Goal: Task Accomplishment & Management: Manage account settings

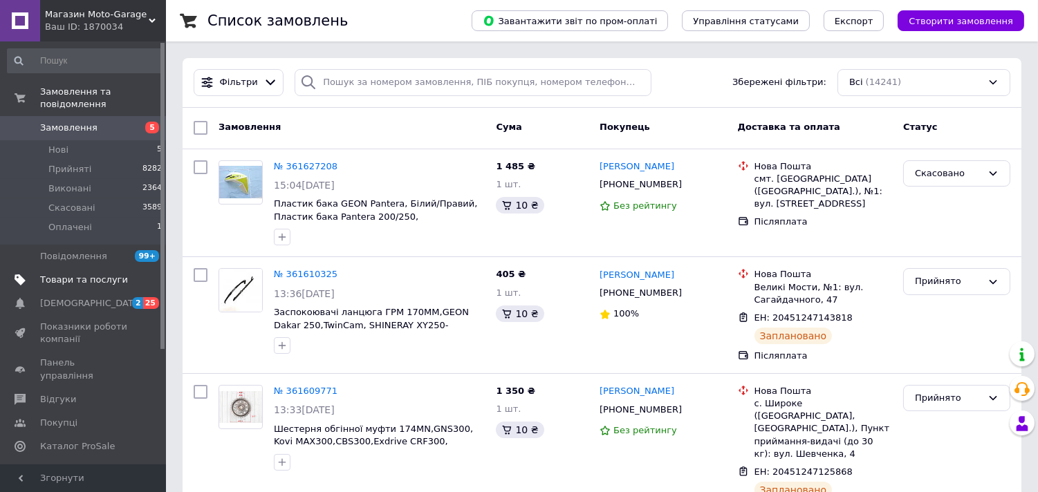
click at [87, 277] on link "Товари та послуги" at bounding box center [85, 280] width 170 height 24
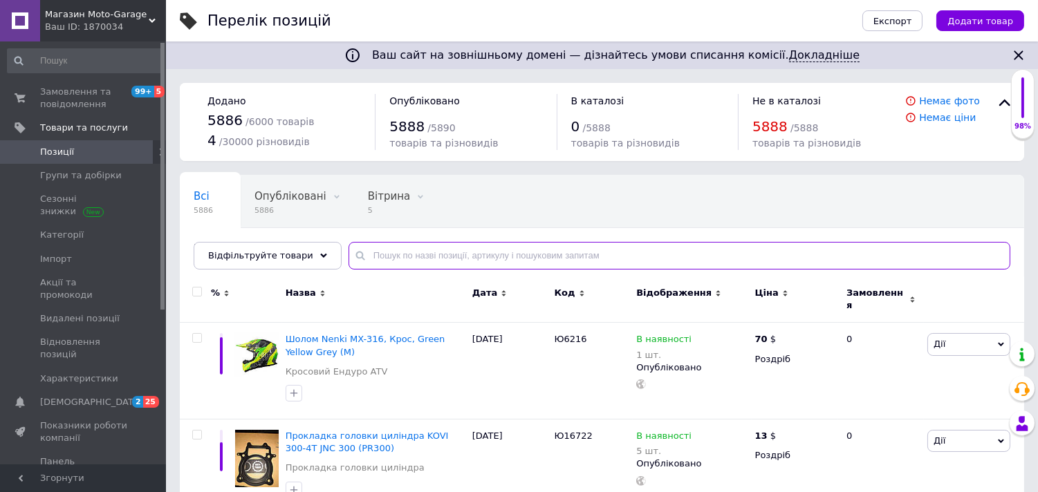
click at [473, 256] on input "text" at bounding box center [680, 256] width 662 height 28
paste input "Ю7982/UT-00010017"
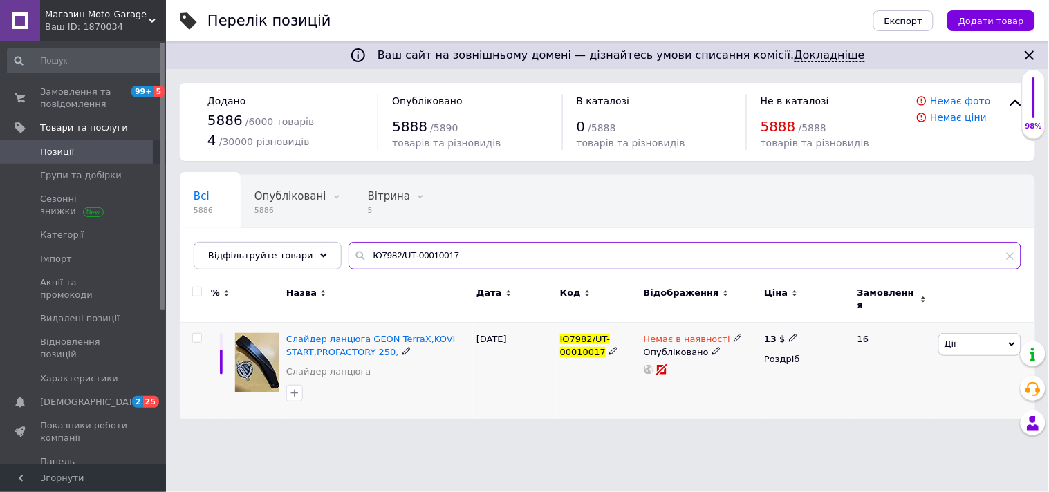
type input "Ю7982/UT-00010017"
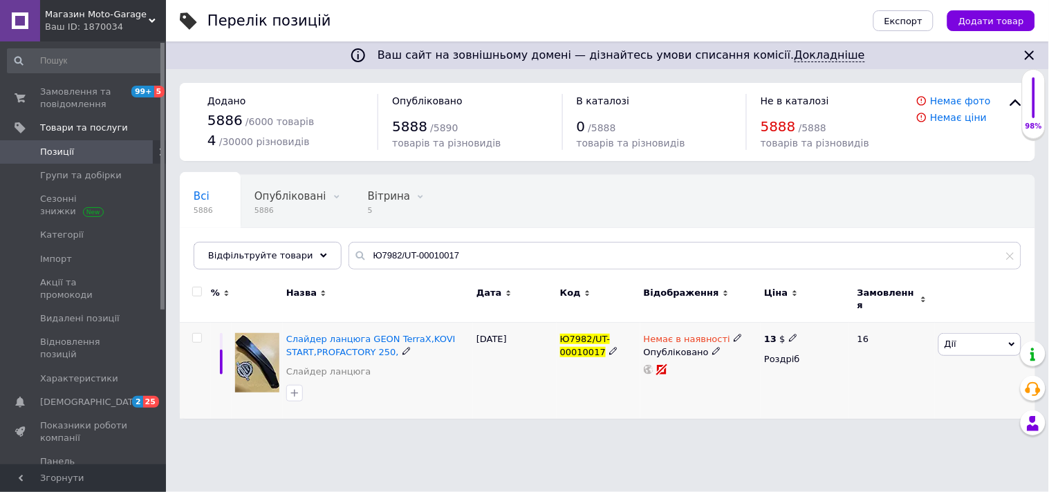
click at [729, 323] on div "Немає в наявності Опубліковано" at bounding box center [700, 371] width 121 height 96
click at [734, 334] on icon at bounding box center [738, 338] width 8 height 8
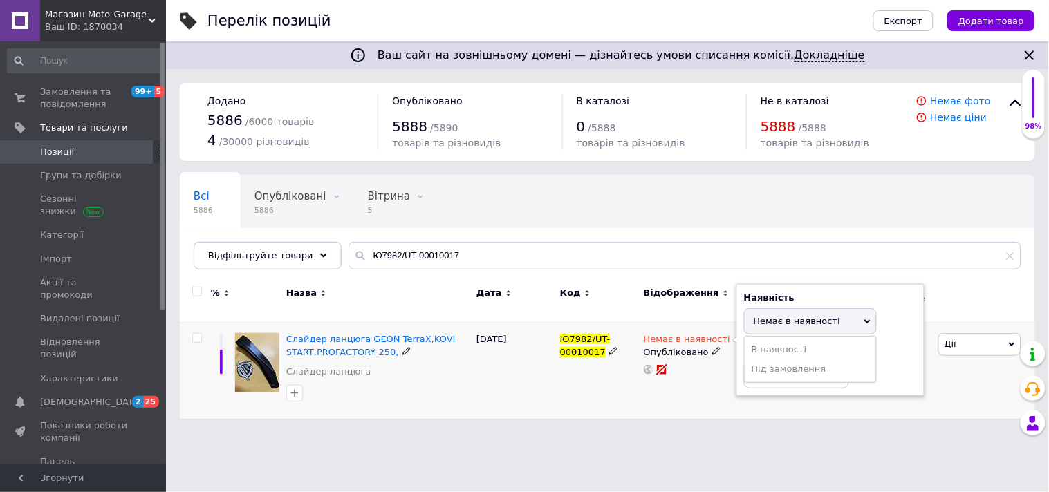
click at [789, 344] on li "В наявності" at bounding box center [810, 349] width 131 height 19
click at [791, 364] on input at bounding box center [796, 375] width 105 height 28
type input "3"
click at [779, 425] on div "Ваш сайт на зовнішньому домені — дізнайтесь умови списання комісії. Докладніше …" at bounding box center [607, 216] width 883 height 433
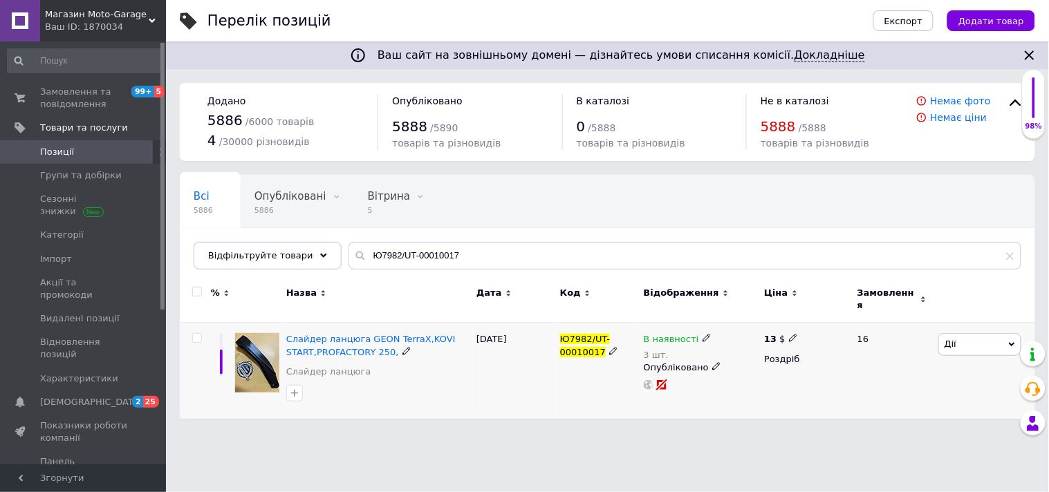
click at [795, 335] on div "13 $" at bounding box center [805, 339] width 82 height 12
click at [791, 335] on use at bounding box center [793, 339] width 8 height 8
drag, startPoint x: 842, startPoint y: 318, endPoint x: 822, endPoint y: 324, distance: 20.8
click at [822, 324] on input "13" at bounding box center [859, 324] width 105 height 28
type input "15"
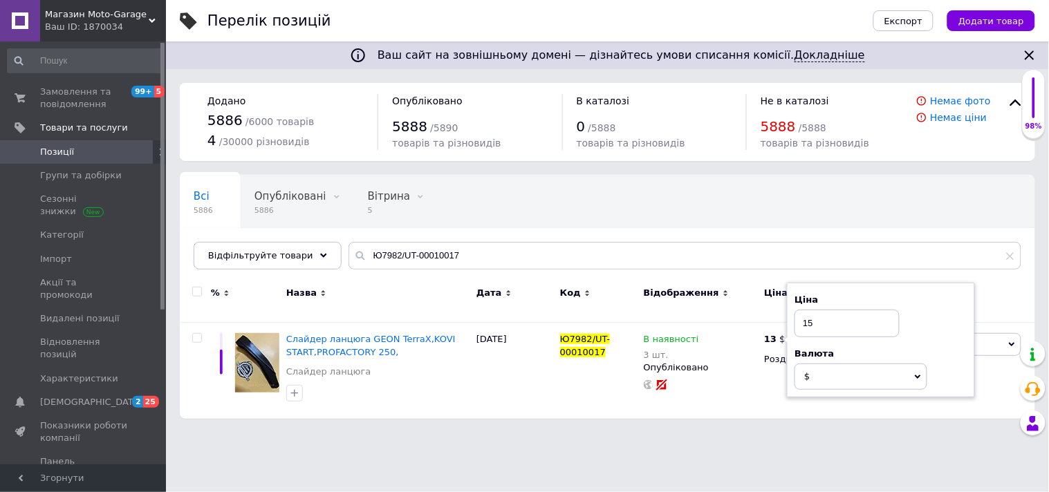
click at [768, 422] on div "Ваш сайт на зовнішньому домені — дізнайтесь умови списання комісії. Докладніше …" at bounding box center [607, 216] width 883 height 433
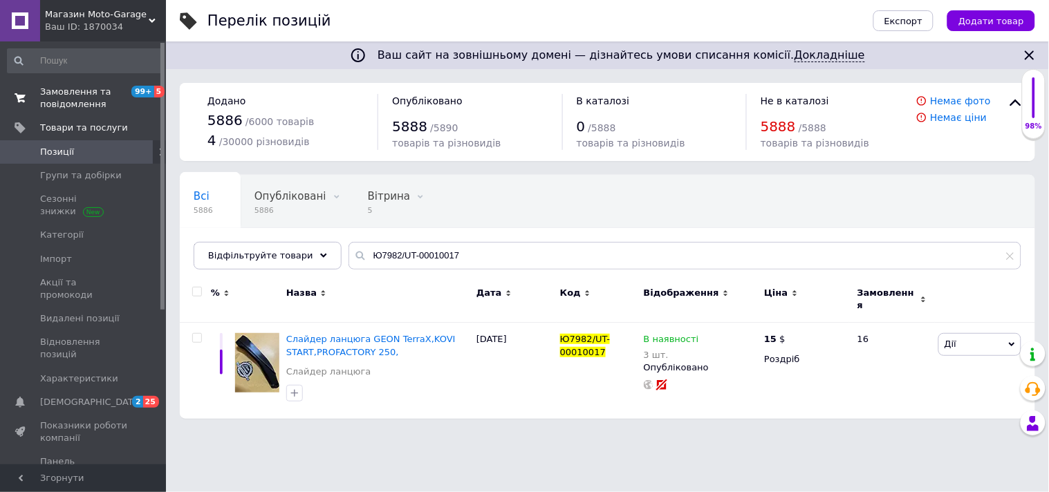
click at [75, 89] on span "Замовлення та повідомлення" at bounding box center [84, 98] width 88 height 25
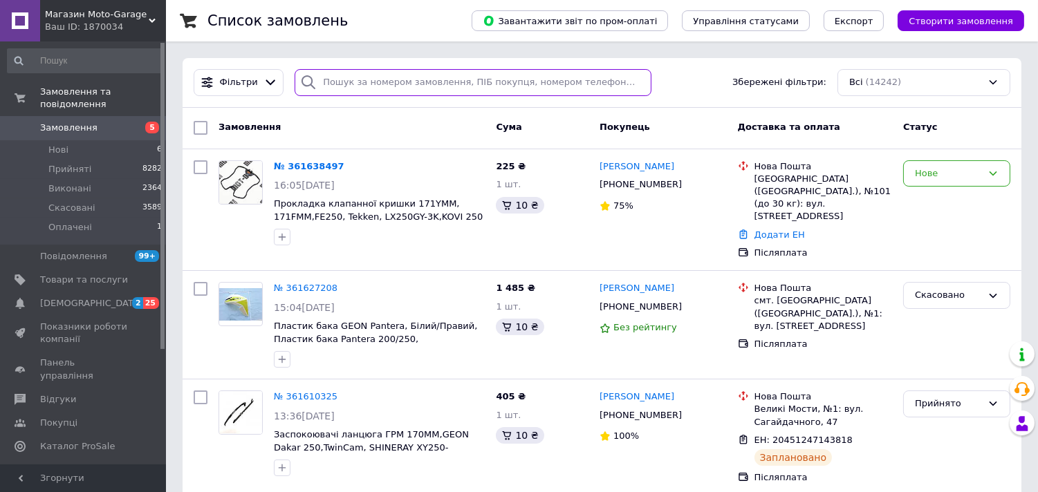
click at [396, 84] on input "search" at bounding box center [473, 82] width 357 height 27
paste input "380978804715"
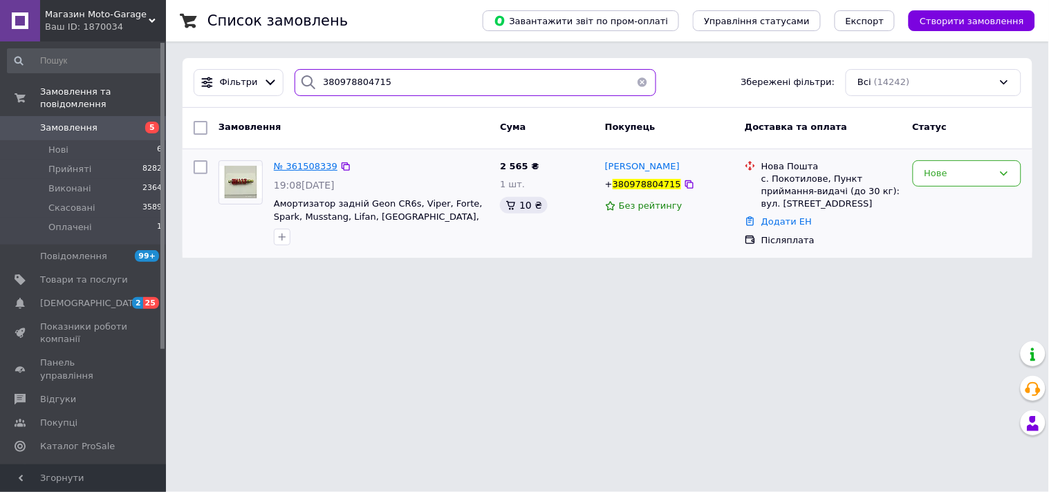
type input "380978804715"
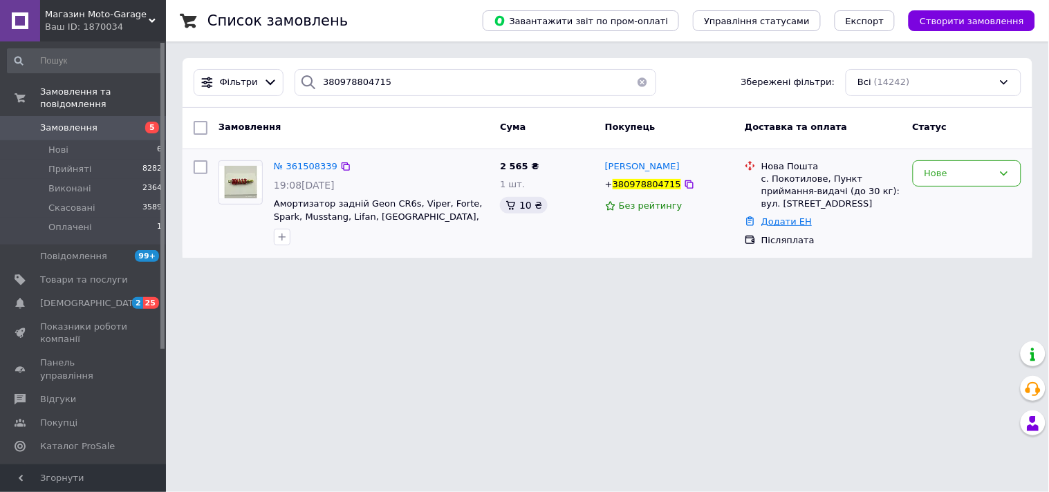
click at [775, 222] on link "Додати ЕН" at bounding box center [786, 221] width 50 height 10
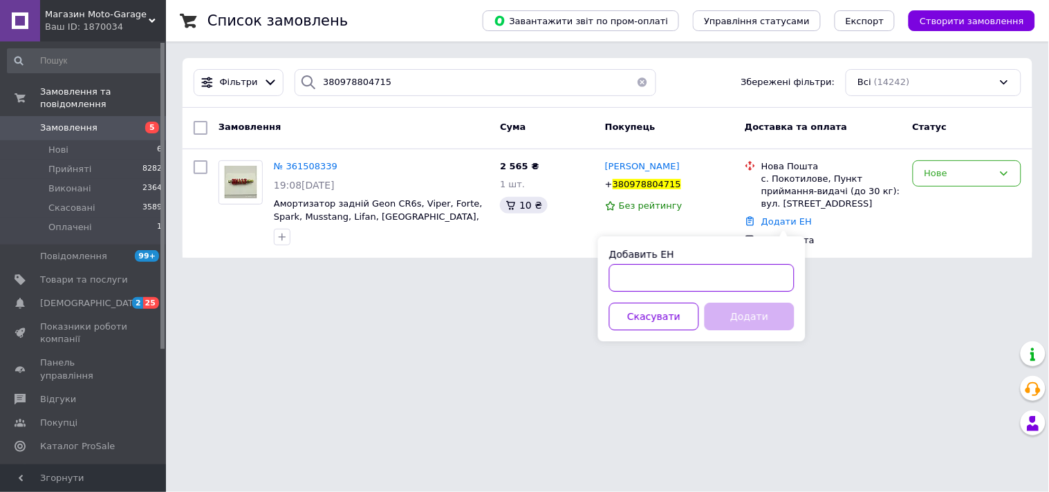
click at [731, 272] on input "Добавить ЕН" at bounding box center [701, 278] width 185 height 28
paste input "20451247325309"
type input "20451247325309"
click at [749, 316] on button "Додати" at bounding box center [750, 317] width 90 height 28
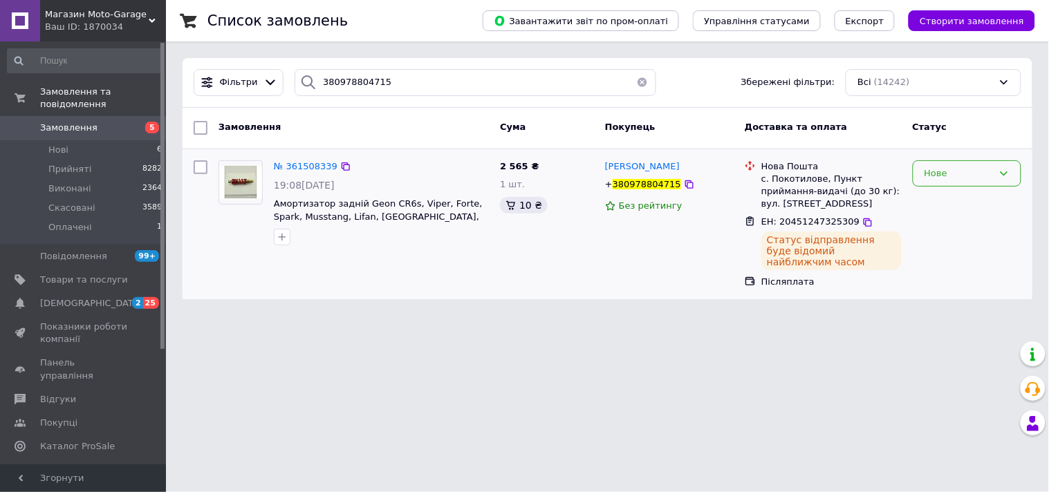
click at [968, 176] on div "Нове" at bounding box center [959, 174] width 68 height 15
click at [948, 201] on li "Прийнято" at bounding box center [967, 202] width 107 height 26
click at [119, 124] on link "Замовлення 5" at bounding box center [85, 128] width 170 height 24
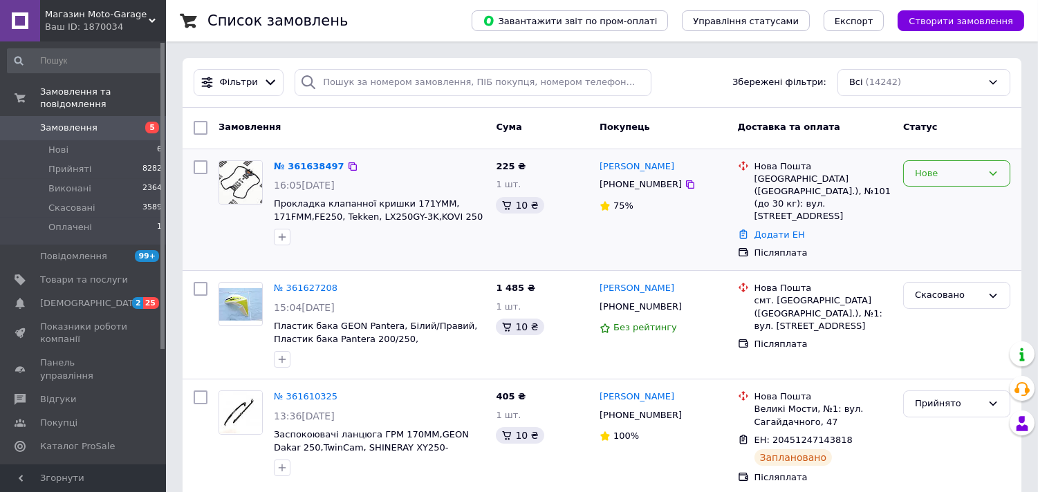
click at [950, 168] on div "Нове" at bounding box center [948, 174] width 67 height 15
click at [938, 252] on li "Скасовано" at bounding box center [957, 253] width 106 height 26
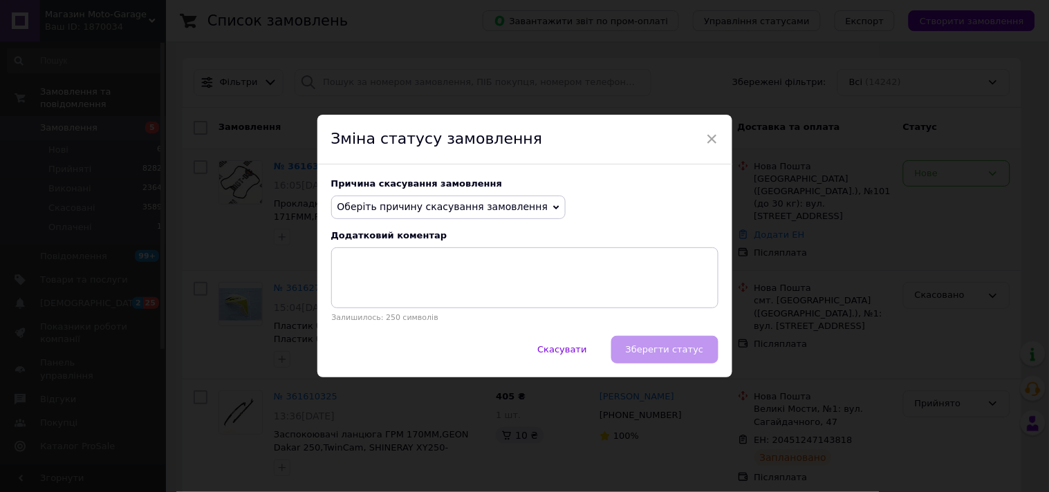
click at [411, 203] on span "Оберіть причину скасування замовлення" at bounding box center [442, 206] width 211 height 11
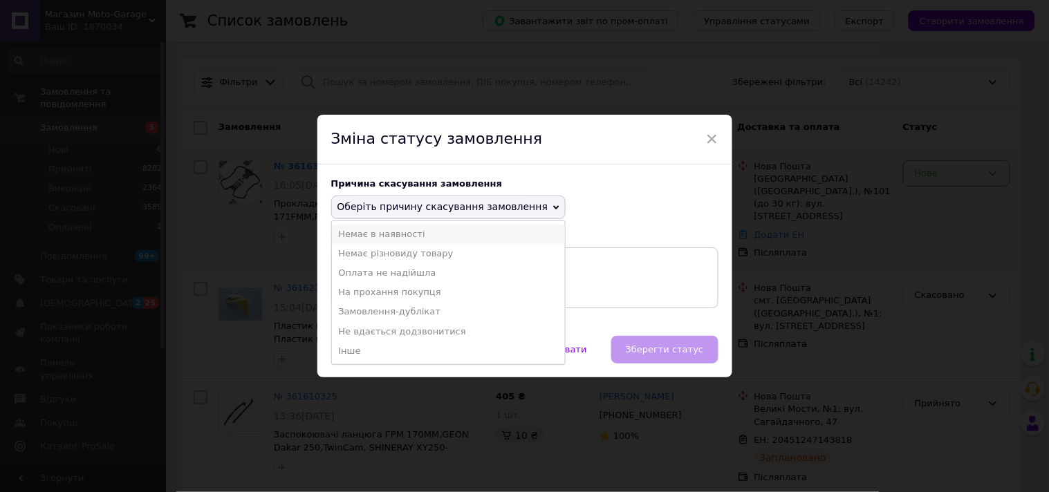
click at [408, 237] on li "Немає в наявності" at bounding box center [449, 234] width 234 height 19
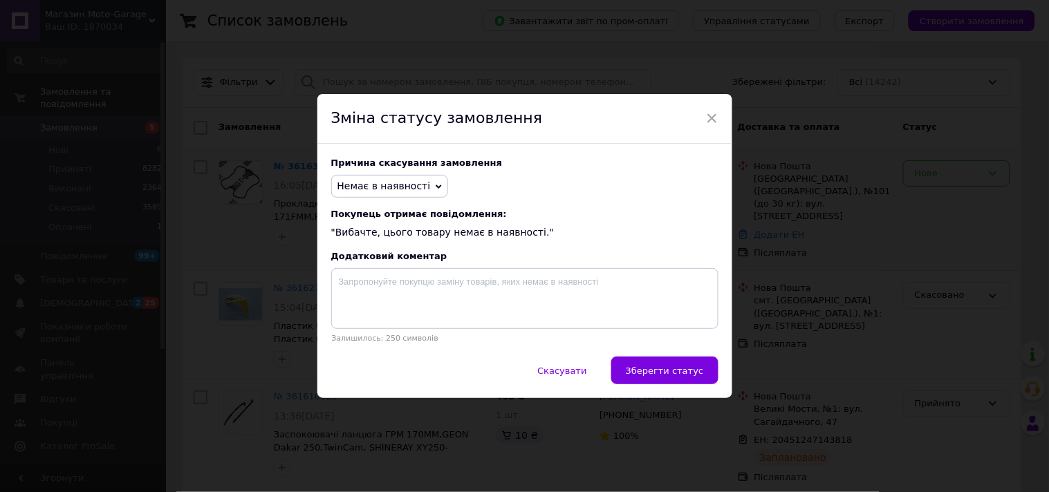
click at [654, 373] on span "Зберегти статус" at bounding box center [665, 371] width 78 height 10
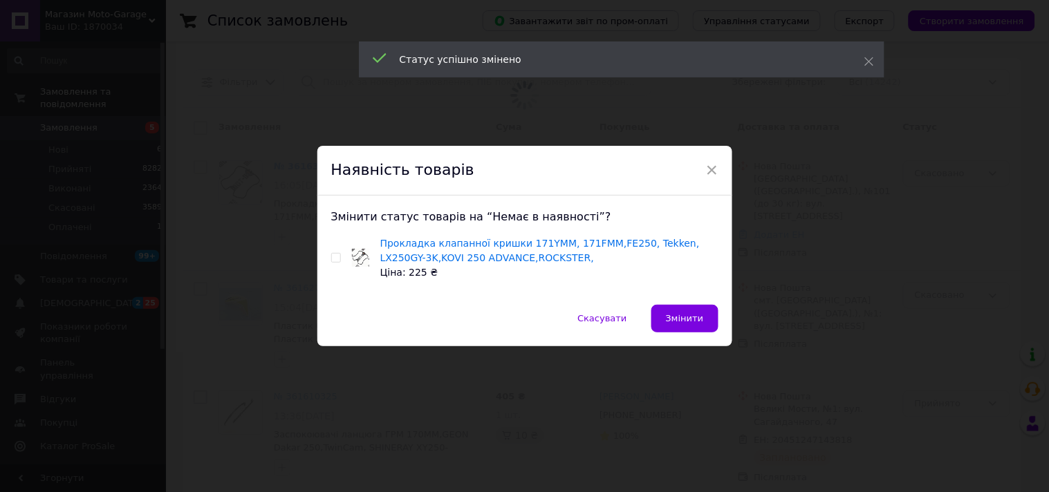
click at [339, 261] on span at bounding box center [336, 258] width 10 height 10
click at [339, 261] on input "checkbox" at bounding box center [335, 258] width 9 height 9
checkbox input "true"
click at [683, 313] on span "Змінити" at bounding box center [685, 318] width 38 height 10
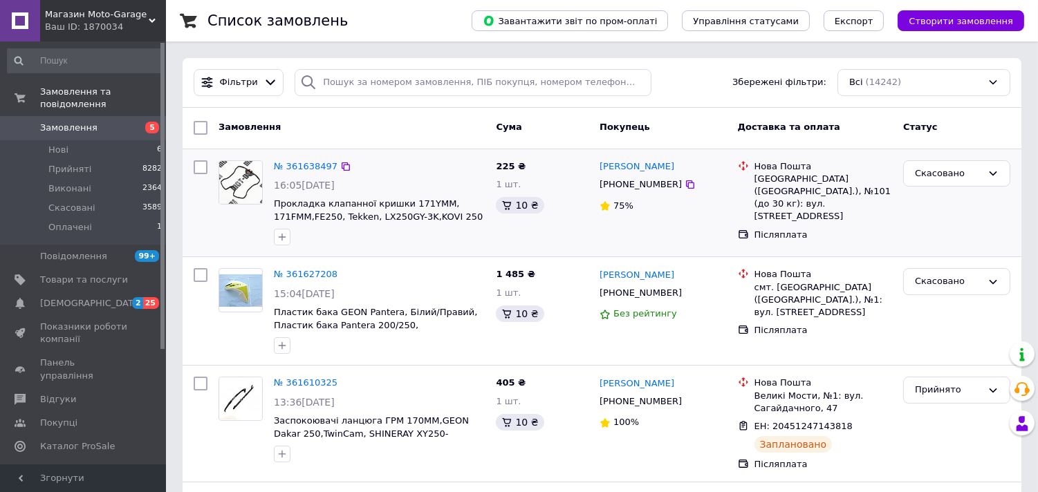
click at [85, 122] on span "Замовлення" at bounding box center [68, 128] width 57 height 12
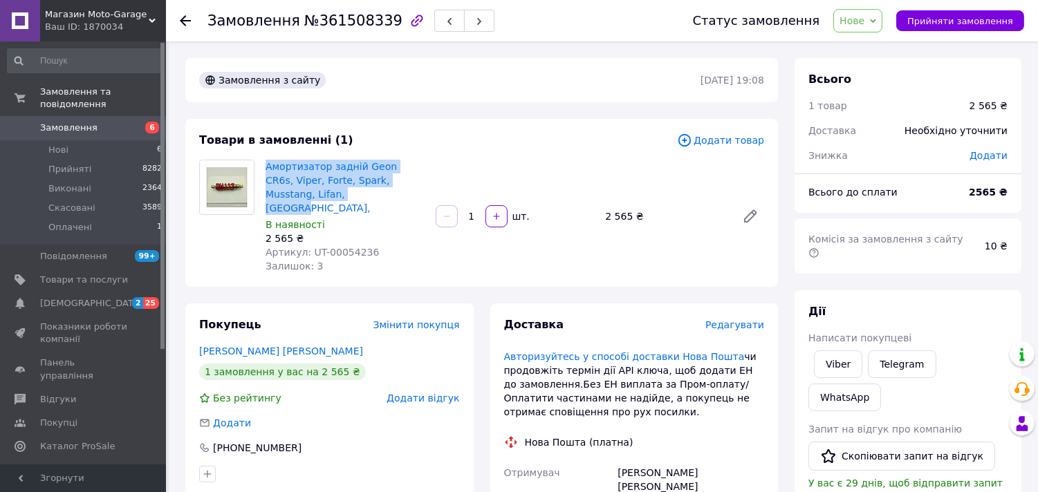
drag, startPoint x: 308, startPoint y: 187, endPoint x: 260, endPoint y: 163, distance: 53.8
click at [260, 163] on div "Амортизатор задній Geon CR6s, Viper, Forte, Spark, Musstang, Lifan, Loncin, В н…" at bounding box center [345, 216] width 170 height 119
copy link "Амортизатор задній Geon CR6s, Viper, Forte, Spark, Musstang, Lifan, [GEOGRAPHIC…"
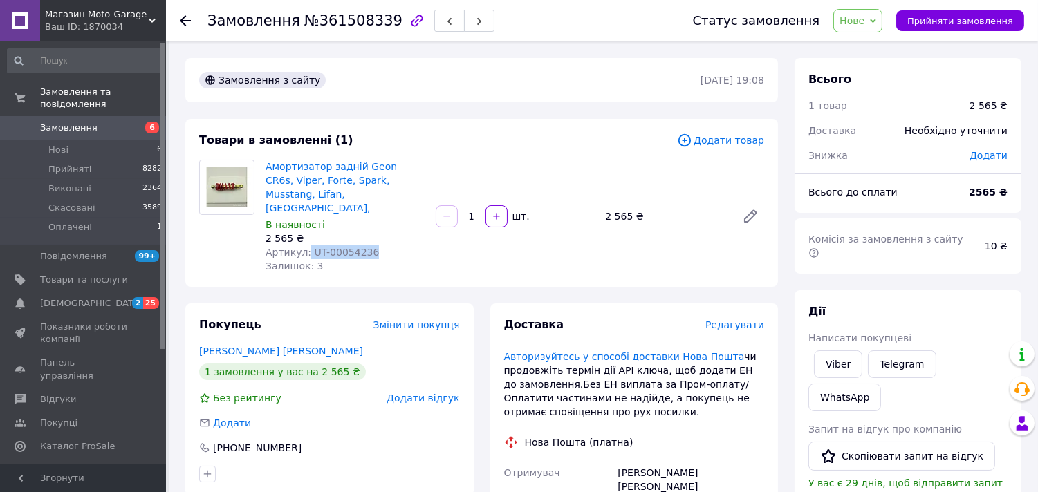
drag, startPoint x: 302, startPoint y: 239, endPoint x: 396, endPoint y: 223, distance: 94.8
click at [399, 246] on div "Артикул: UT-00054236" at bounding box center [345, 253] width 159 height 14
copy span "UT-00054236"
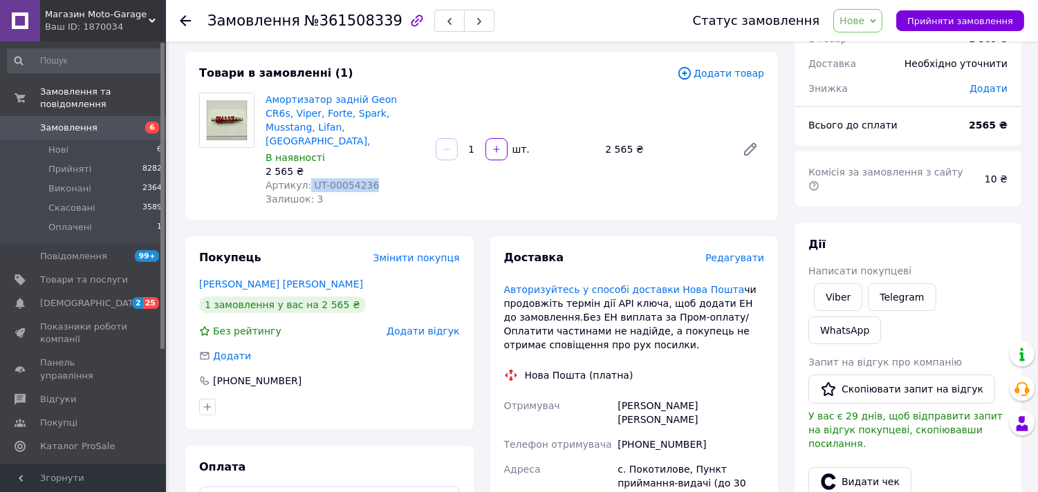
scroll to position [154, 0]
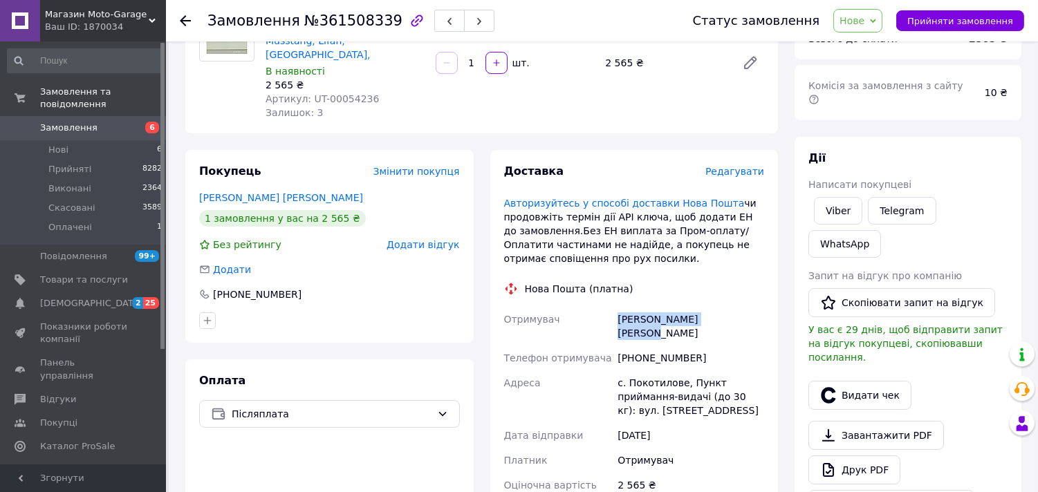
drag, startPoint x: 757, startPoint y: 298, endPoint x: 592, endPoint y: 303, distance: 165.4
click at [600, 308] on div "Отримувач Правдіцький Олександр Телефон отримувача +380978804715 Адреса с. Поко…" at bounding box center [634, 453] width 266 height 293
copy div "Отримувач Правдіцький Олександр"
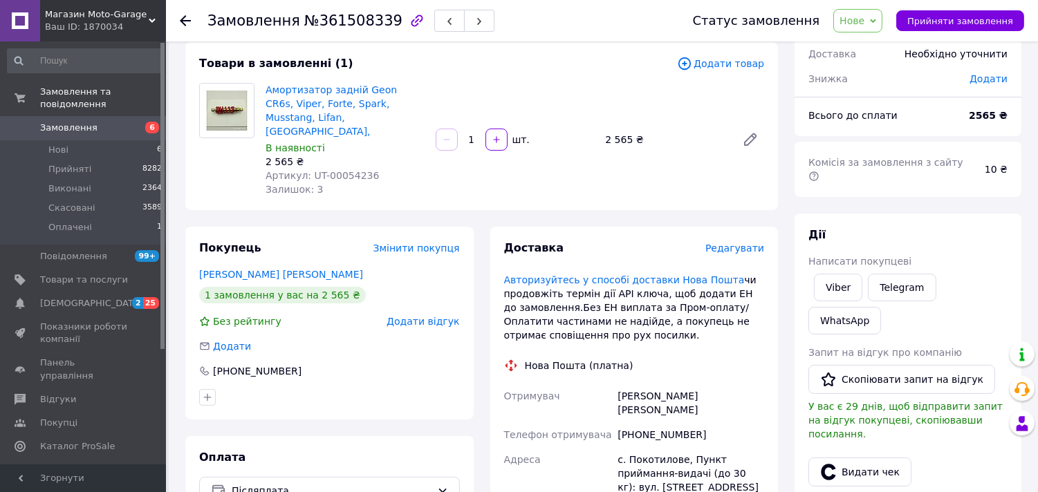
click at [641, 423] on div "[PHONE_NUMBER]" at bounding box center [691, 435] width 152 height 25
copy div "380978804715"
drag, startPoint x: 752, startPoint y: 369, endPoint x: 618, endPoint y: 363, distance: 135.0
click at [619, 363] on div "Доставка Редагувати Авторизуйтесь у способі доставки Нова Пошта чи продовжіть т…" at bounding box center [634, 464] width 261 height 447
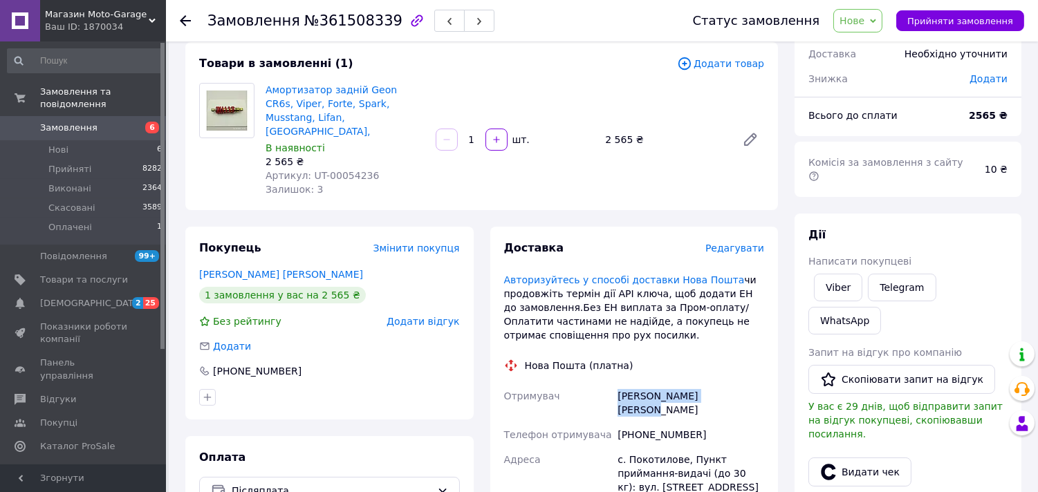
copy div "Правдіцький Олександр"
drag, startPoint x: 681, startPoint y: 429, endPoint x: 596, endPoint y: 424, distance: 84.5
copy div "Адреса с. Покотилове"
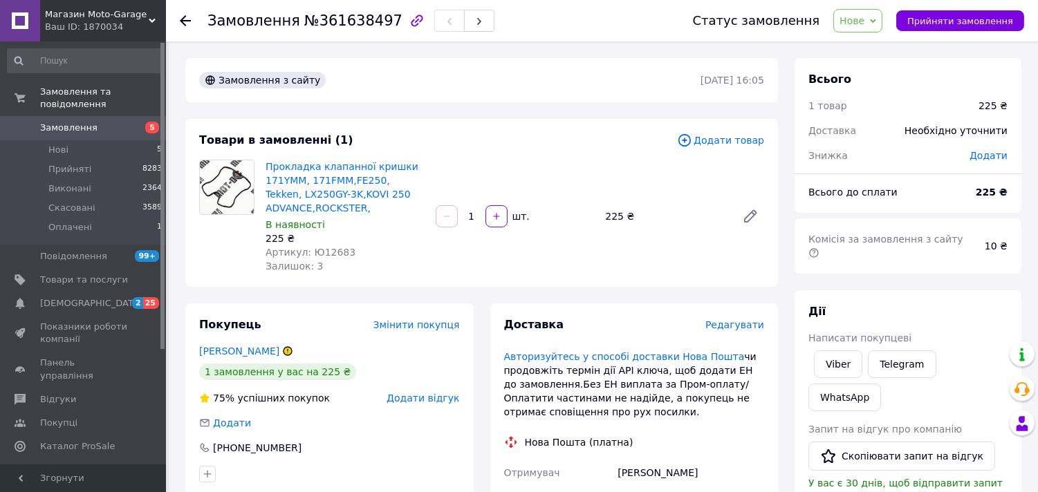
click at [321, 253] on span "Артикул: Ю12683" at bounding box center [311, 252] width 90 height 11
copy span "Ю12683"
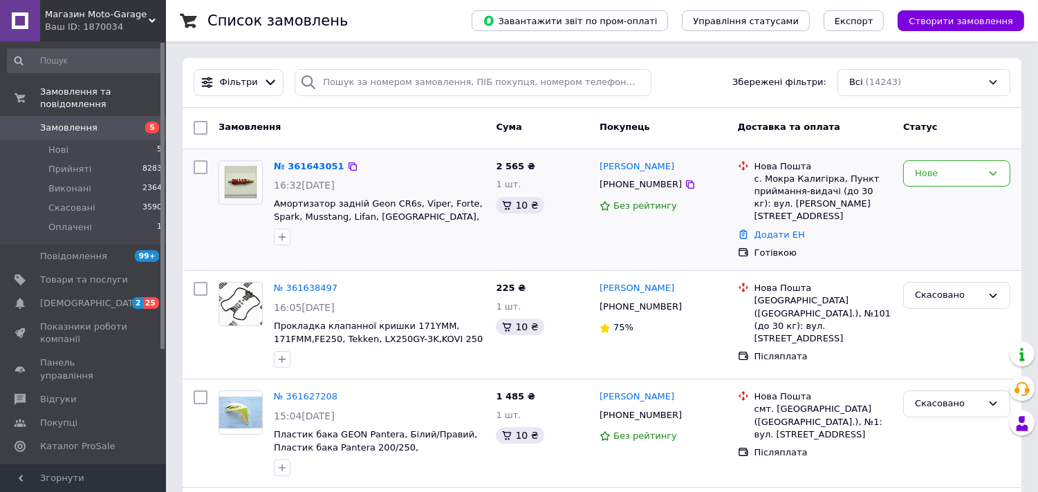
click at [627, 180] on div "[PHONE_NUMBER]" at bounding box center [641, 185] width 88 height 18
copy div "380662011683"
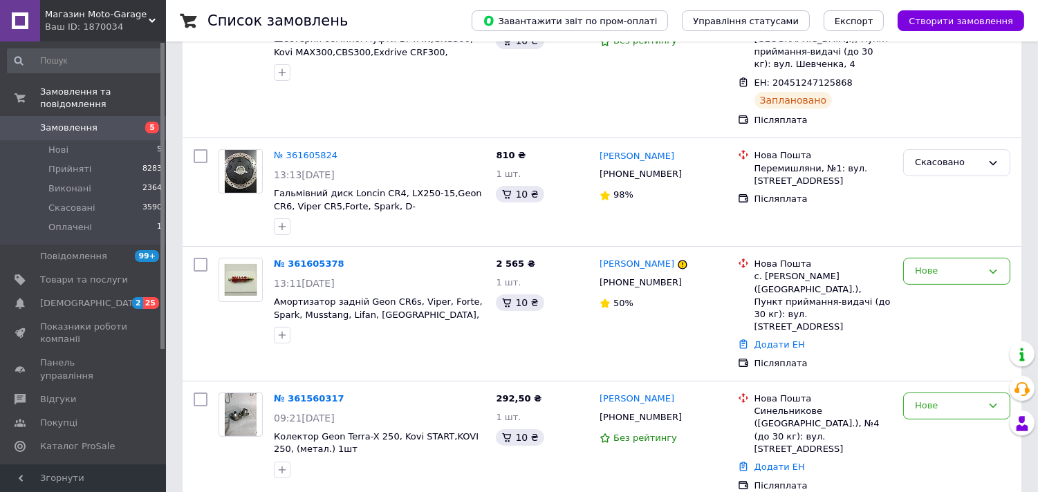
scroll to position [768, 0]
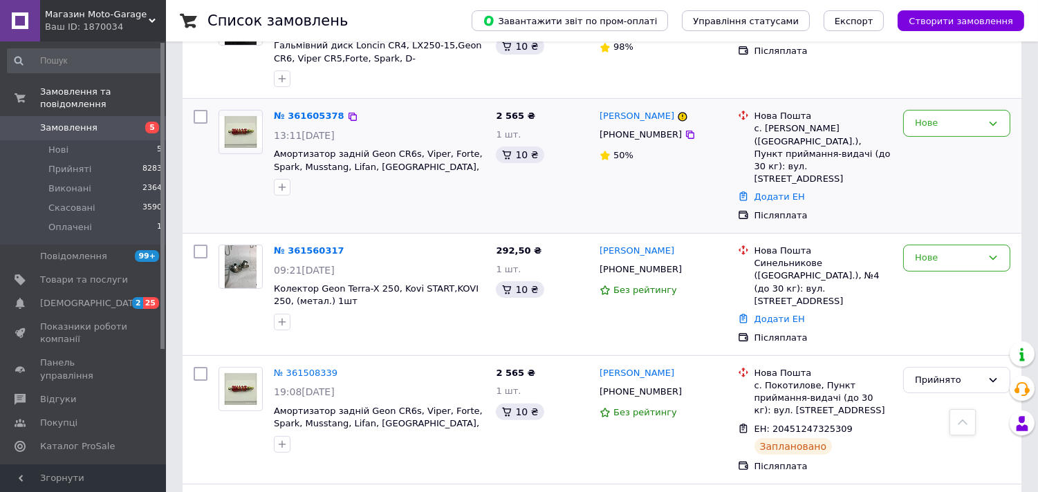
click at [640, 126] on div "+380992956175" at bounding box center [641, 135] width 88 height 18
copy div "380992956175"
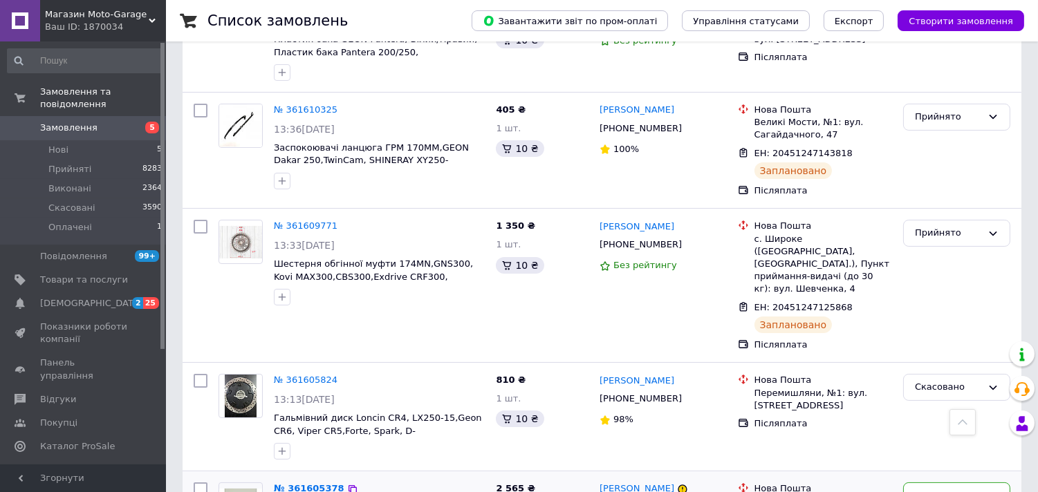
scroll to position [461, 0]
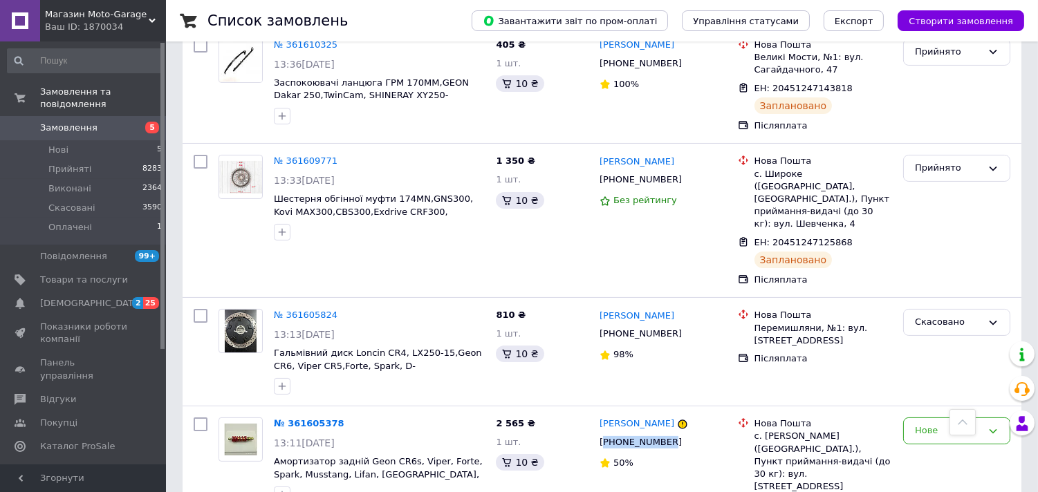
click at [91, 122] on span "Замовлення" at bounding box center [84, 128] width 88 height 12
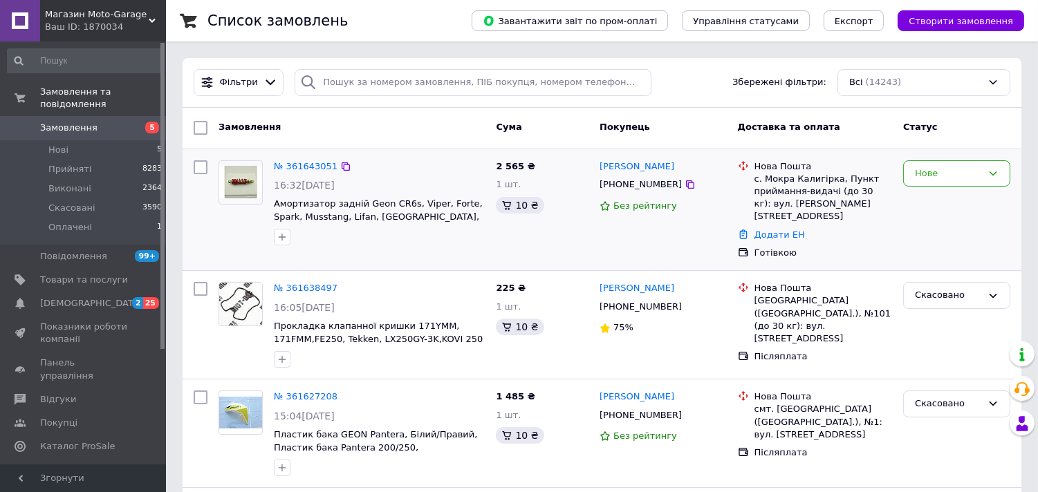
click at [635, 189] on div "[PHONE_NUMBER]" at bounding box center [641, 185] width 88 height 18
copy div "380662011683"
click at [77, 122] on span "Замовлення" at bounding box center [68, 128] width 57 height 12
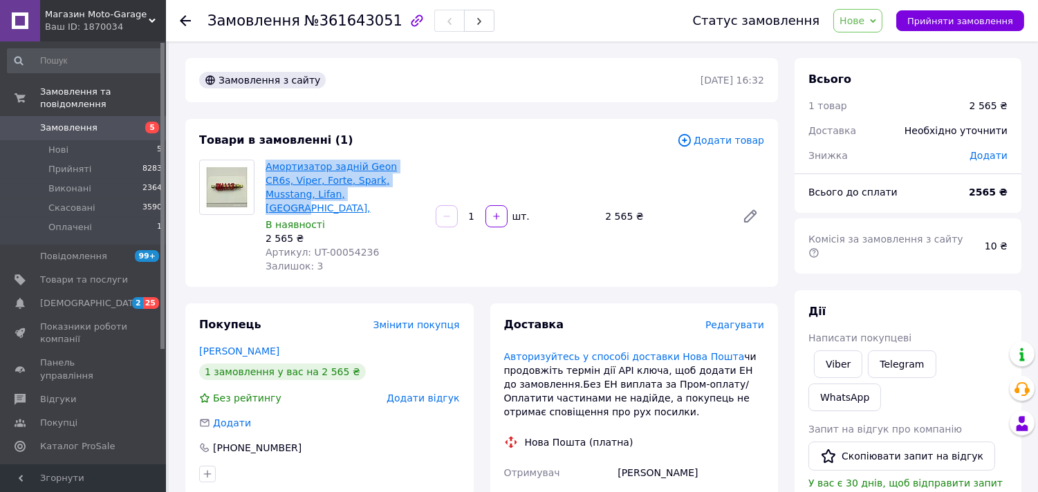
drag, startPoint x: 303, startPoint y: 194, endPoint x: 266, endPoint y: 161, distance: 49.0
click at [266, 161] on span "Амортизатор задній Geon CR6s, Viper, Forte, Spark, Musstang, Lifan, [GEOGRAPHIC…" at bounding box center [345, 187] width 159 height 55
copy link "Амортизатор задній Geon CR6s, Viper, Forte, Spark, Musstang, Lifan, [GEOGRAPHIC…"
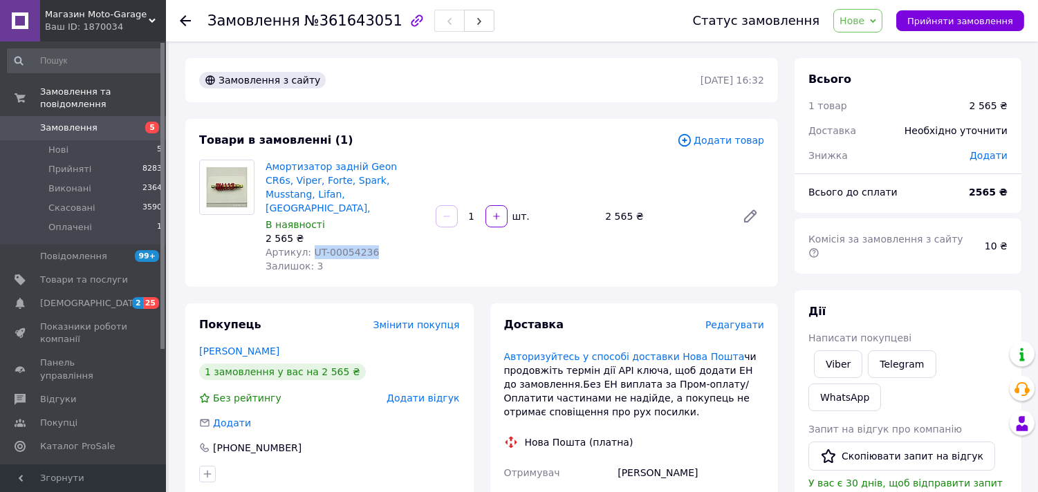
drag, startPoint x: 308, startPoint y: 236, endPoint x: 382, endPoint y: 239, distance: 74.0
click at [382, 246] on div "Артикул: UT-00054236" at bounding box center [345, 253] width 159 height 14
copy span "UT-00054236"
drag, startPoint x: 683, startPoint y: 452, endPoint x: 595, endPoint y: 452, distance: 87.8
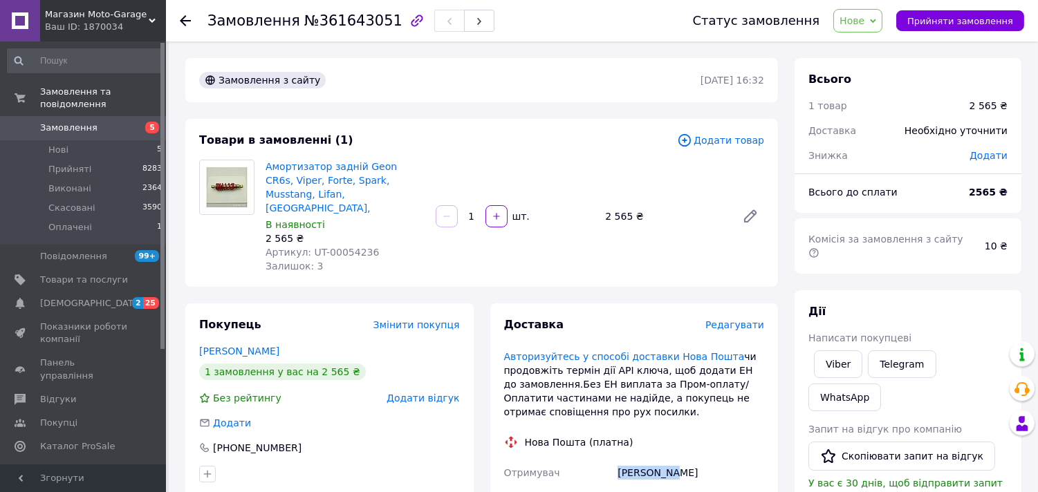
copy div "Отримувач [PERSON_NAME]"
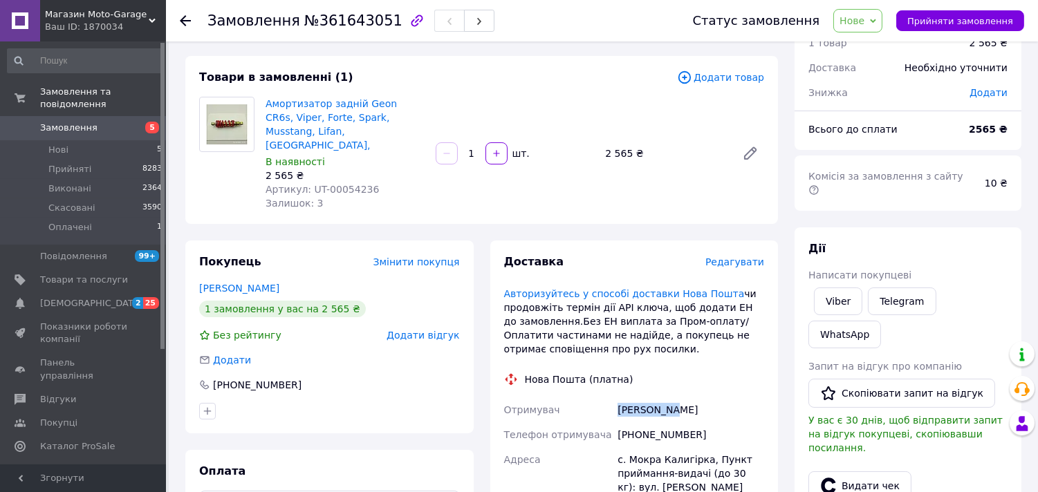
scroll to position [77, 0]
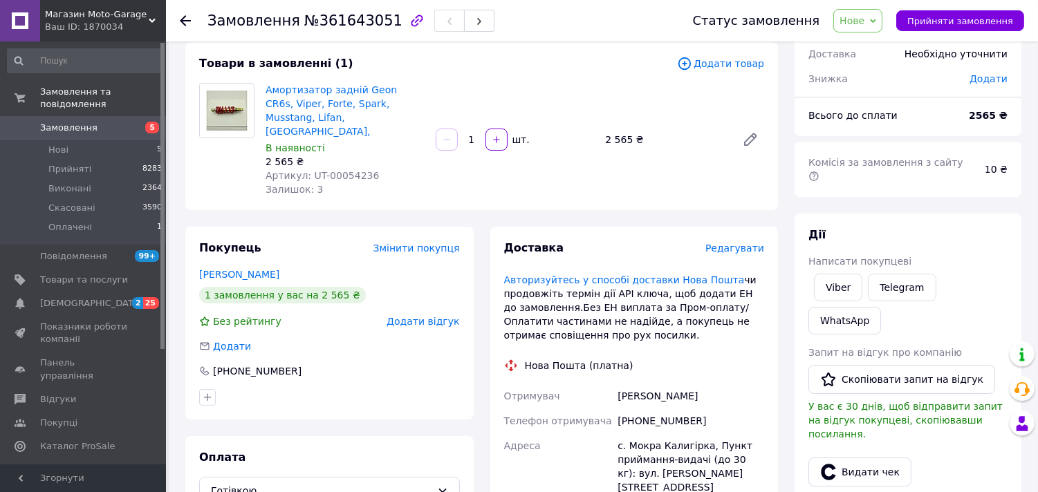
click at [657, 409] on div "[PHONE_NUMBER]" at bounding box center [691, 421] width 152 height 25
copy div "380662011683"
drag, startPoint x: 676, startPoint y: 377, endPoint x: 610, endPoint y: 382, distance: 65.9
click at [610, 384] on div "Отримувач [PERSON_NAME] Телефон отримувача [PHONE_NUMBER] Адреса [PERSON_NAME].…" at bounding box center [634, 479] width 266 height 191
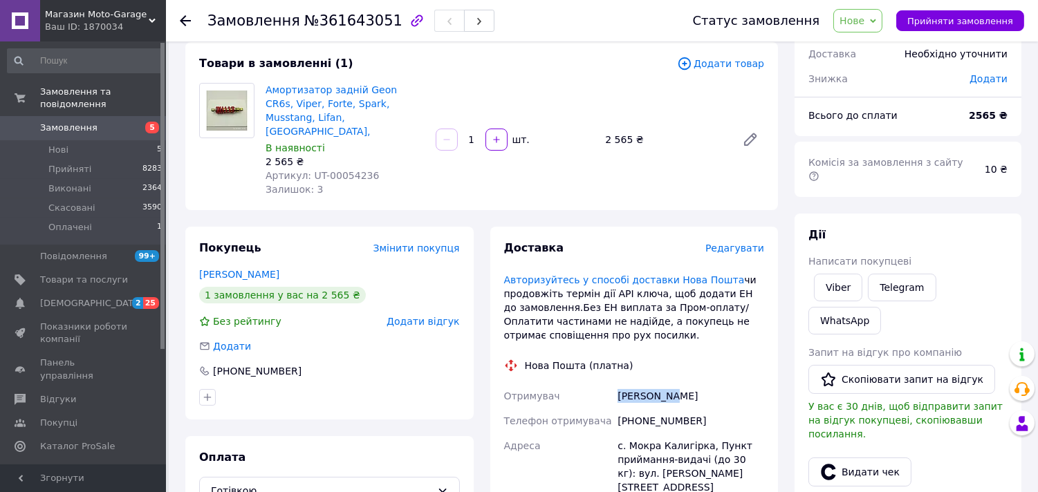
copy div "Отримувач [PERSON_NAME]"
drag, startPoint x: 687, startPoint y: 399, endPoint x: 609, endPoint y: 400, distance: 78.2
click at [613, 403] on div "Отримувач [PERSON_NAME] Телефон отримувача [PHONE_NUMBER] Адреса [PERSON_NAME].…" at bounding box center [634, 479] width 266 height 191
copy div "Телефон отримувача [PHONE_NUMBER]"
drag, startPoint x: 703, startPoint y: 430, endPoint x: 611, endPoint y: 427, distance: 91.4
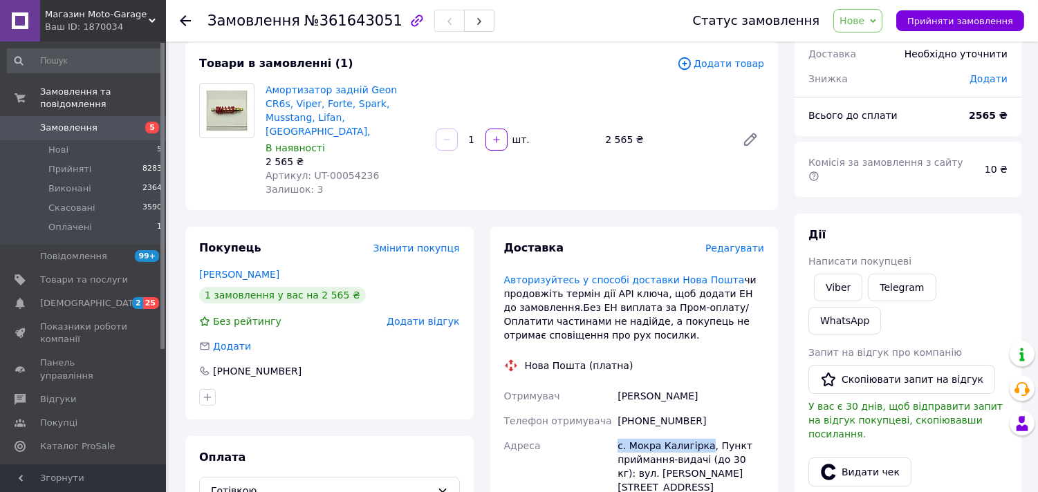
click at [611, 427] on div "Отримувач [PERSON_NAME] Телефон отримувача [PHONE_NUMBER] Адреса [PERSON_NAME].…" at bounding box center [634, 479] width 266 height 191
copy div "Адреса с. [PERSON_NAME]"
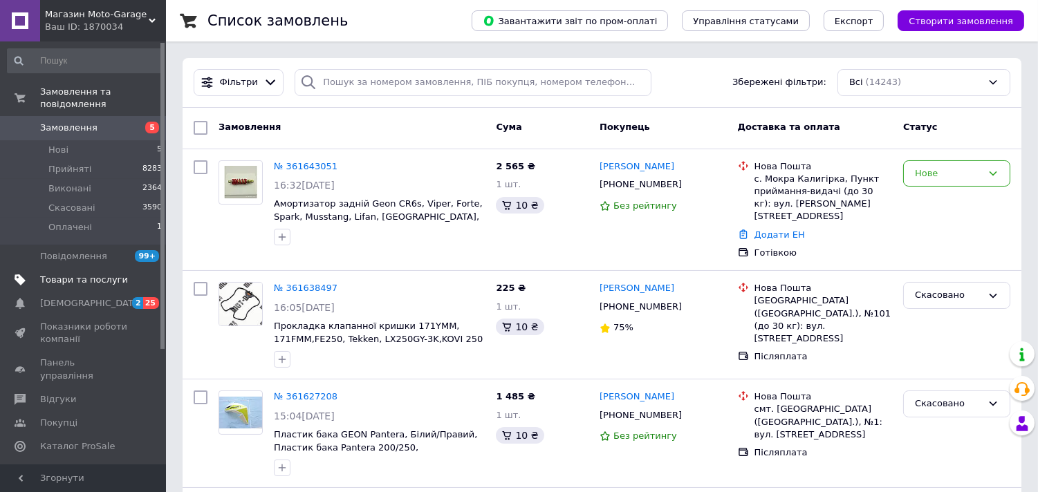
click at [98, 274] on span "Товари та послуги" at bounding box center [84, 280] width 88 height 12
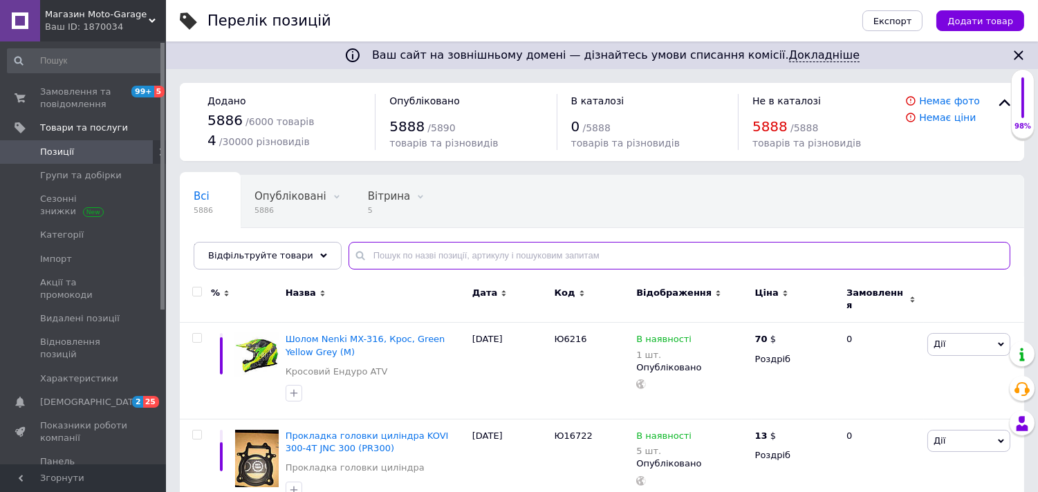
click at [498, 253] on input "text" at bounding box center [680, 256] width 662 height 28
paste input "Ю2062/UT-00028509"
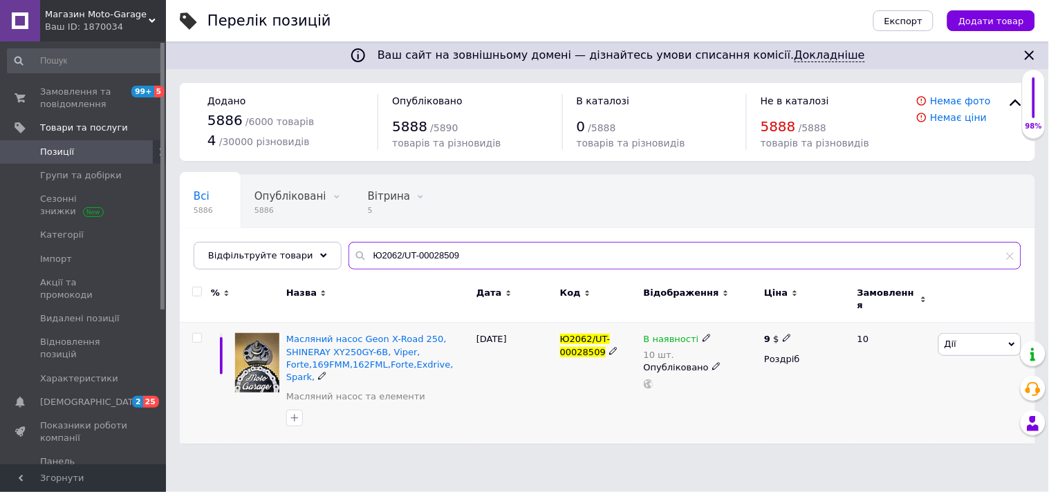
type input "Ю2062/UT-00028509"
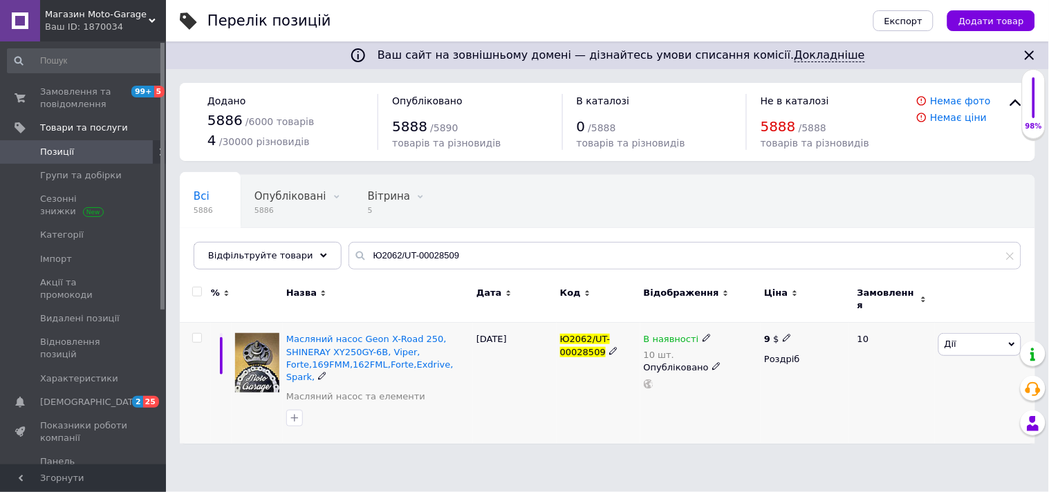
click at [789, 333] on span at bounding box center [787, 337] width 9 height 9
drag, startPoint x: 828, startPoint y: 318, endPoint x: 784, endPoint y: 319, distance: 44.3
click at [784, 323] on div "9 $ Ціна 9 Валюта $ EUR CHF ₴ GBP ¥ PLN ₸ MDL HUF KGS CNY TRY KRW lei Роздріб" at bounding box center [805, 383] width 89 height 121
type input "10"
click at [712, 424] on div "В наявності 10 шт. Опубліковано" at bounding box center [700, 383] width 121 height 121
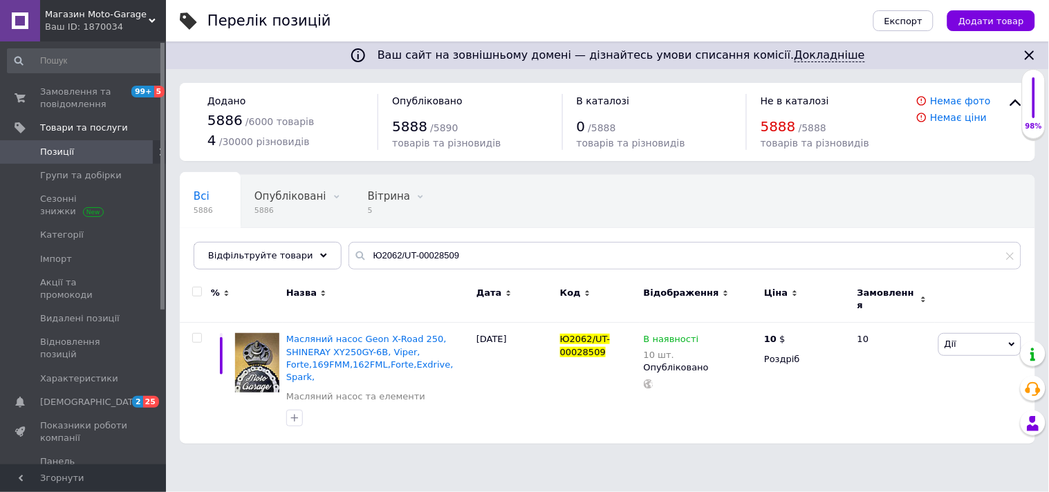
drag, startPoint x: 508, startPoint y: 230, endPoint x: 362, endPoint y: 249, distance: 146.5
click at [362, 249] on div "Всі 5886 Опубліковані 5886 Видалити Редагувати Вітрина 5 Видалити Редагувати В …" at bounding box center [607, 222] width 855 height 95
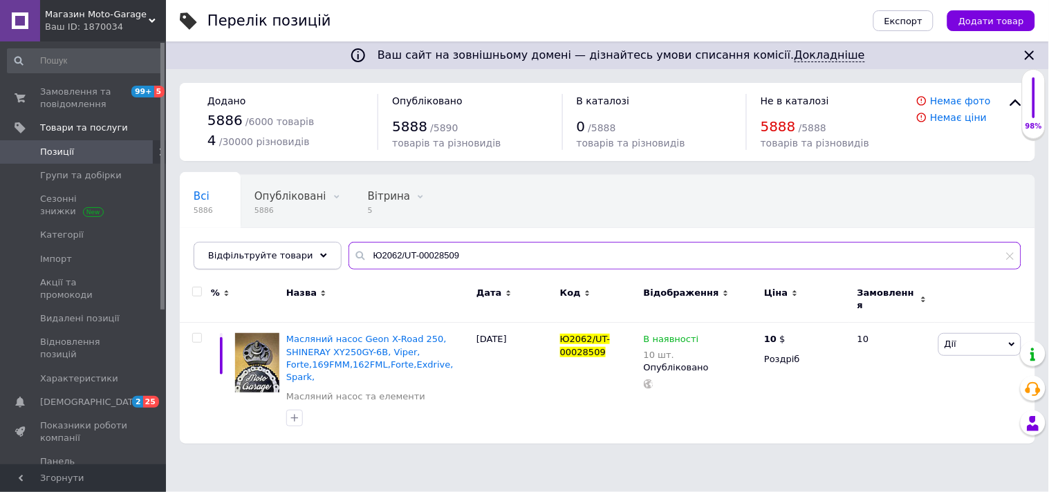
drag, startPoint x: 467, startPoint y: 256, endPoint x: 309, endPoint y: 248, distance: 157.9
click at [309, 248] on div "Відфільтруйте товари Ю2062/UT-00028509" at bounding box center [608, 256] width 828 height 28
paste input "FW2450/Ю9875/FW955"
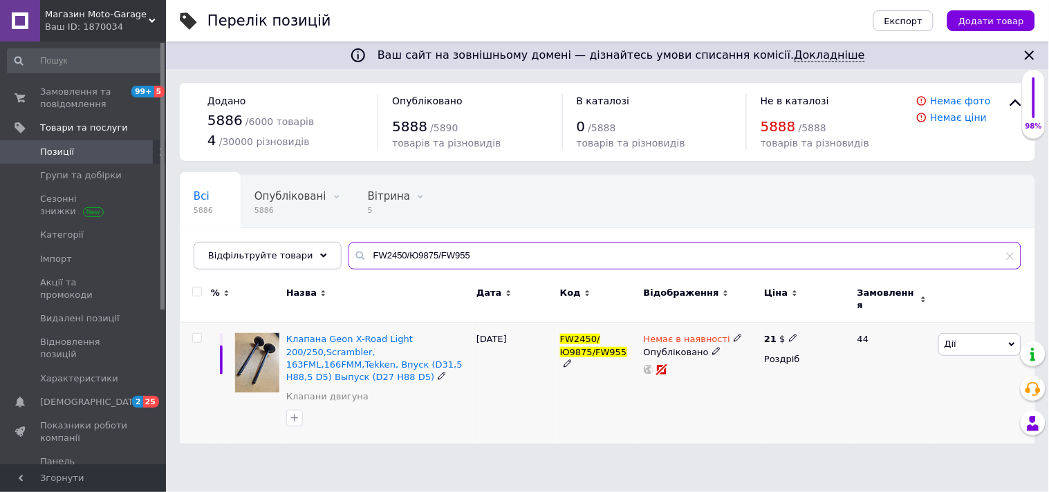
type input "FW2450/Ю9875/FW955"
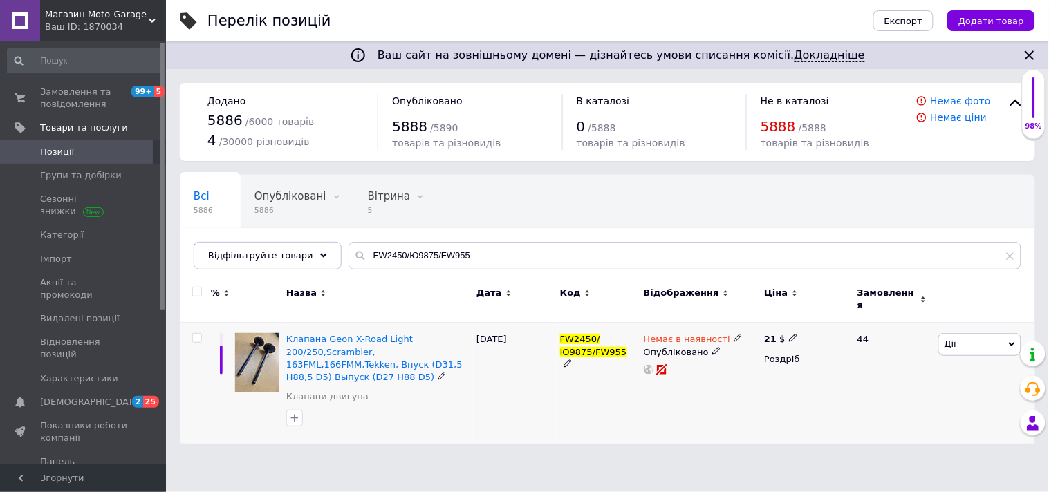
click at [734, 334] on icon at bounding box center [738, 338] width 8 height 8
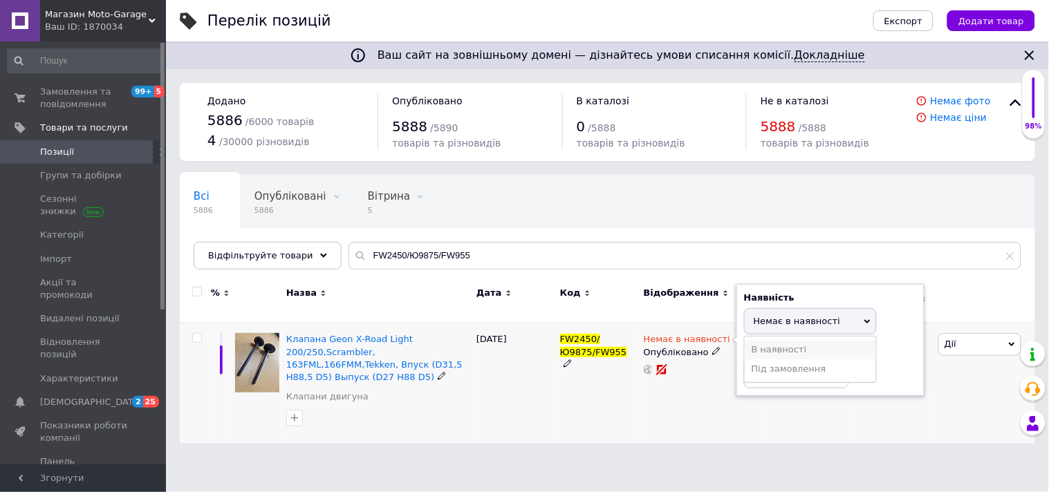
click at [786, 340] on li "В наявності" at bounding box center [810, 349] width 131 height 19
click at [789, 361] on input at bounding box center [796, 375] width 105 height 28
type input "10"
click at [761, 416] on div "Клапана Geon X-Road Light 200/250,Scrambler, 163FML,166FMM,Tekken, Впуск (D31,5…" at bounding box center [607, 383] width 855 height 121
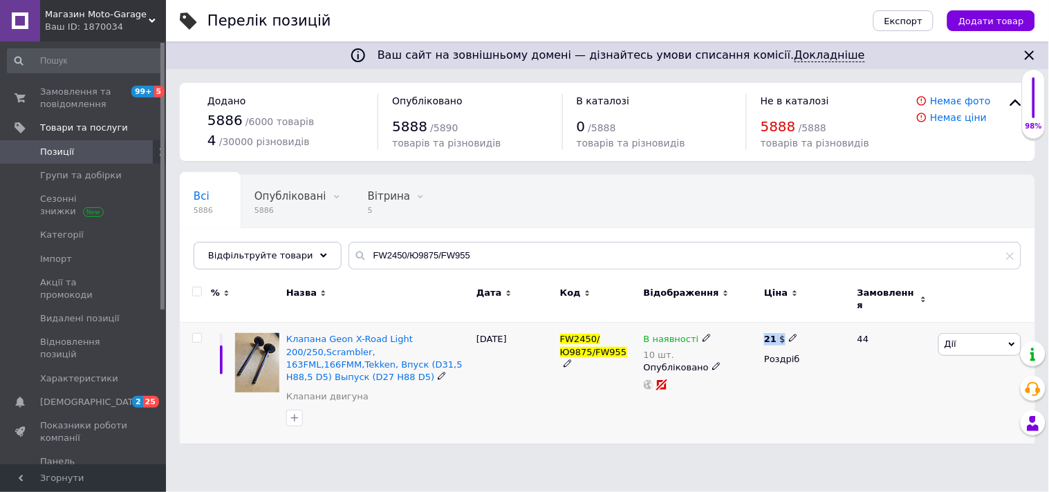
click at [790, 335] on use at bounding box center [793, 339] width 8 height 8
type input "20"
click at [795, 416] on div "21 $ Ціна 20 Валюта $ EUR CHF ₴ GBP ¥ PLN ₸ MDL HUF KGS CNY TRY KRW lei Роздріб" at bounding box center [805, 383] width 89 height 121
click at [104, 149] on span "Позиції" at bounding box center [84, 152] width 88 height 12
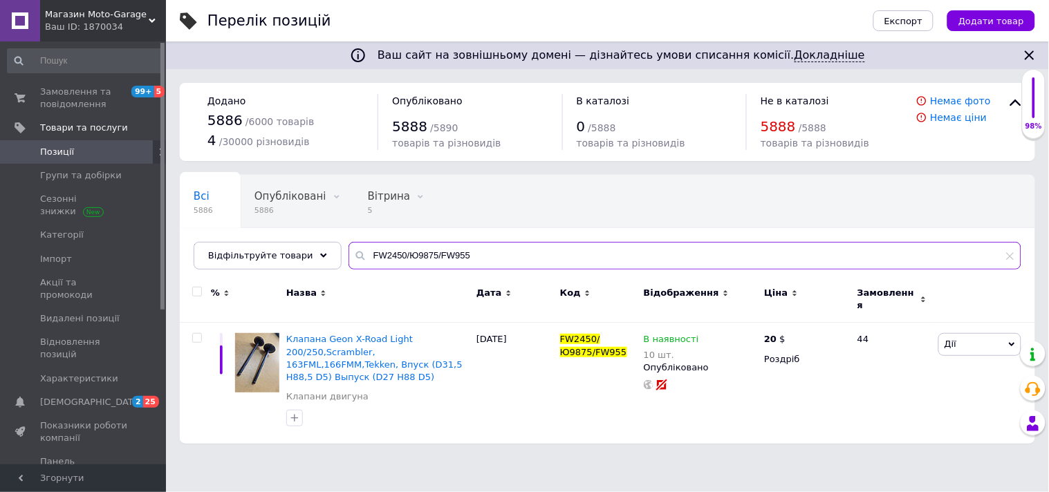
drag, startPoint x: 483, startPoint y: 249, endPoint x: 342, endPoint y: 253, distance: 140.4
click at [349, 253] on div "FW2450/Ю9875/FW955" at bounding box center [685, 256] width 673 height 28
paste input "309393"
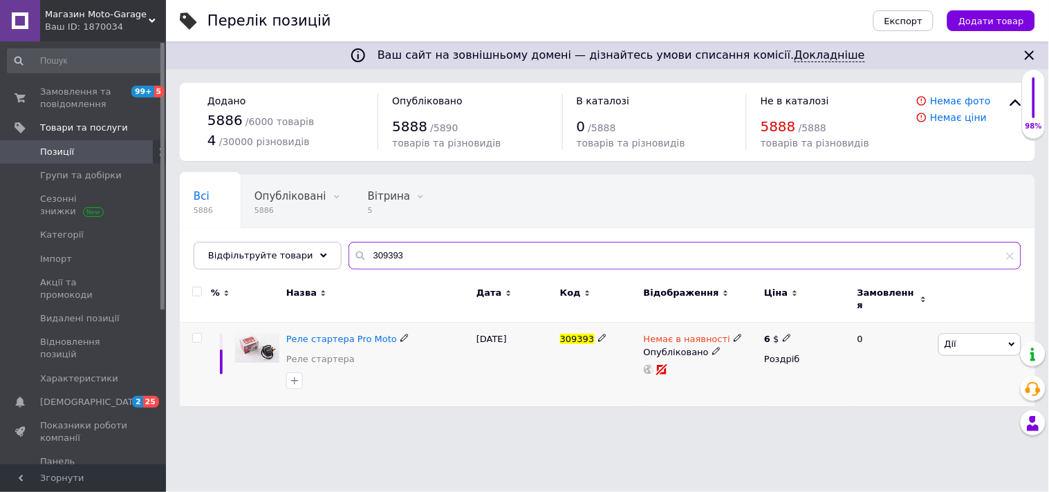
type input "309393"
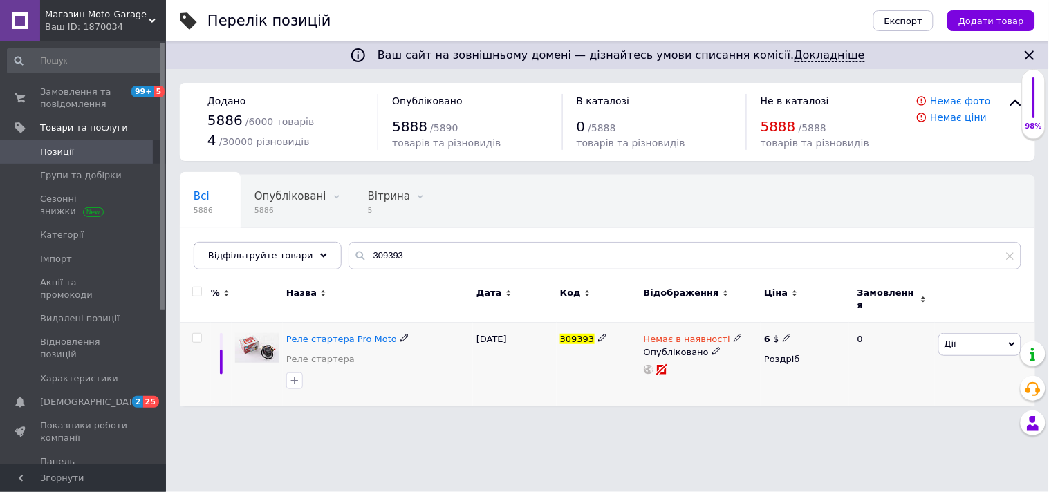
click at [590, 333] on div "309393" at bounding box center [598, 339] width 77 height 12
click at [598, 334] on icon at bounding box center [602, 338] width 8 height 8
drag, startPoint x: 609, startPoint y: 333, endPoint x: 548, endPoint y: 337, distance: 61.0
click at [546, 337] on div "Реле стартера Pro Moto Реле стартера 23.06.2025 309393 Немає в наявності Опублі…" at bounding box center [607, 365] width 855 height 84
type input "UT-00055989"
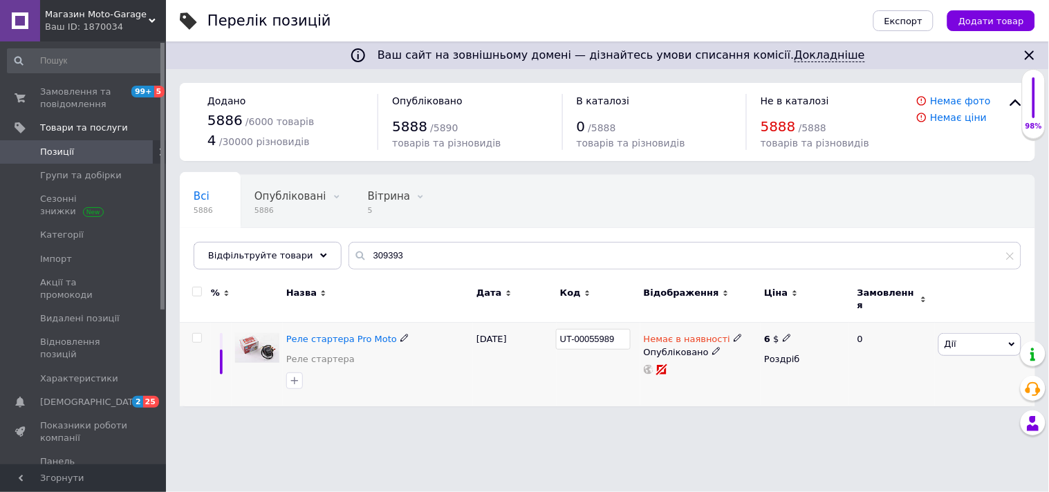
click at [573, 392] on div "UT-00055989" at bounding box center [599, 365] width 84 height 84
click at [786, 334] on icon at bounding box center [787, 338] width 8 height 8
drag, startPoint x: 820, startPoint y: 322, endPoint x: 809, endPoint y: 322, distance: 10.4
click at [809, 322] on input "6" at bounding box center [854, 324] width 105 height 28
type input "8"
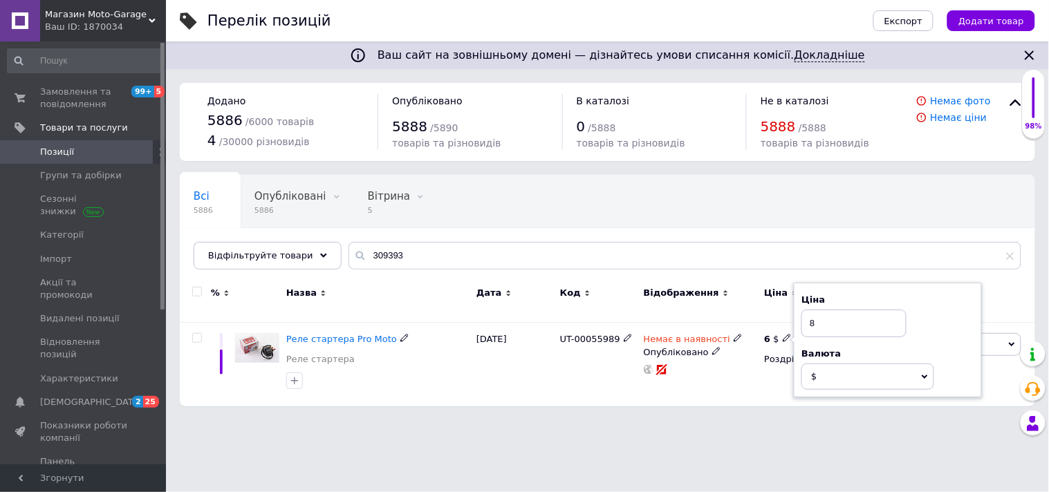
click at [733, 418] on html "Магазин Moto-Garage Ваш ID: 1870034 Сайт Магазин Moto-Garage Кабінет покупця Пе…" at bounding box center [524, 210] width 1049 height 420
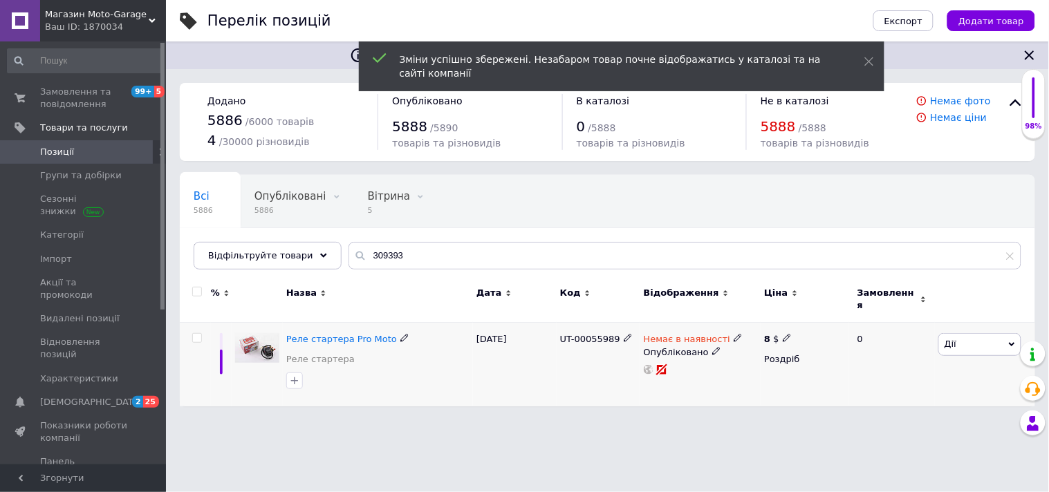
click at [965, 344] on span "Дії" at bounding box center [979, 344] width 83 height 22
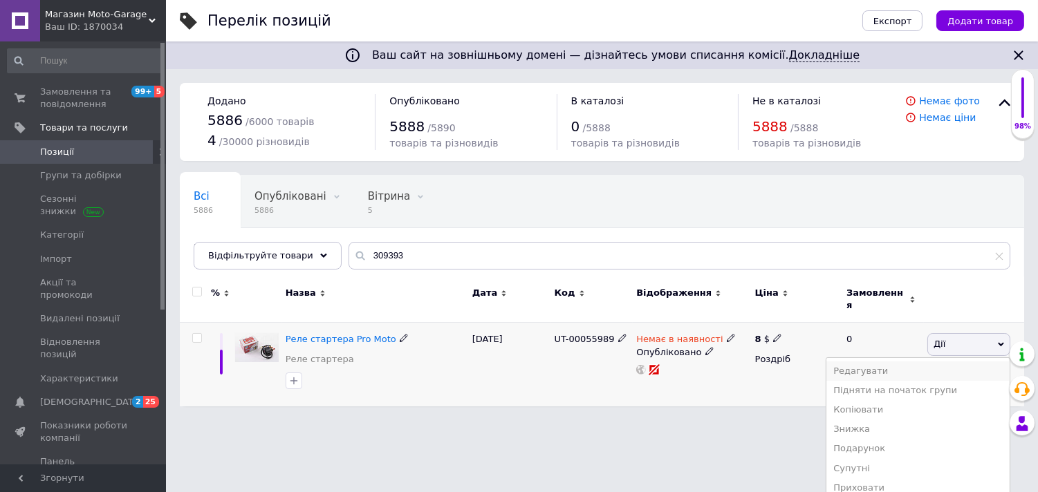
click at [916, 362] on li "Редагувати" at bounding box center [917, 371] width 183 height 19
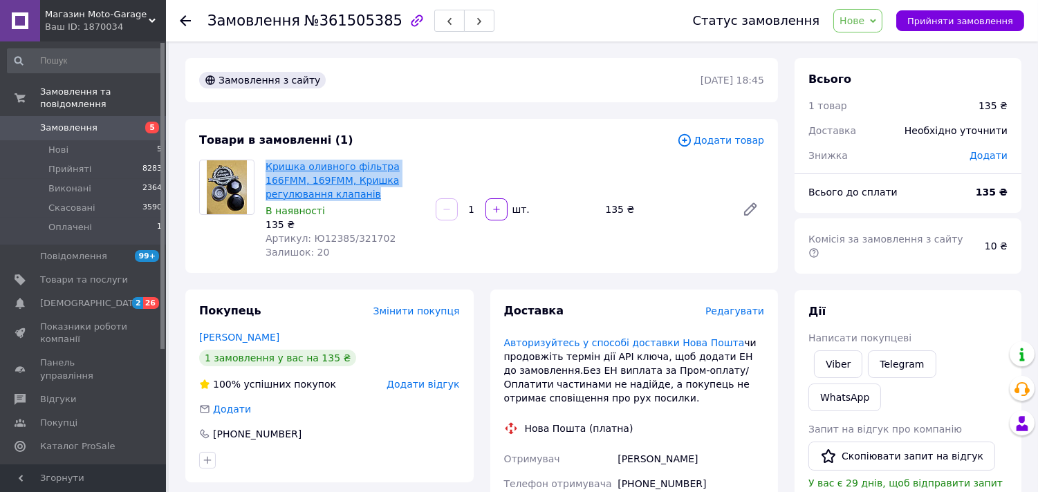
drag, startPoint x: 312, startPoint y: 192, endPoint x: 266, endPoint y: 160, distance: 56.2
click at [266, 160] on span "Кришка оливного фільтра 166FMM, 169FMM, Кришка регулювання клапанів" at bounding box center [345, 180] width 159 height 41
copy link "Кришка оливного фільтра 166FMM, 169FMM, Кришка регулювання клапанів"
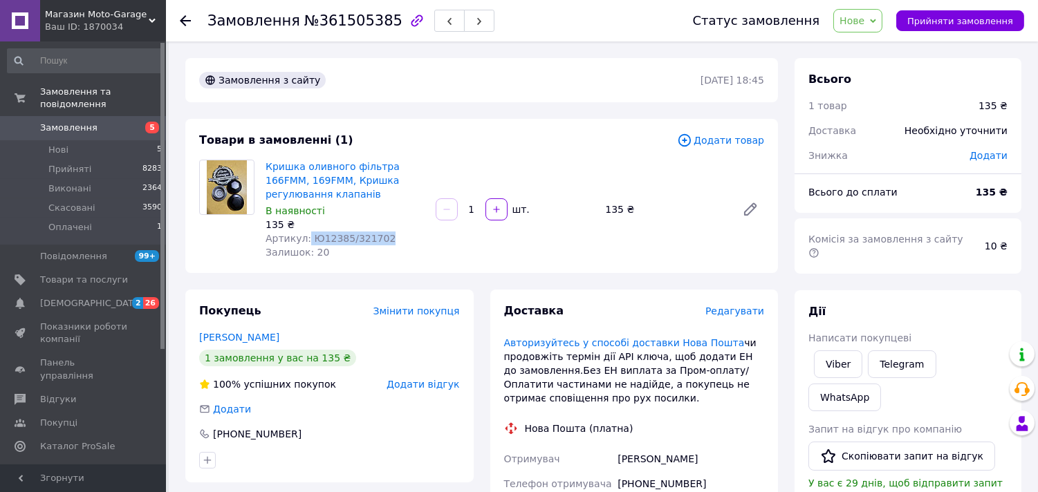
drag, startPoint x: 305, startPoint y: 239, endPoint x: 386, endPoint y: 238, distance: 80.9
click at [386, 238] on div "Артикул: Ю12385/321702" at bounding box center [345, 239] width 159 height 14
click at [318, 242] on span "Артикул: Ю12385/321702" at bounding box center [331, 238] width 130 height 11
drag, startPoint x: 306, startPoint y: 237, endPoint x: 416, endPoint y: 240, distance: 110.7
click at [416, 240] on div "Артикул: Ю12385/321702" at bounding box center [345, 239] width 159 height 14
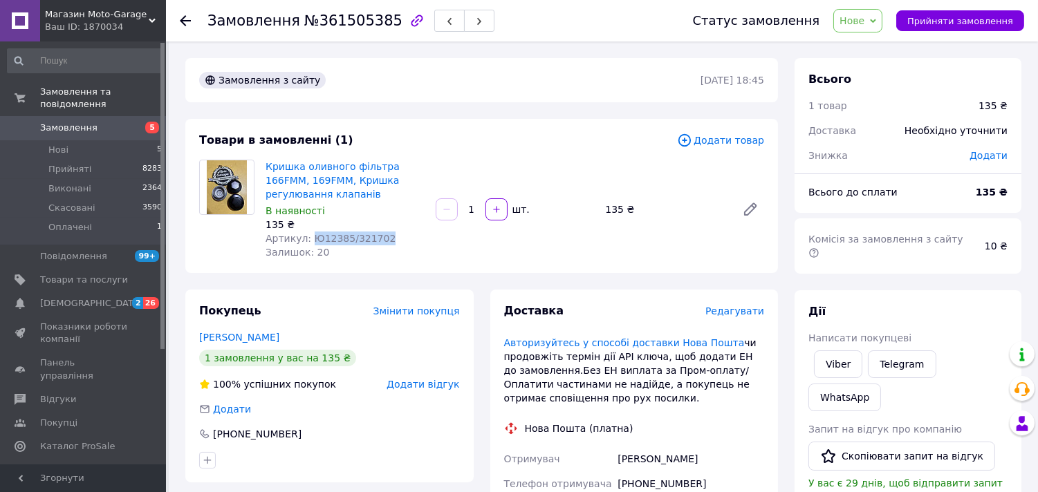
copy span "Ю12385/321702"
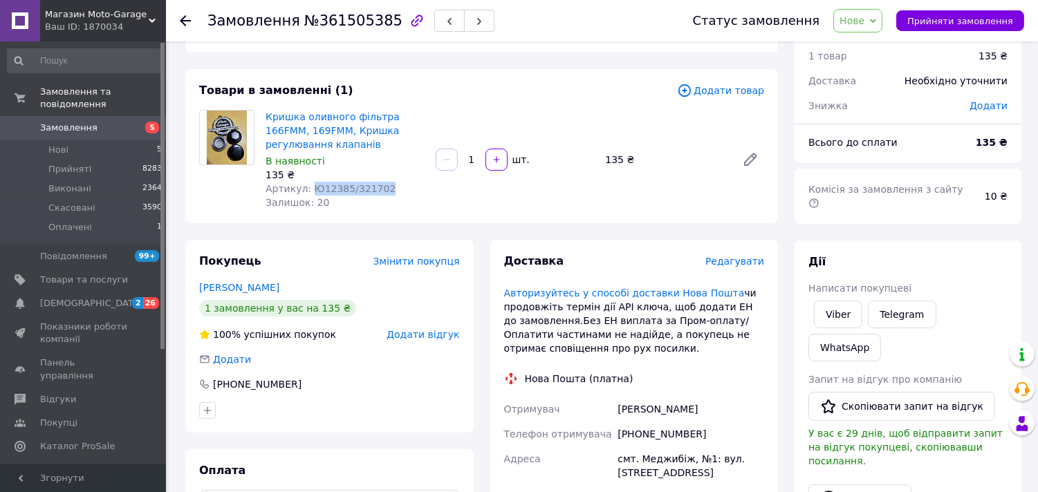
scroll to position [77, 0]
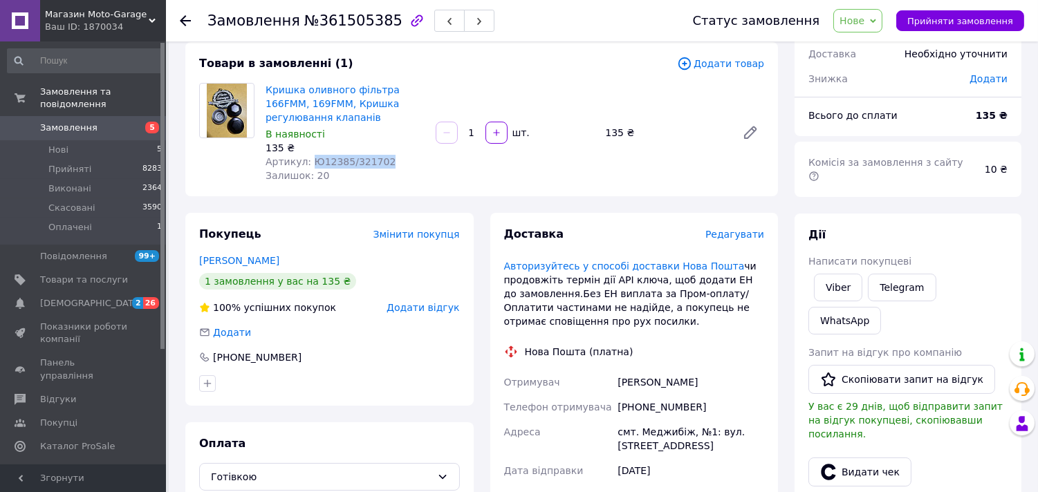
drag, startPoint x: 709, startPoint y: 382, endPoint x: 605, endPoint y: 382, distance: 103.7
click at [605, 382] on div "Отримувач [PERSON_NAME] отримувача [PHONE_NUMBER] [GEOGRAPHIC_DATA] смт. Меджиб…" at bounding box center [634, 451] width 266 height 163
copy div "Отримувач [PERSON_NAME]"
click at [644, 410] on div "[PHONE_NUMBER]" at bounding box center [691, 407] width 152 height 25
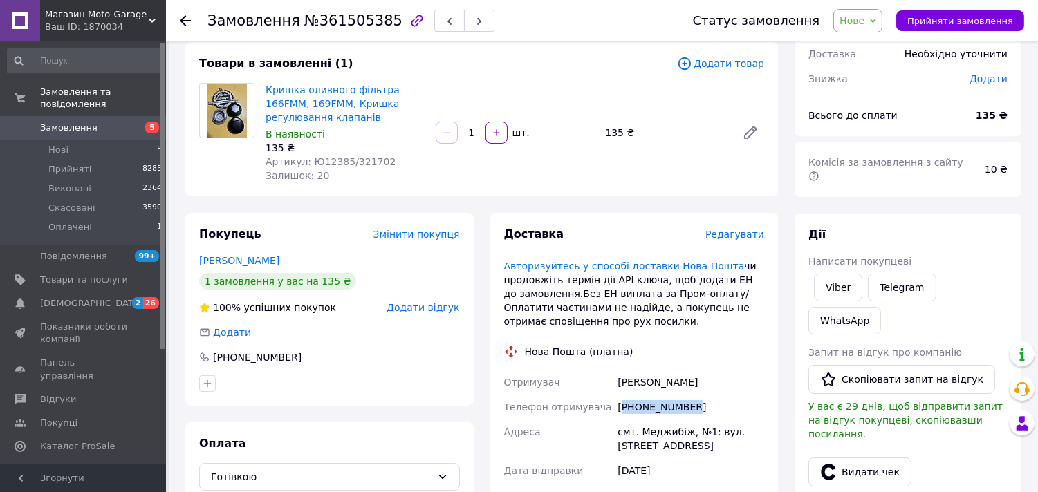
copy div "380962798421"
drag, startPoint x: 712, startPoint y: 375, endPoint x: 614, endPoint y: 370, distance: 98.3
click at [615, 370] on div "Приймак Андрій" at bounding box center [691, 382] width 152 height 25
copy div "Приймак Андрій"
drag, startPoint x: 683, startPoint y: 429, endPoint x: 629, endPoint y: 432, distance: 53.3
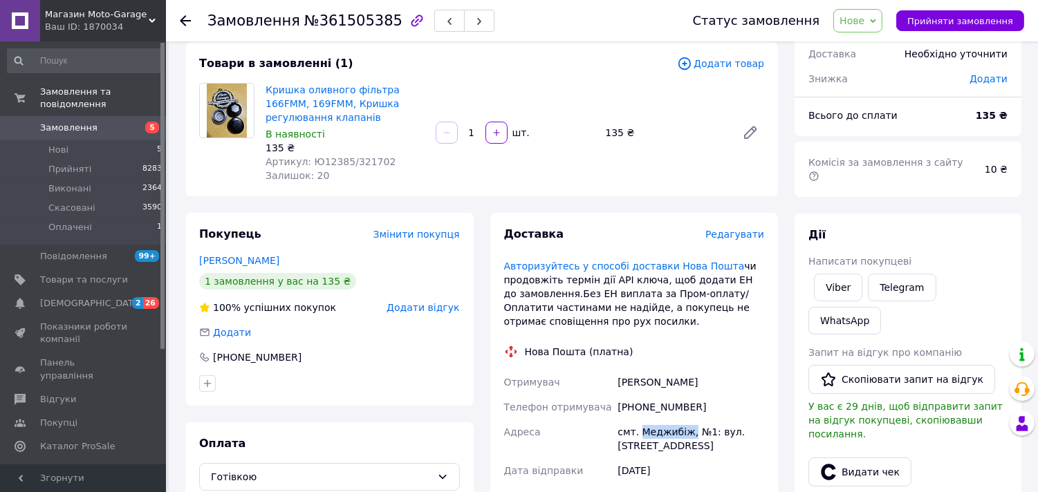
click at [631, 432] on div "смт. Меджибіж, №1: вул. [STREET_ADDRESS]" at bounding box center [691, 439] width 152 height 39
click at [638, 432] on div "смт. Меджибіж, №1: вул. [STREET_ADDRESS]" at bounding box center [691, 439] width 152 height 39
drag, startPoint x: 685, startPoint y: 430, endPoint x: 588, endPoint y: 427, distance: 96.9
click at [592, 427] on div "Отримувач Приймак Андрій Телефон отримувача +380962798421 Адреса смт. Меджибіж,…" at bounding box center [634, 451] width 266 height 163
copy div "Адреса смт. Меджибіж"
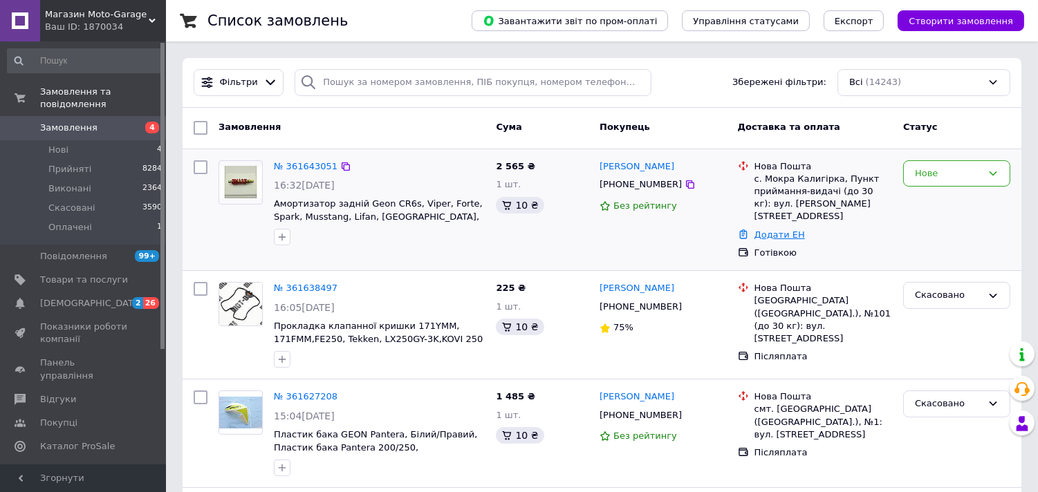
click at [779, 230] on link "Додати ЕН" at bounding box center [780, 235] width 50 height 10
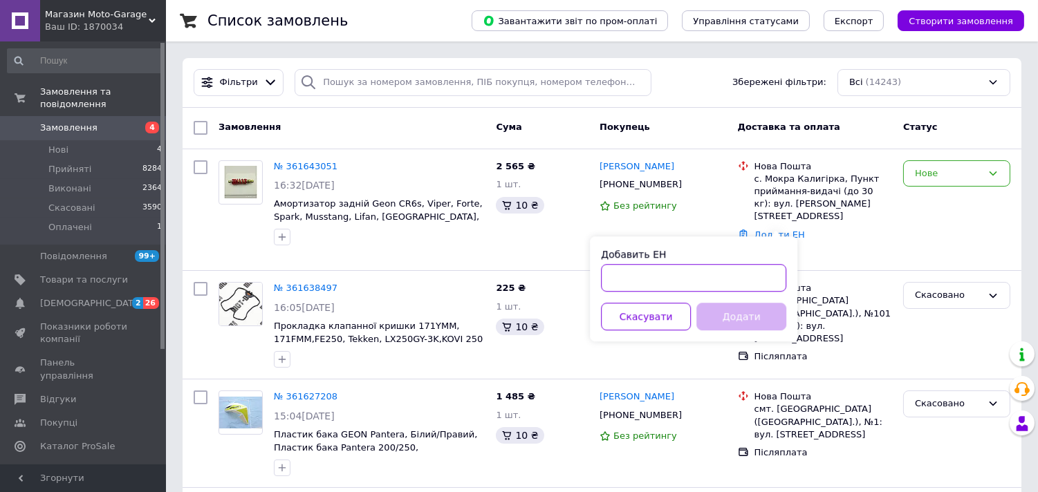
click at [749, 265] on input "Добавить ЕН" at bounding box center [693, 278] width 185 height 28
paste input "20 4512 4737 2576"
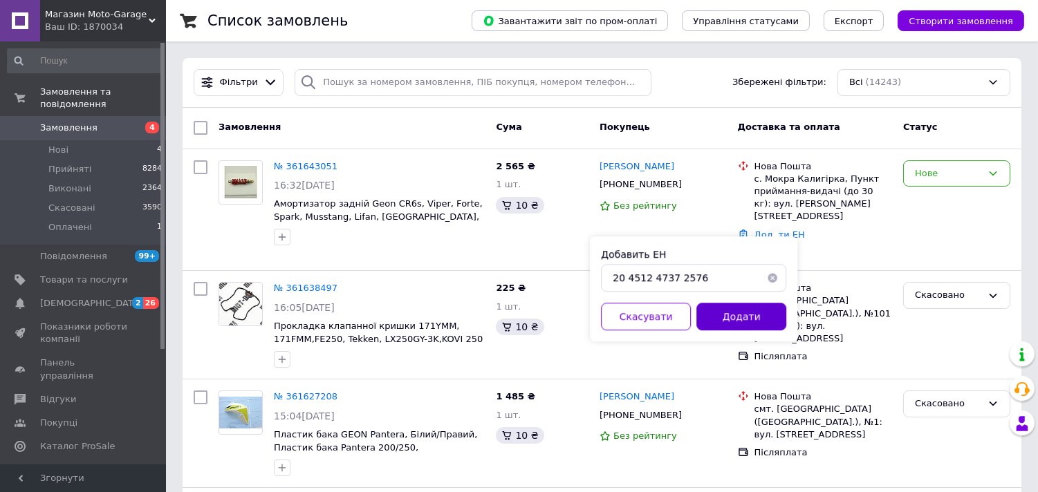
click at [755, 313] on button "Додати" at bounding box center [741, 317] width 90 height 28
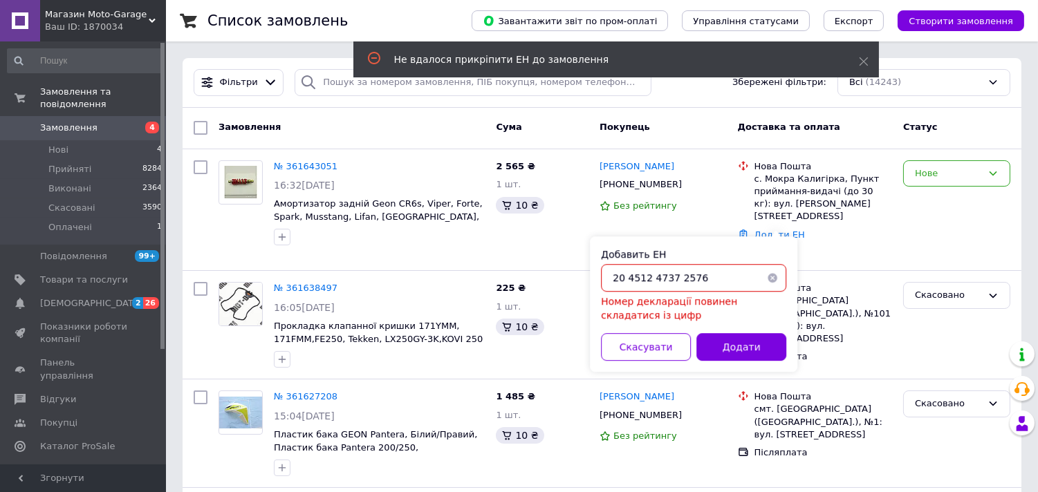
click at [701, 278] on input "20 4512 4737 2576" at bounding box center [693, 278] width 185 height 28
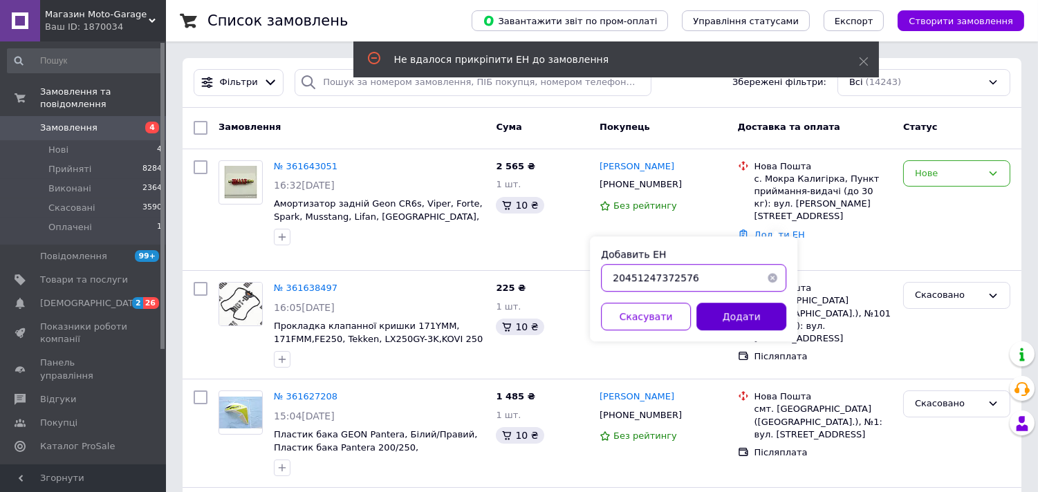
type input "20451247372576"
click at [736, 316] on button "Додати" at bounding box center [741, 317] width 90 height 28
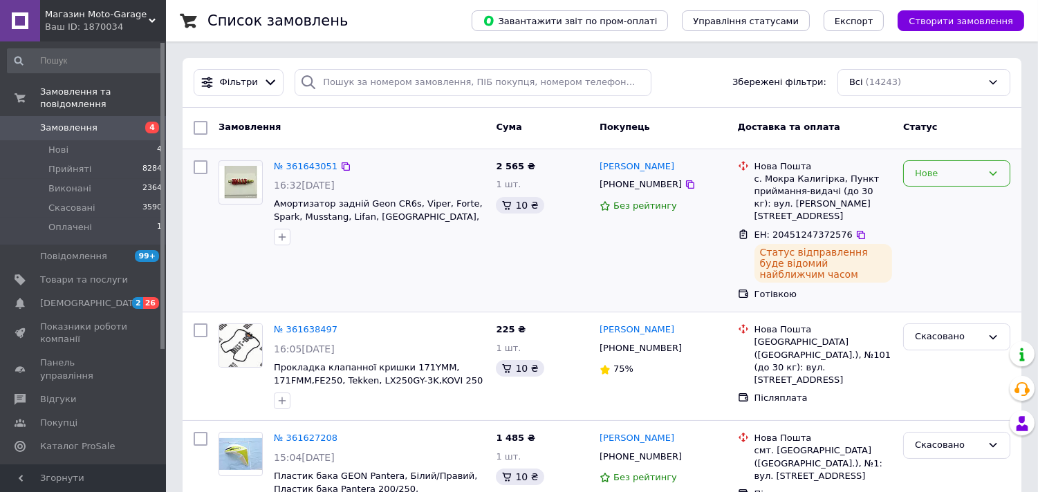
click at [930, 175] on div "Нове" at bounding box center [948, 174] width 67 height 15
click at [938, 203] on li "Прийнято" at bounding box center [957, 202] width 106 height 26
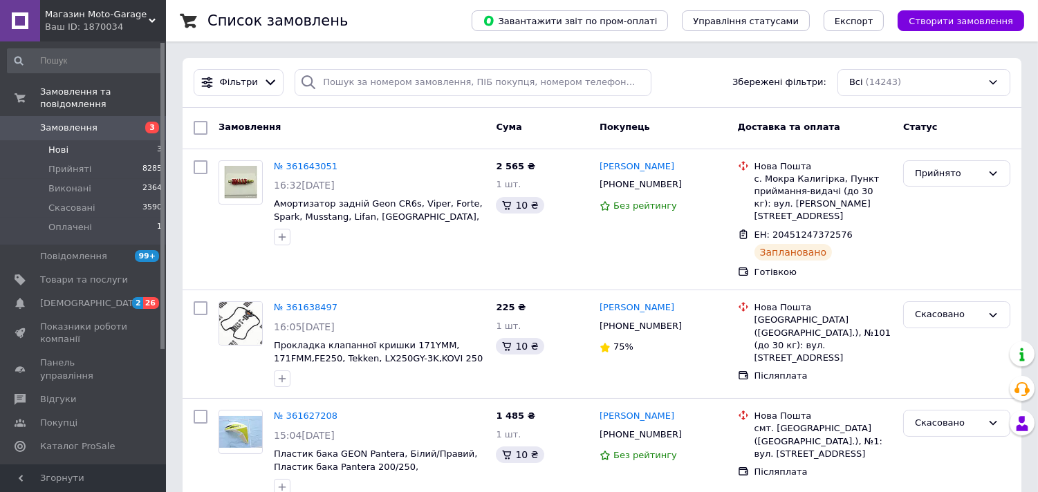
click at [100, 140] on li "Нові 3" at bounding box center [85, 149] width 170 height 19
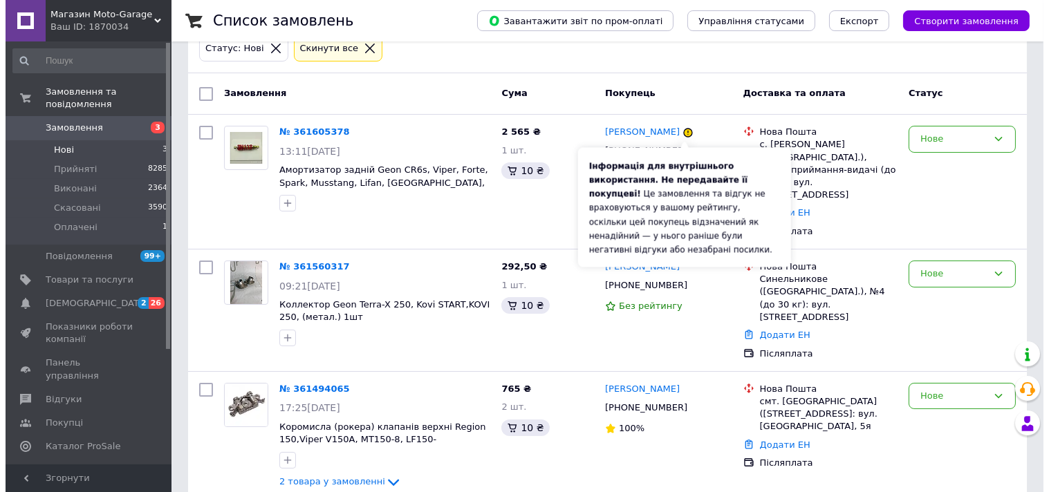
scroll to position [84, 0]
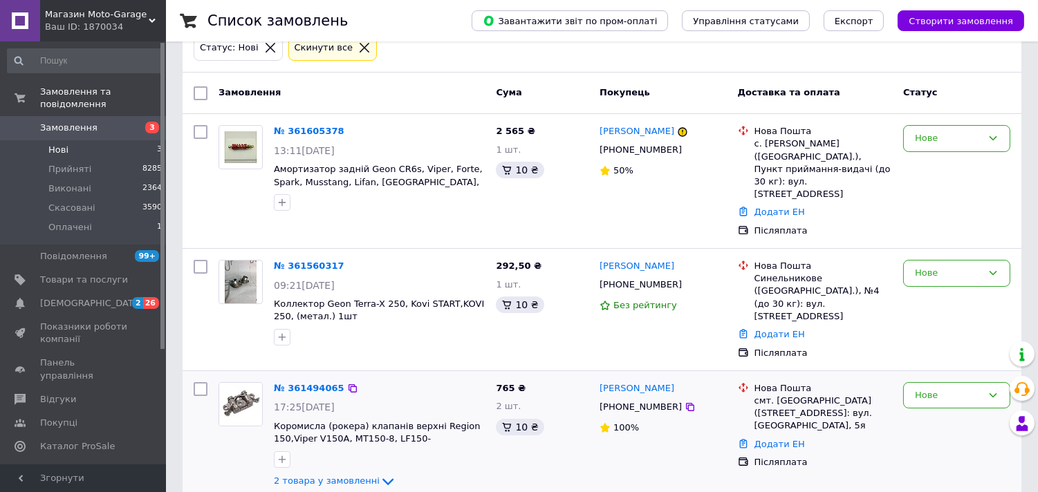
click at [628, 398] on div "[PHONE_NUMBER]" at bounding box center [641, 407] width 88 height 18
copy div "380961965822"
click at [917, 266] on div "Нове" at bounding box center [948, 273] width 67 height 15
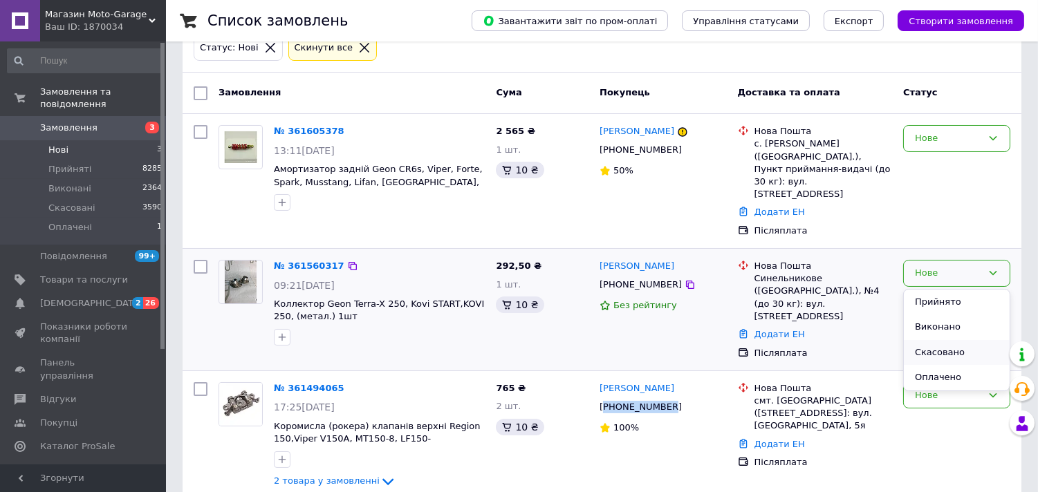
click at [946, 344] on li "Скасовано" at bounding box center [957, 353] width 106 height 26
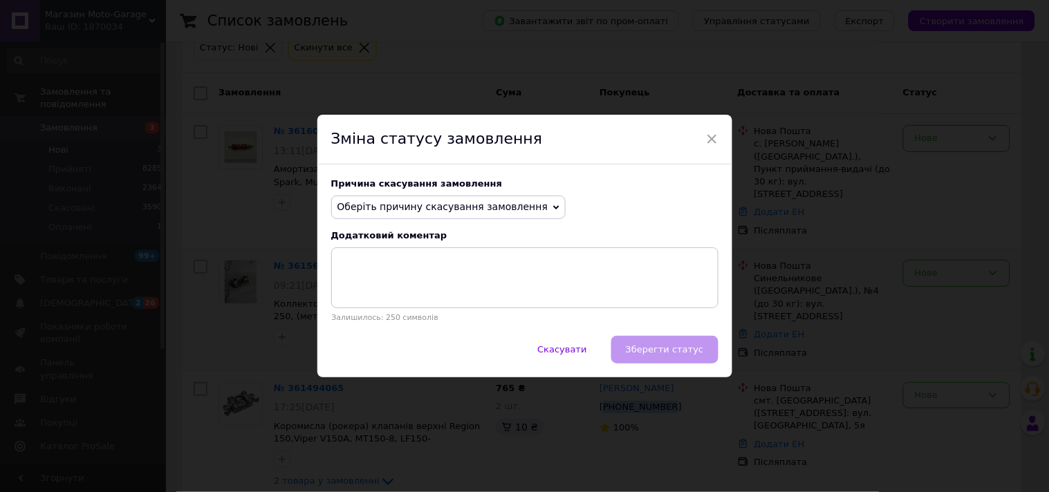
click at [432, 212] on span "Оберіть причину скасування замовлення" at bounding box center [442, 206] width 211 height 11
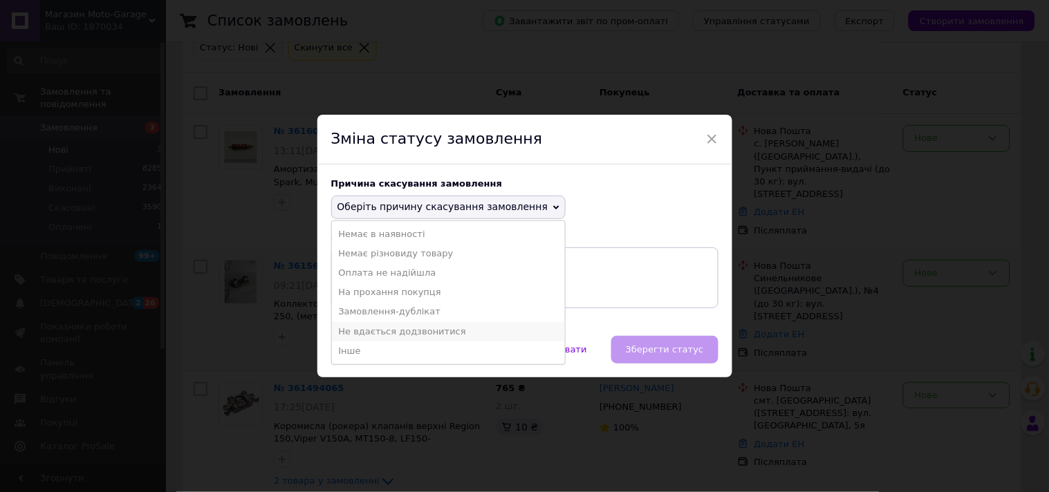
click at [427, 333] on li "Не вдається додзвонитися" at bounding box center [449, 331] width 234 height 19
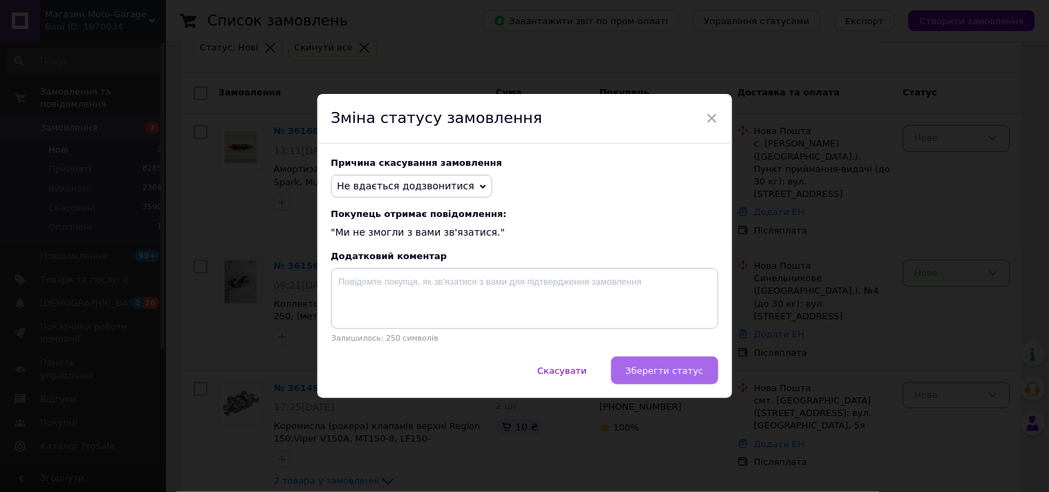
click at [648, 368] on span "Зберегти статус" at bounding box center [665, 371] width 78 height 10
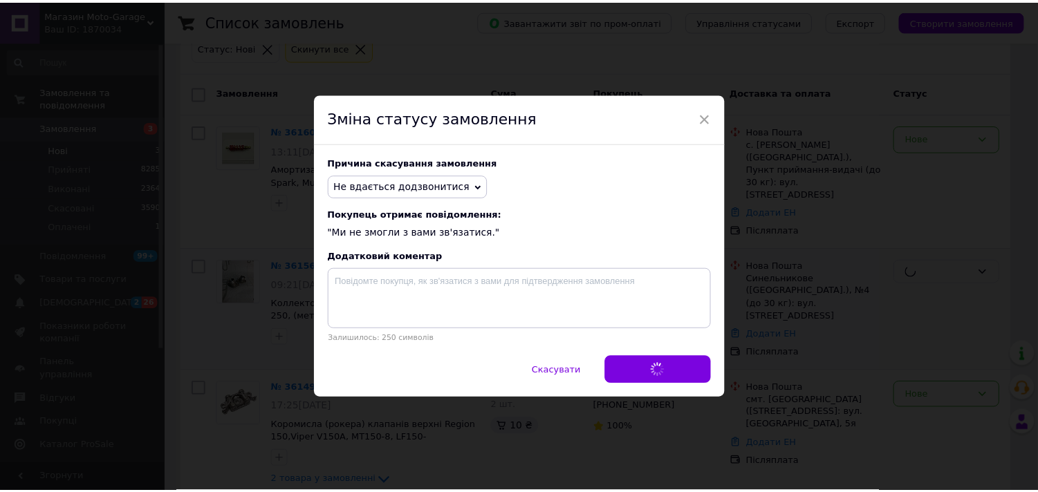
scroll to position [72, 0]
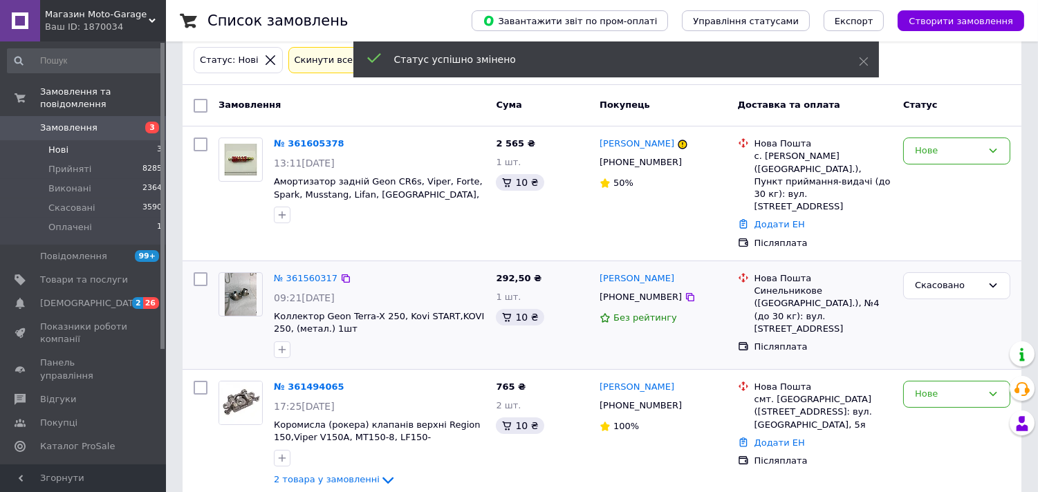
click at [63, 122] on span "Замовлення" at bounding box center [68, 128] width 57 height 12
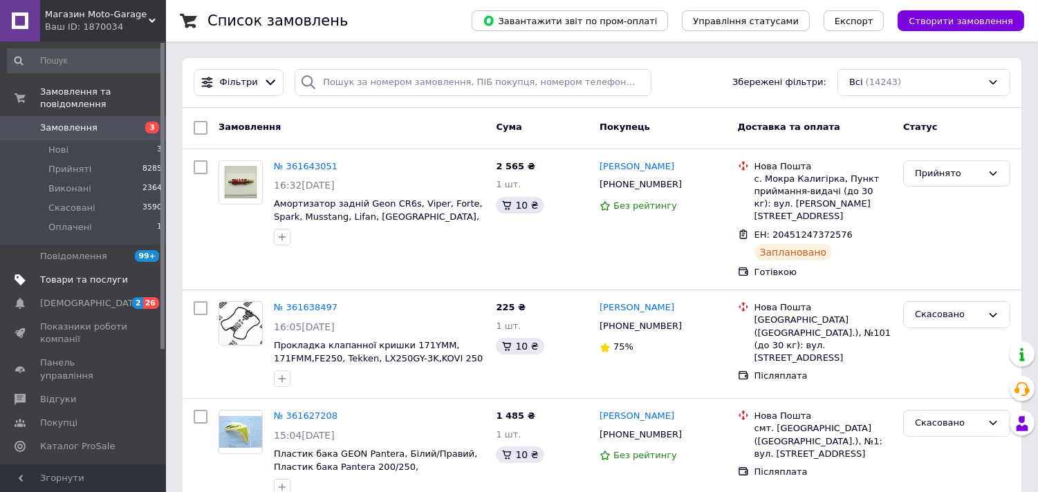
click at [113, 274] on span "Товари та послуги" at bounding box center [84, 280] width 88 height 12
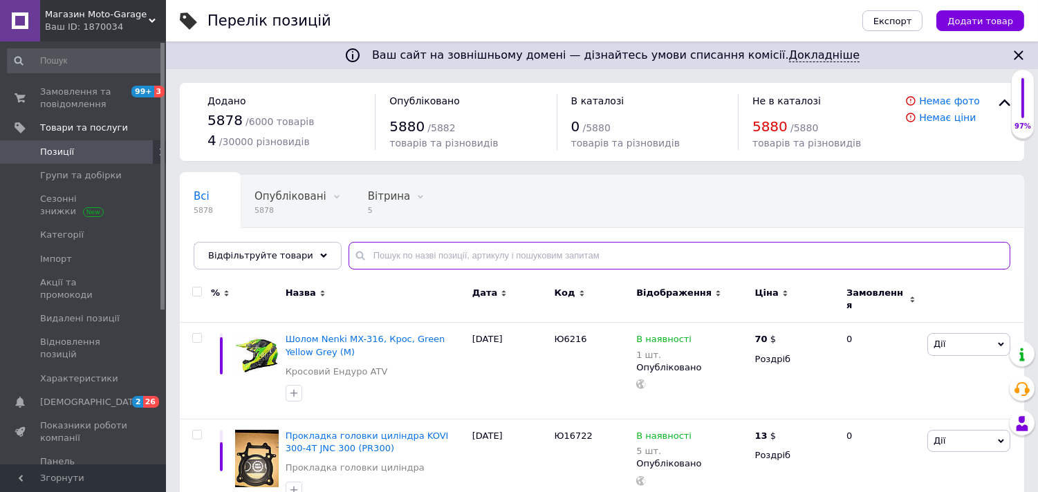
click at [488, 257] on input "text" at bounding box center [680, 256] width 662 height 28
paste input "UT-00031548"
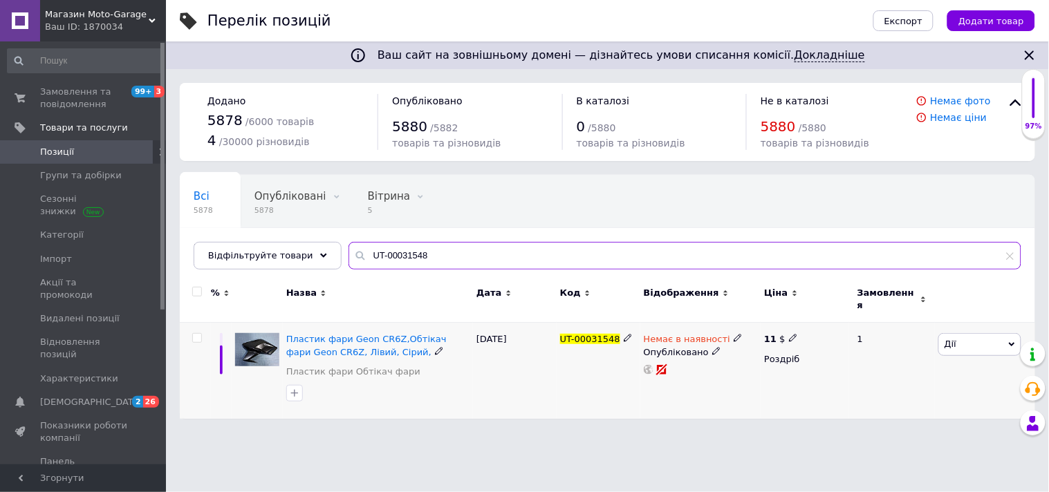
type input "UT-00031548"
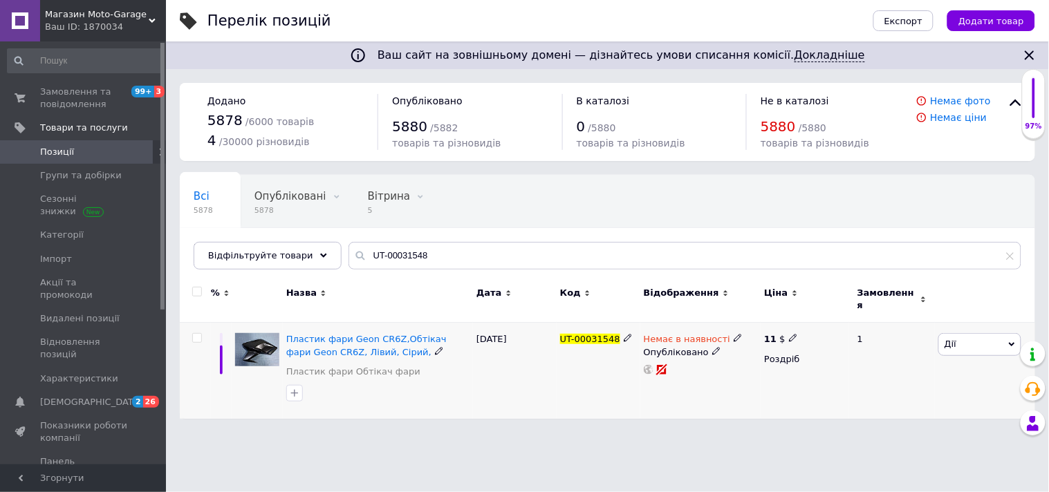
click at [734, 334] on icon at bounding box center [738, 338] width 8 height 8
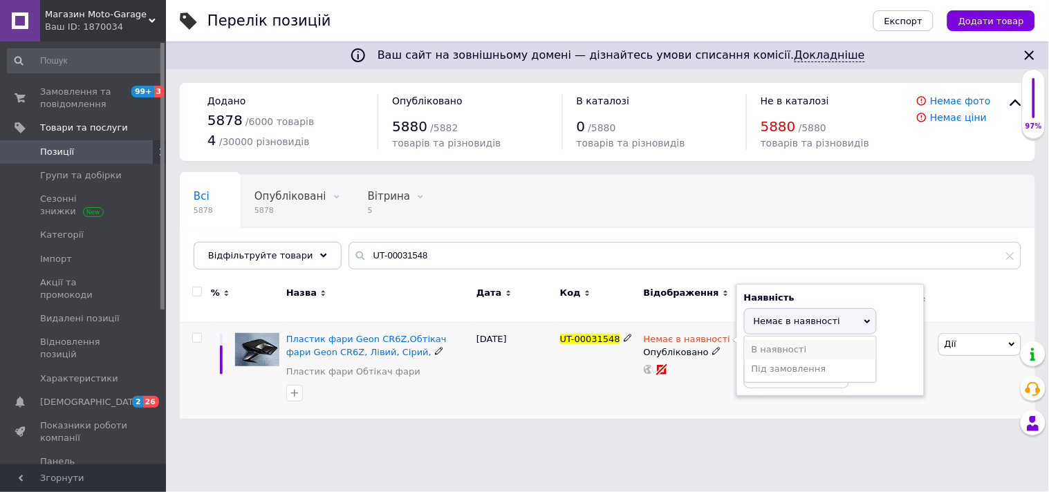
click at [772, 340] on li "В наявності" at bounding box center [810, 349] width 131 height 19
click at [777, 361] on input at bounding box center [796, 375] width 105 height 28
type input "2"
click at [758, 404] on div "Немає в наявності Наявність В наявності Немає в наявності Під замовлення Залишк…" at bounding box center [700, 371] width 121 height 96
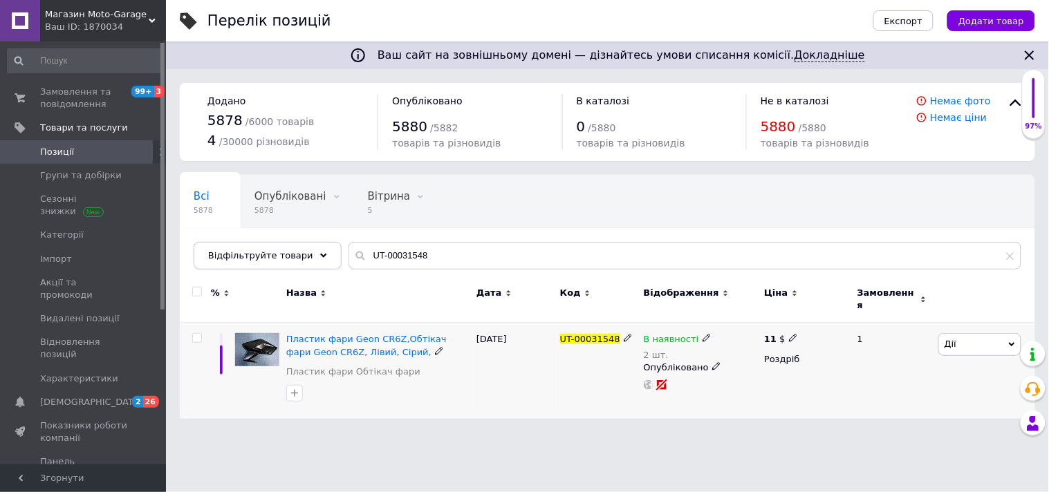
click at [791, 335] on use at bounding box center [793, 339] width 8 height 8
drag, startPoint x: 837, startPoint y: 320, endPoint x: 821, endPoint y: 322, distance: 16.7
click at [821, 322] on input "11" at bounding box center [859, 324] width 105 height 28
type input "13"
click at [791, 423] on div "Ваш сайт на зовнішньому домені — дізнайтесь умови списання комісії. Докладніше …" at bounding box center [607, 216] width 883 height 433
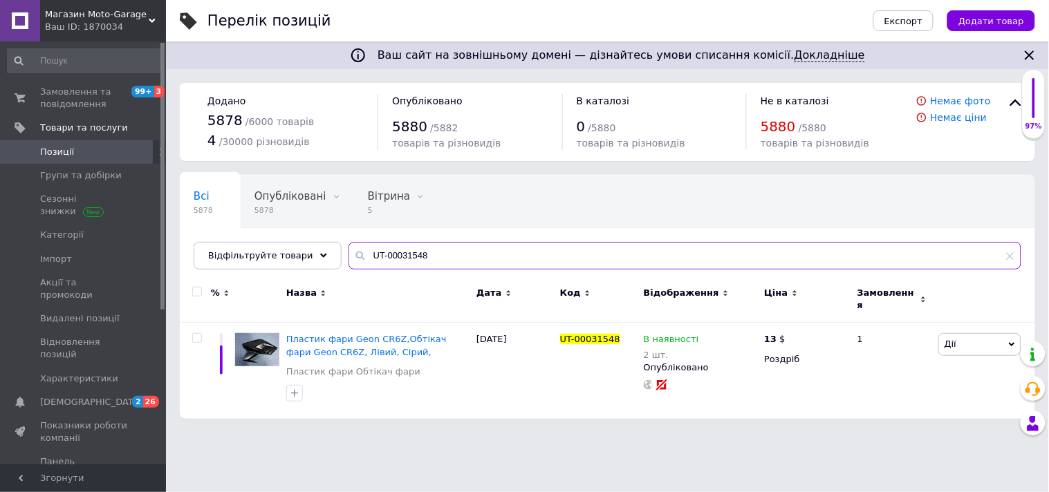
drag, startPoint x: 439, startPoint y: 260, endPoint x: 336, endPoint y: 266, distance: 103.2
click at [349, 266] on input "UT-00031548" at bounding box center [685, 256] width 673 height 28
paste input "26006"
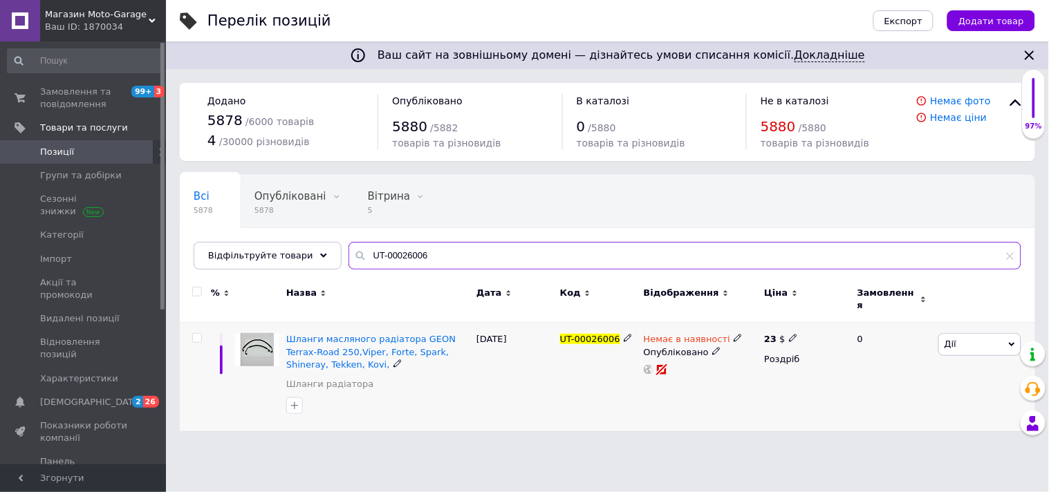
type input "UT-00026006"
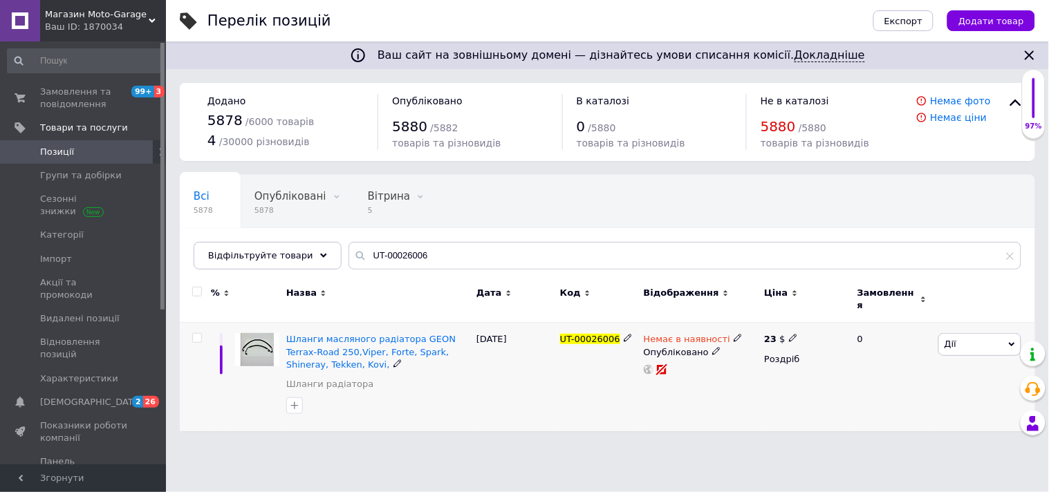
click at [734, 334] on icon at bounding box center [738, 338] width 8 height 8
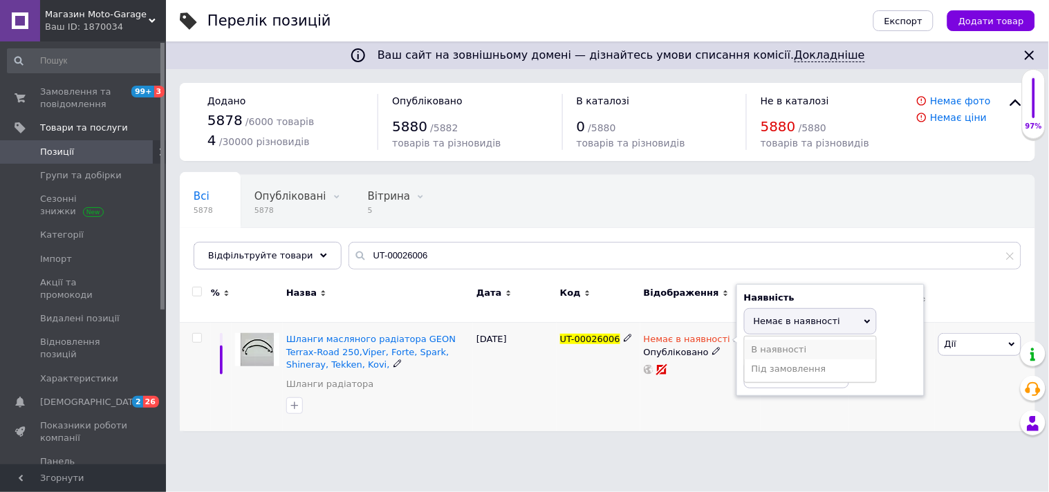
click at [770, 340] on li "В наявності" at bounding box center [810, 349] width 131 height 19
click at [800, 365] on input at bounding box center [796, 375] width 105 height 28
type input "2"
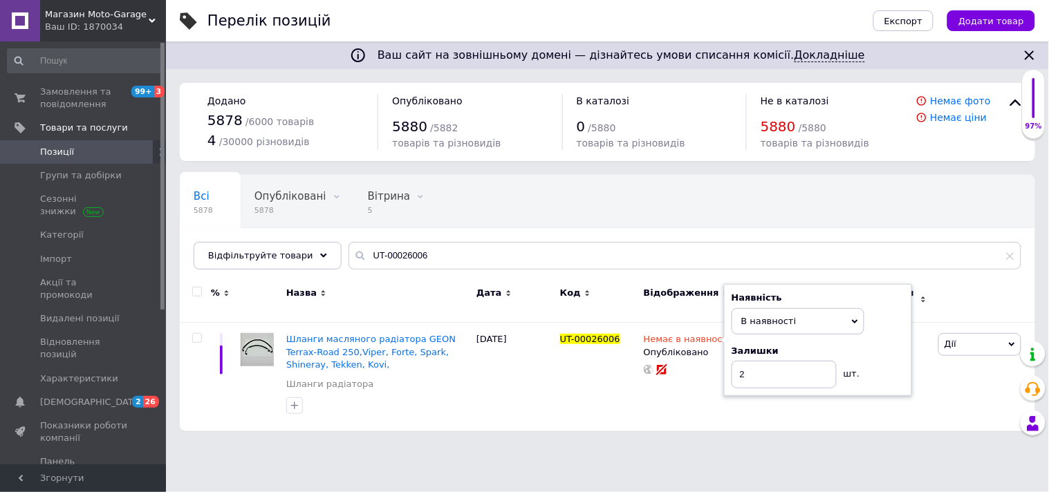
click at [772, 433] on div "Ваш сайт на зовнішньому домені — дізнайтесь умови списання комісії. Докладніше …" at bounding box center [607, 222] width 883 height 445
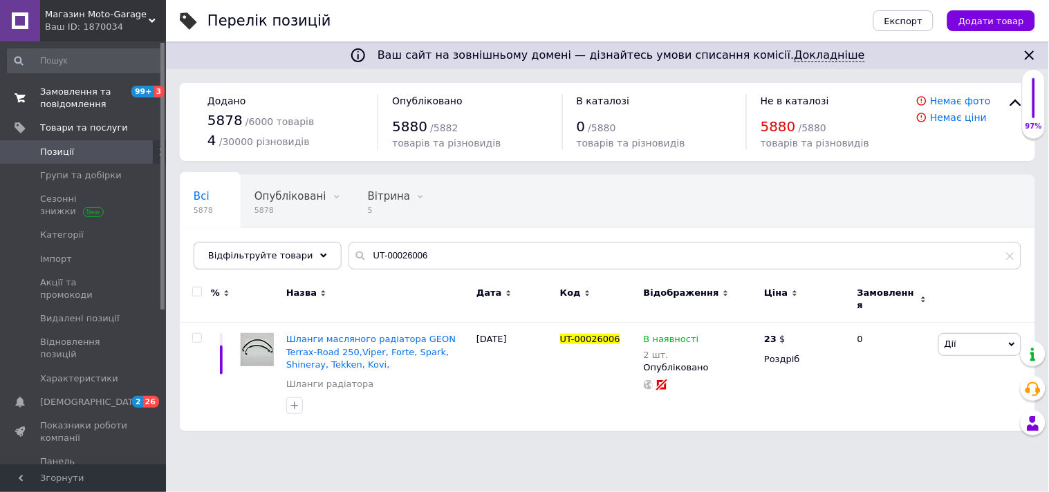
click at [100, 107] on span "Замовлення та повідомлення" at bounding box center [84, 98] width 88 height 25
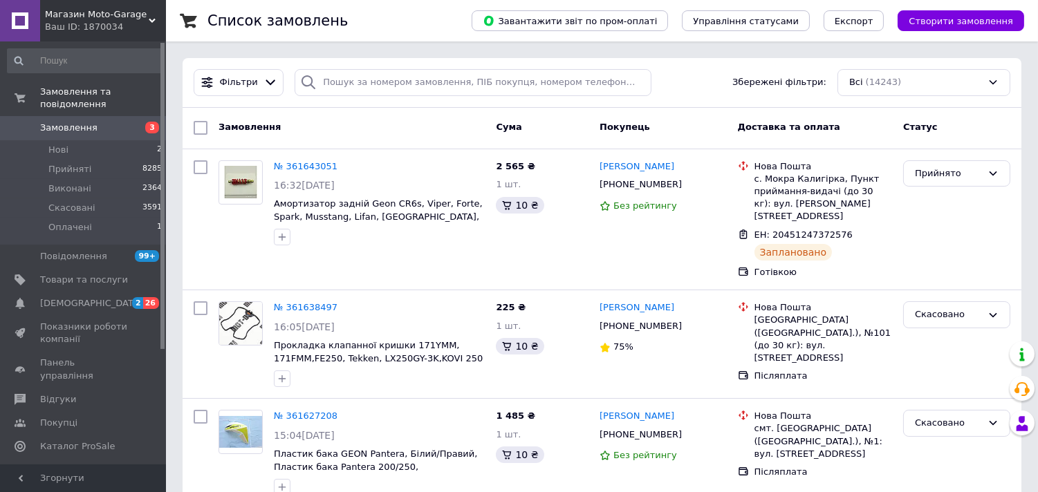
click at [94, 122] on span "Замовлення" at bounding box center [84, 128] width 88 height 12
click at [111, 160] on li "Прийняті 8285" at bounding box center [85, 169] width 170 height 19
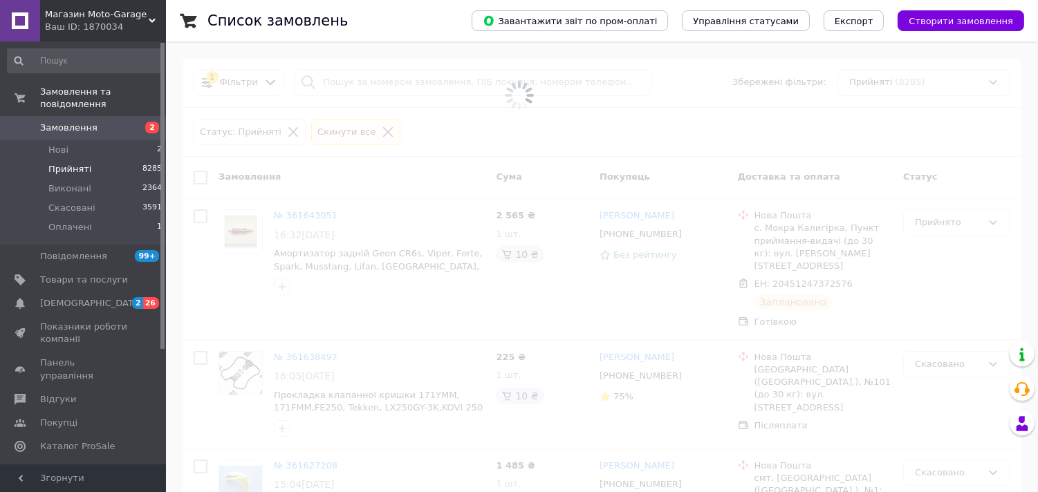
click at [81, 122] on span "Замовлення" at bounding box center [68, 128] width 57 height 12
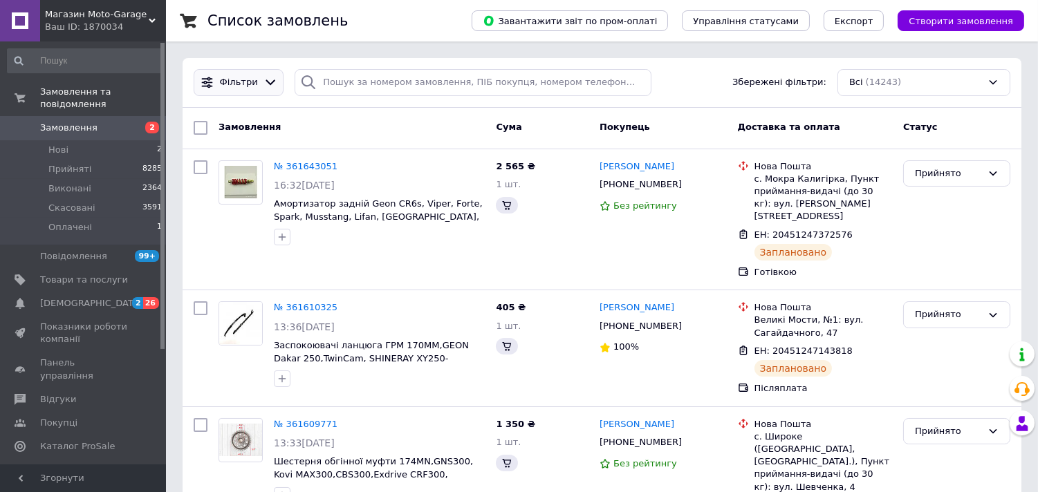
click at [237, 86] on span "Фільтри" at bounding box center [239, 82] width 38 height 13
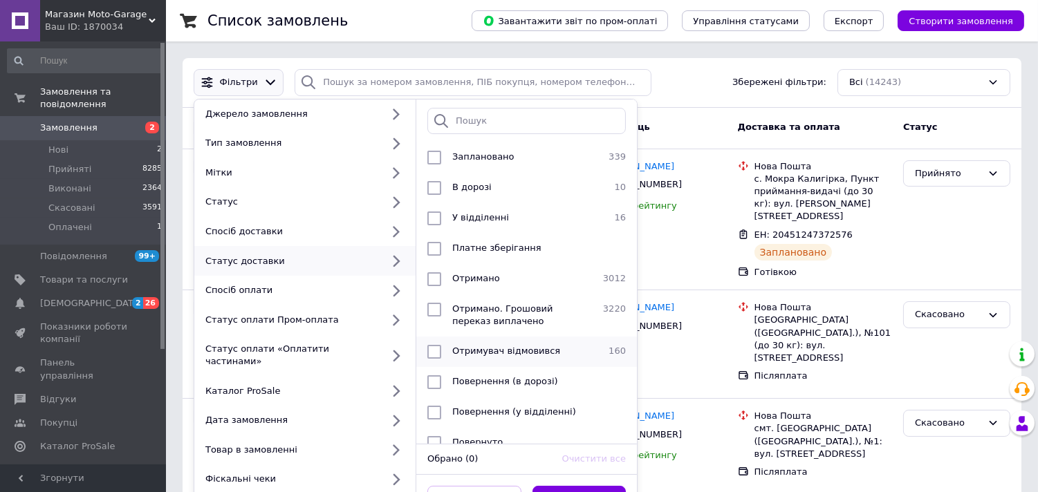
click at [440, 350] on input "checkbox" at bounding box center [434, 352] width 14 height 14
checkbox input "true"
click at [598, 490] on button "Застосувати" at bounding box center [580, 499] width 94 height 27
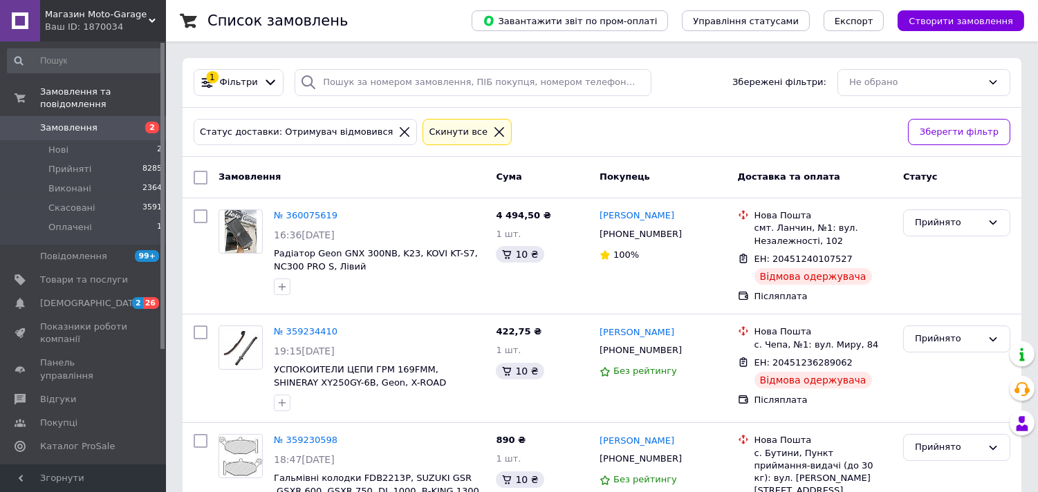
click at [106, 122] on span "Замовлення" at bounding box center [84, 128] width 88 height 12
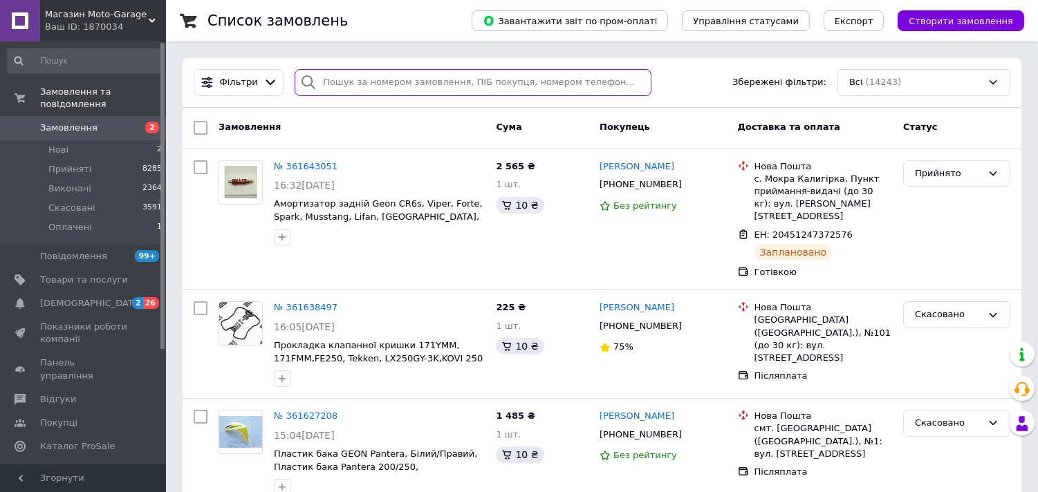
click at [365, 89] on input "search" at bounding box center [473, 82] width 357 height 27
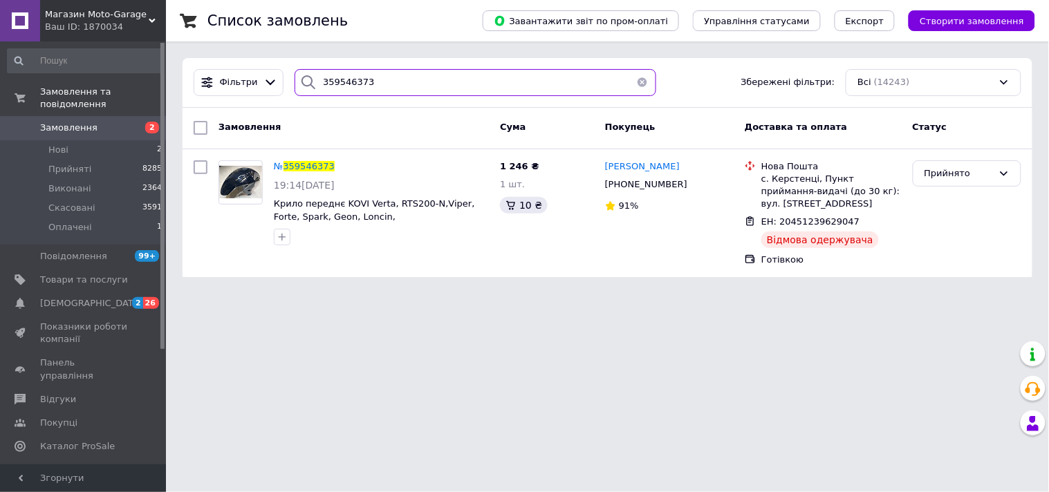
type input "359546373"
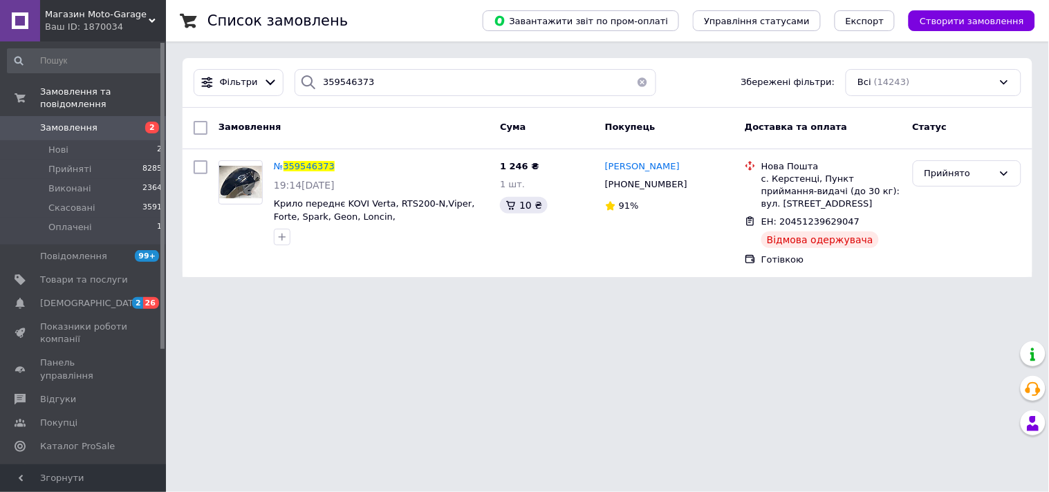
click at [104, 122] on span "Замовлення" at bounding box center [84, 128] width 88 height 12
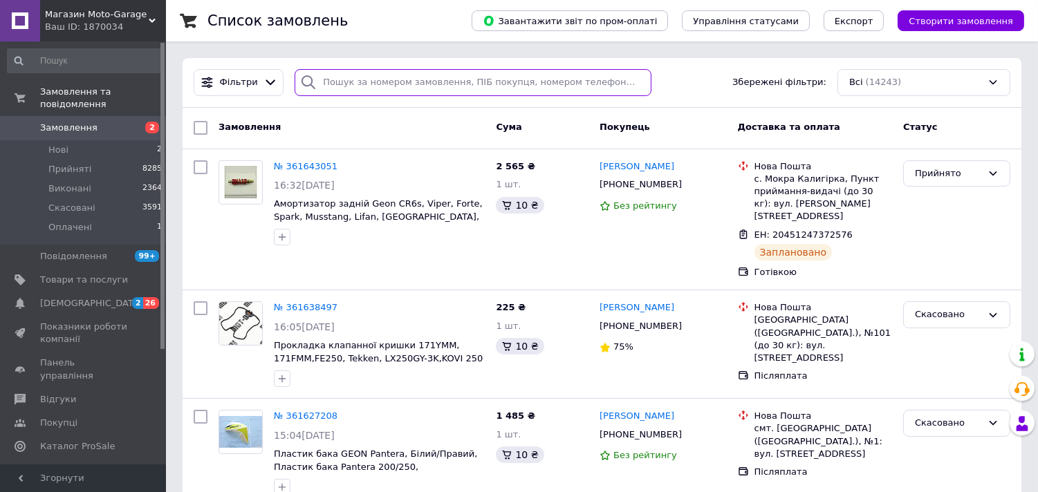
click at [405, 88] on input "search" at bounding box center [473, 82] width 357 height 27
paste input "380961965822"
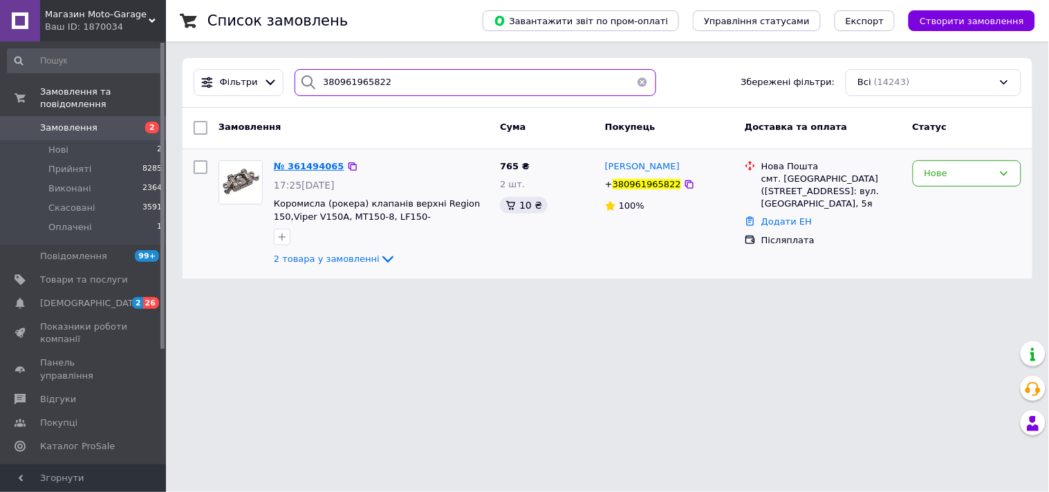
type input "380961965822"
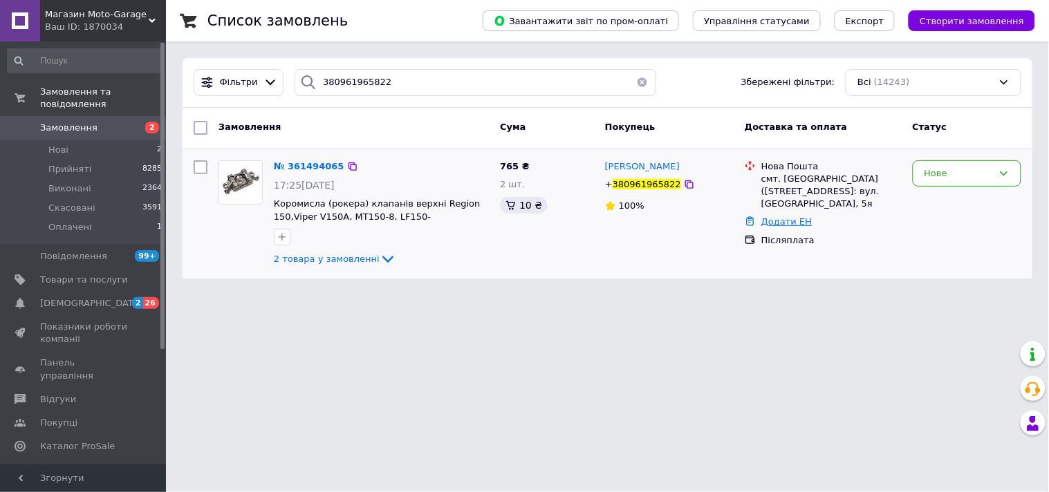
click at [779, 216] on link "Додати ЕН" at bounding box center [786, 221] width 50 height 10
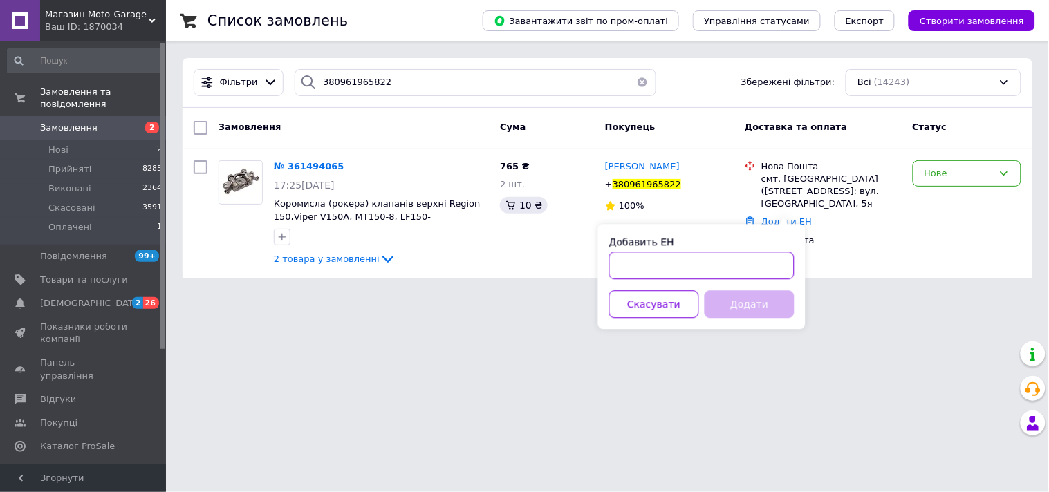
click at [725, 263] on input "Добавить ЕН" at bounding box center [701, 266] width 185 height 28
paste input "20451247436549"
type input "20451247436549"
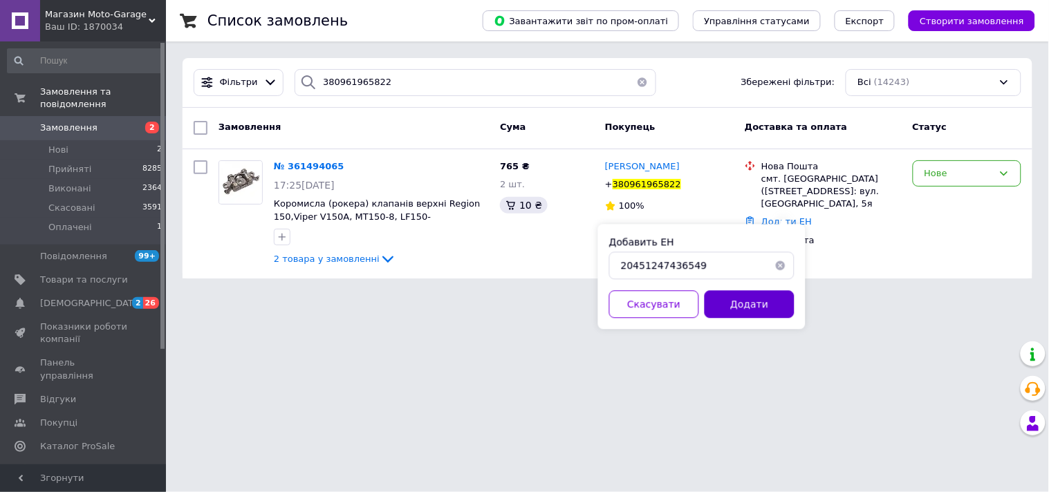
click at [750, 297] on button "Додати" at bounding box center [750, 304] width 90 height 28
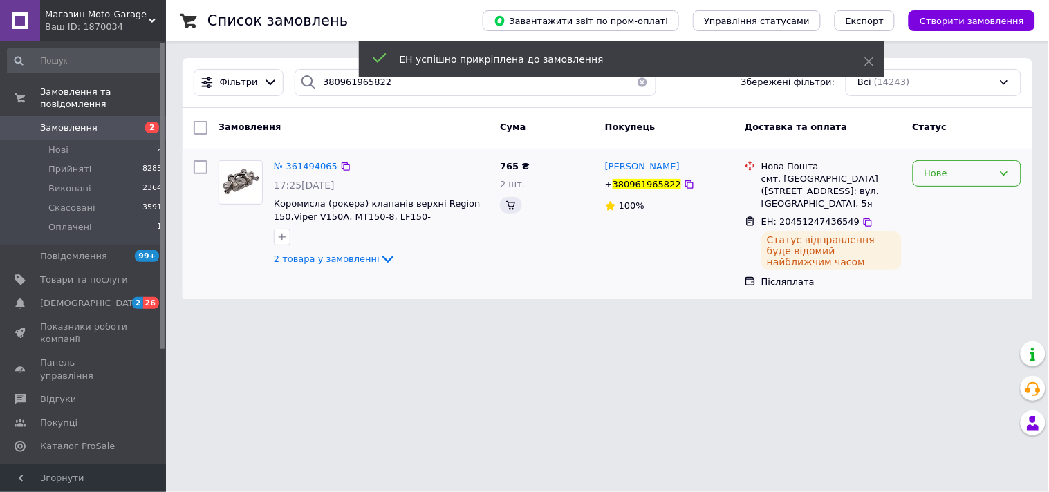
click at [943, 181] on div "Нове" at bounding box center [967, 173] width 109 height 27
click at [952, 205] on li "Прийнято" at bounding box center [967, 202] width 107 height 26
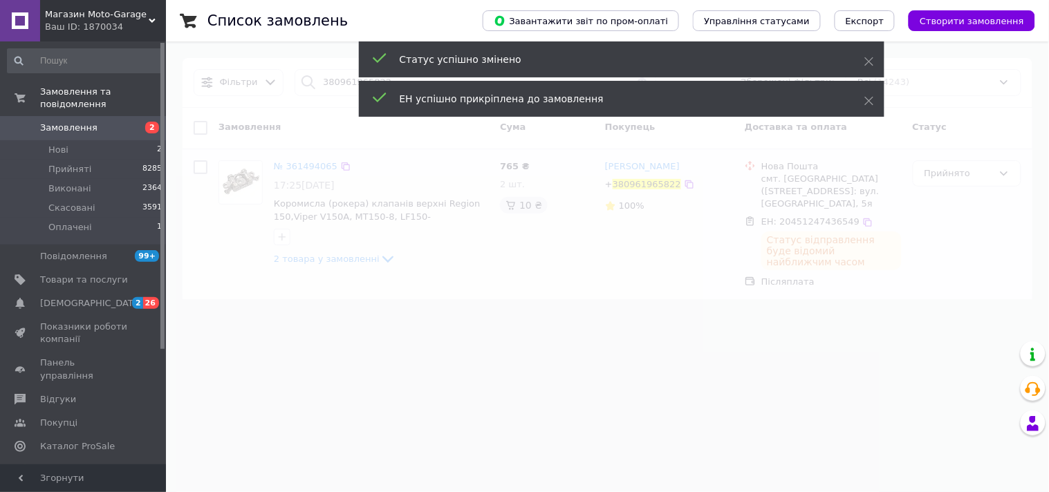
click at [113, 122] on span "Замовлення" at bounding box center [84, 128] width 88 height 12
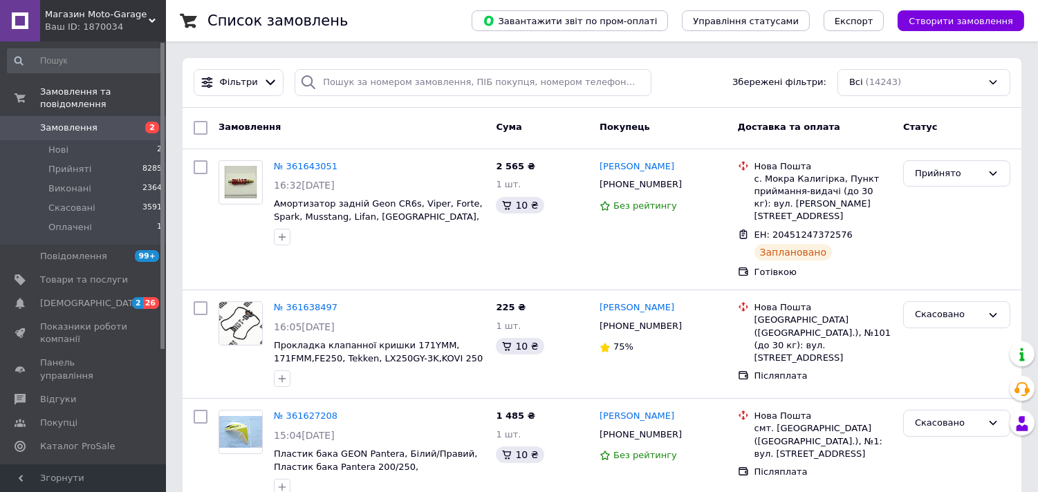
click at [86, 127] on link "Замовлення 2" at bounding box center [85, 128] width 170 height 24
click at [85, 122] on span "Замовлення" at bounding box center [68, 128] width 57 height 12
click at [100, 274] on span "Товари та послуги" at bounding box center [84, 280] width 88 height 12
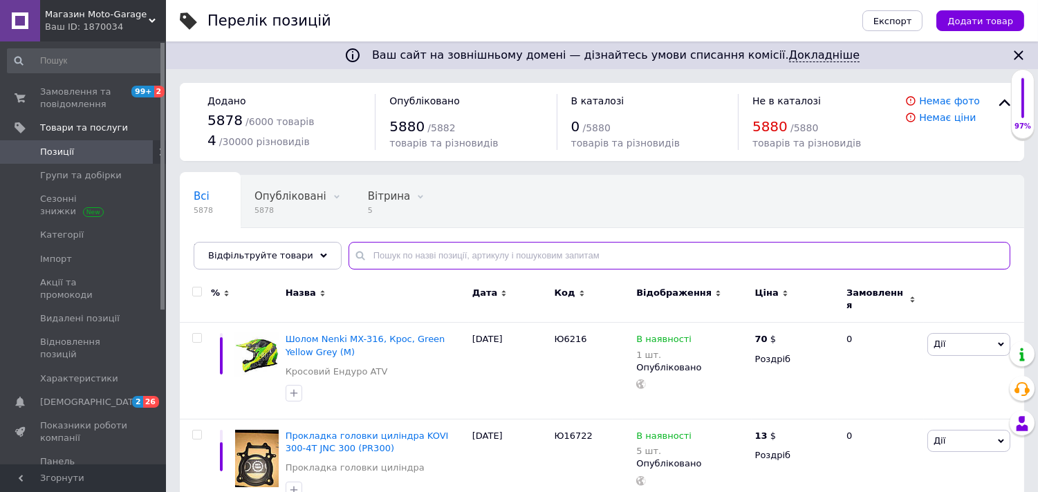
paste input "Ю9462"
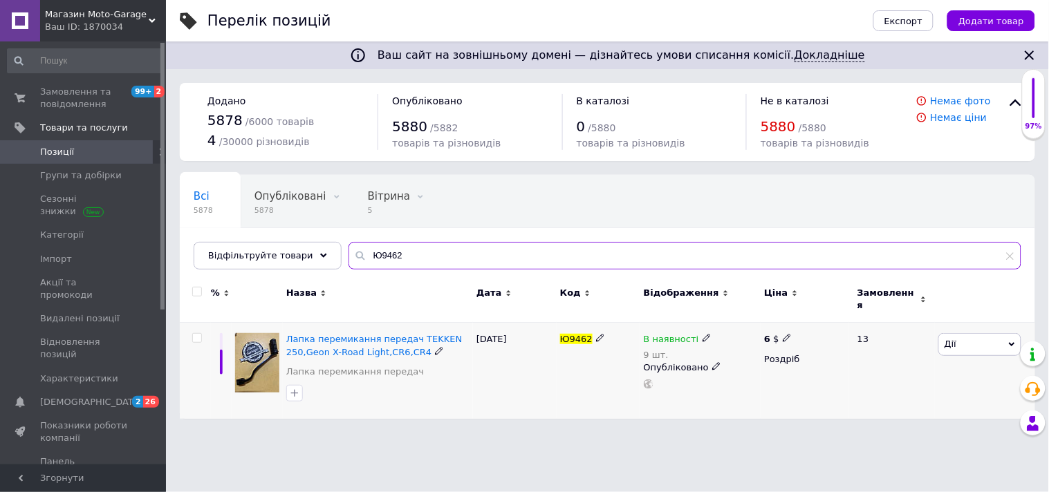
type input "Ю9462"
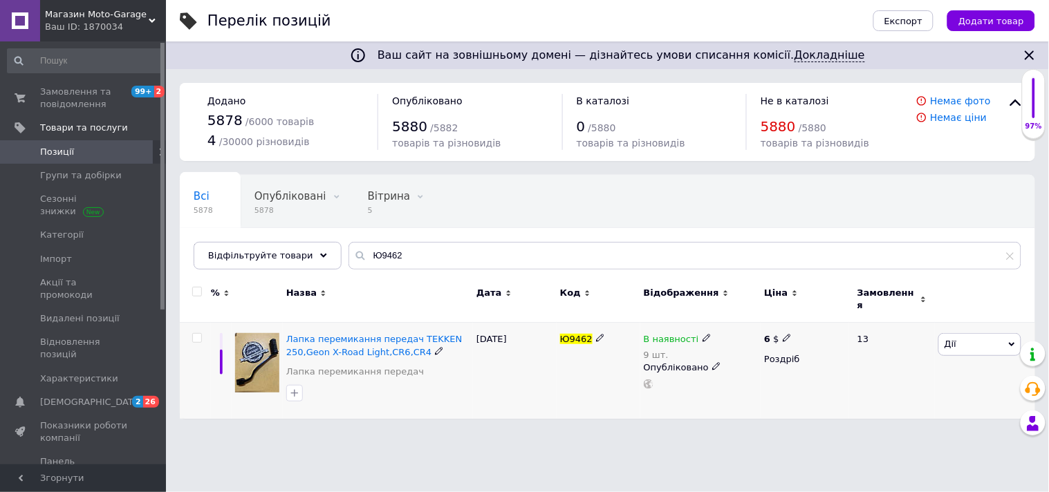
click at [599, 335] on use at bounding box center [600, 339] width 8 height 8
type input "Ю9462/UT-00055935"
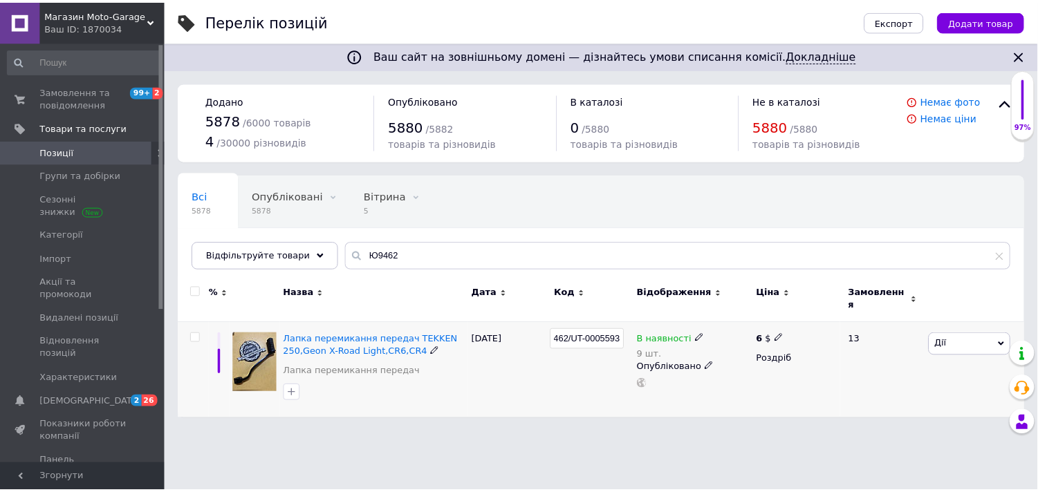
scroll to position [0, 19]
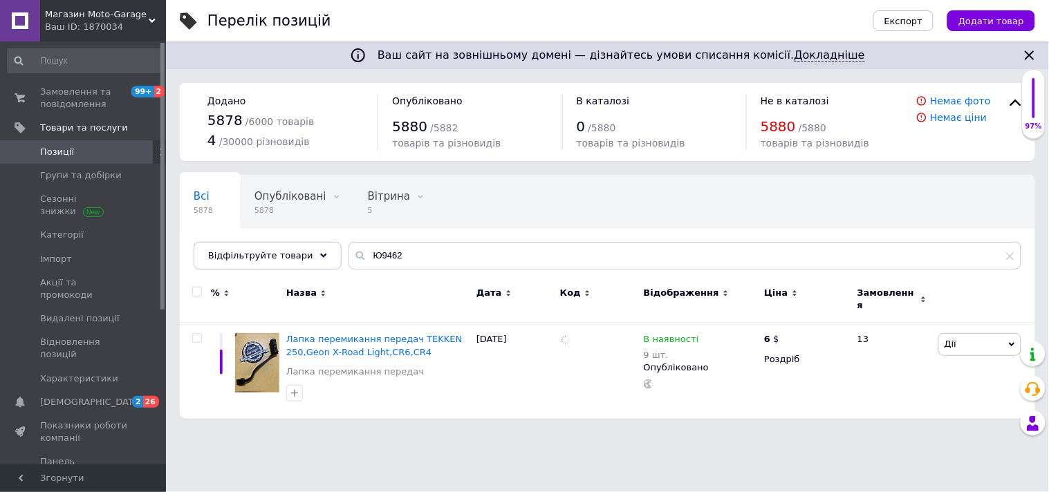
click at [755, 414] on div "Ваш сайт на зовнішньому домені — дізнайтесь умови списання комісії. Докладніше …" at bounding box center [607, 216] width 883 height 433
click at [785, 334] on icon at bounding box center [787, 338] width 8 height 8
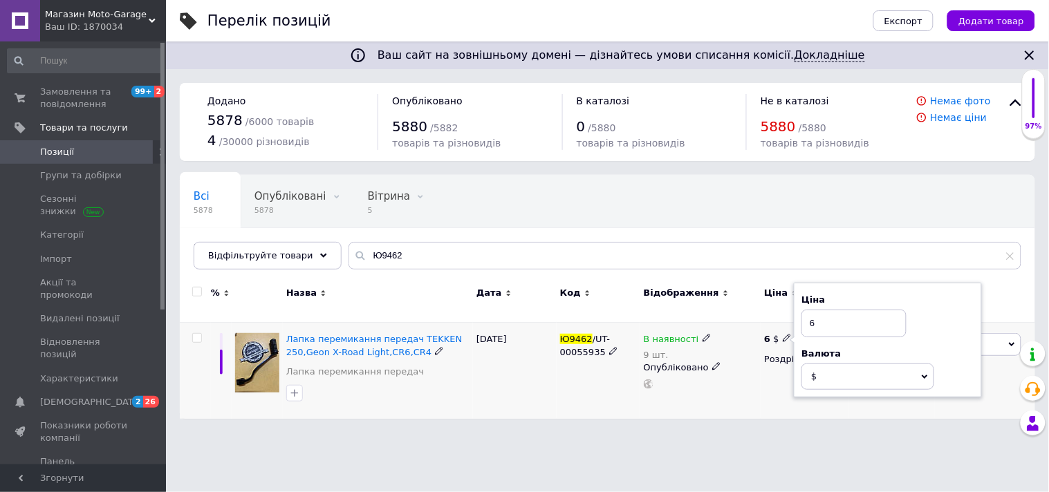
drag, startPoint x: 825, startPoint y: 325, endPoint x: 797, endPoint y: 325, distance: 28.4
click at [798, 325] on div "Ціна 6 Валюта $ EUR CHF ₴ GBP ¥ PLN ₸ MDL HUF KGS CNY TRY KRW lei" at bounding box center [888, 340] width 188 height 115
type input "8"
click at [755, 433] on html "Магазин Moto-Garage Ваш ID: 1870034 Сайт Магазин Moto-Garage Кабінет покупця Пе…" at bounding box center [524, 216] width 1049 height 433
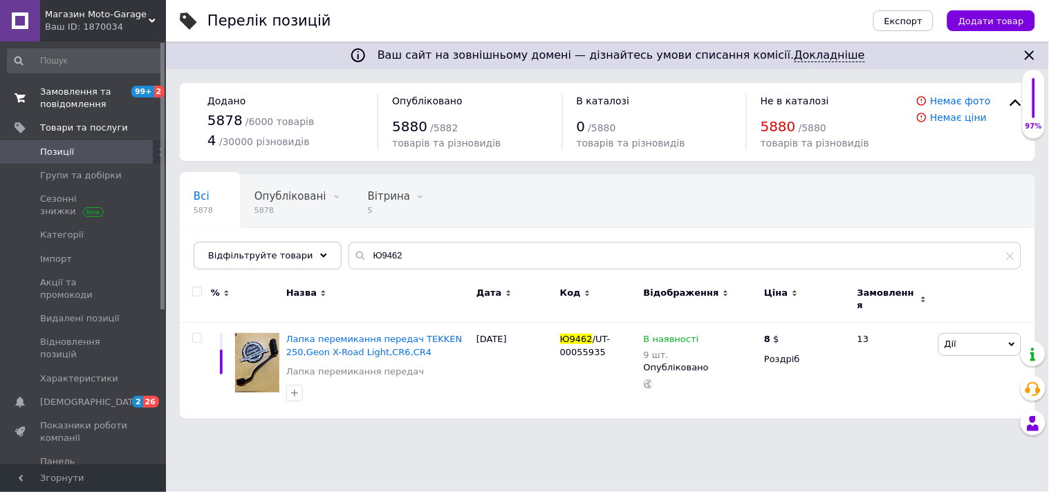
click at [95, 90] on span "Замовлення та повідомлення" at bounding box center [84, 98] width 88 height 25
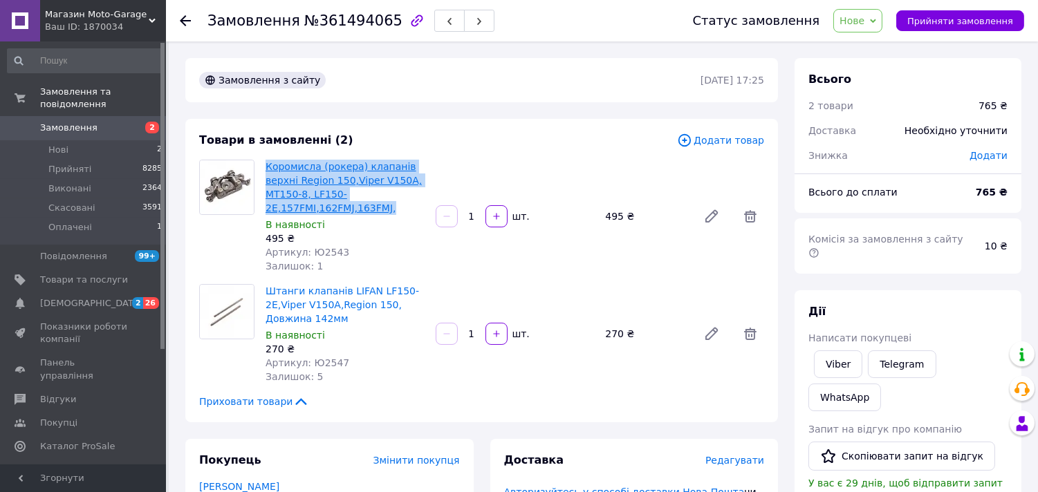
drag, startPoint x: 392, startPoint y: 208, endPoint x: 265, endPoint y: 169, distance: 133.0
click at [266, 169] on span "Коромисла (рокера) клапанів верхні Region 150,Viper V150A, МТ150-8, LF150-2E,15…" at bounding box center [345, 187] width 159 height 55
copy link "Коромисла (рокера) клапанів верхні Region 150,Viper V150A, МТ150-8, LF150-2E,15…"
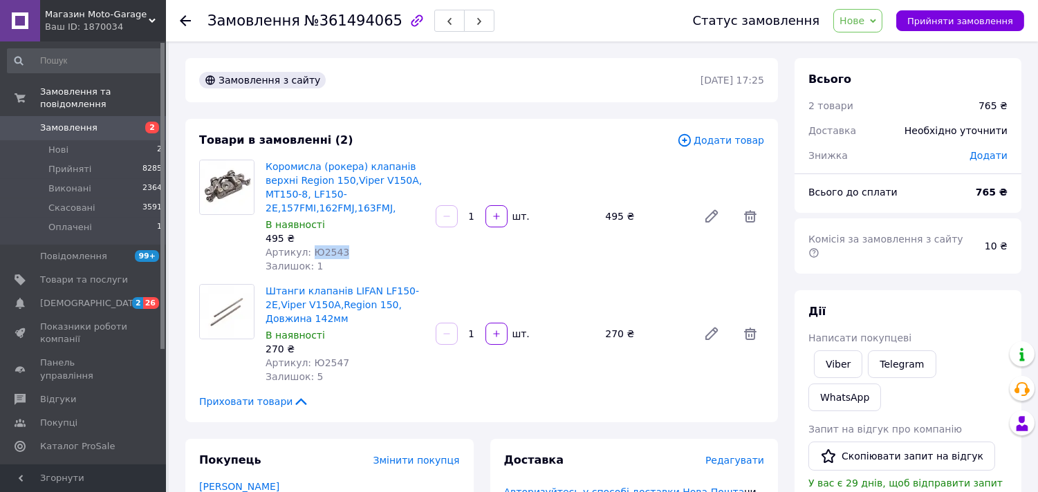
drag, startPoint x: 306, startPoint y: 250, endPoint x: 364, endPoint y: 250, distance: 58.1
click at [364, 250] on div "Артикул: Ю2543" at bounding box center [345, 253] width 159 height 14
copy span "Ю2543"
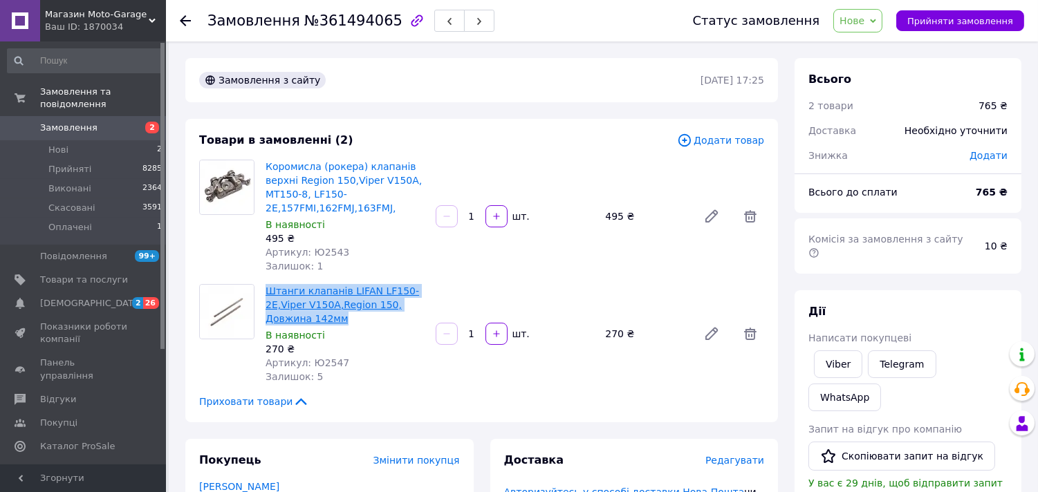
drag, startPoint x: 356, startPoint y: 322, endPoint x: 267, endPoint y: 284, distance: 96.7
click at [267, 284] on span "Штанги клапанів LIFAN LF150-2E,Viper V150A,Region 150, Довжина 142мм" at bounding box center [345, 304] width 159 height 41
copy link "Штанги клапанів LIFAN LF150-2E,Viper V150A,Region 150, Довжина 142мм"
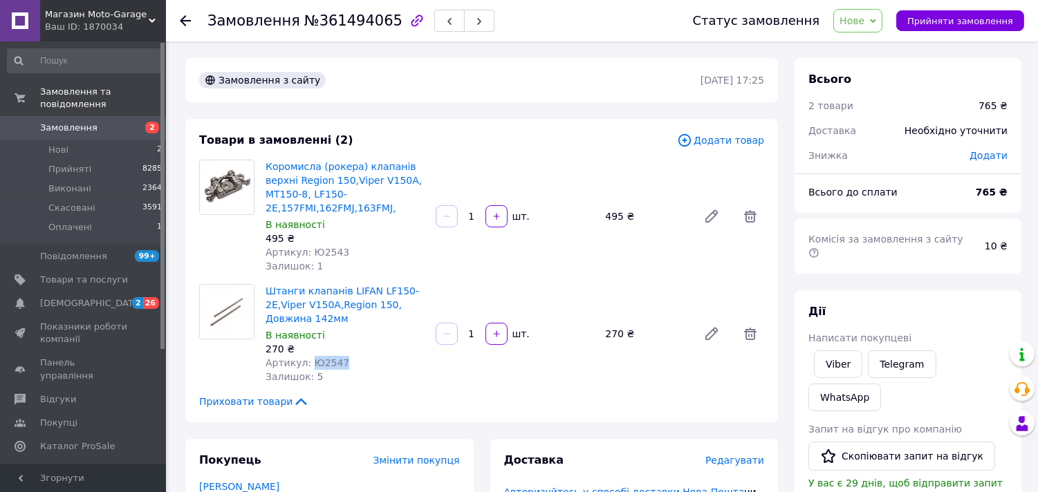
drag, startPoint x: 308, startPoint y: 358, endPoint x: 365, endPoint y: 361, distance: 56.8
click at [365, 361] on div "Артикул: Ю2547" at bounding box center [345, 363] width 159 height 14
copy span "Ю2547"
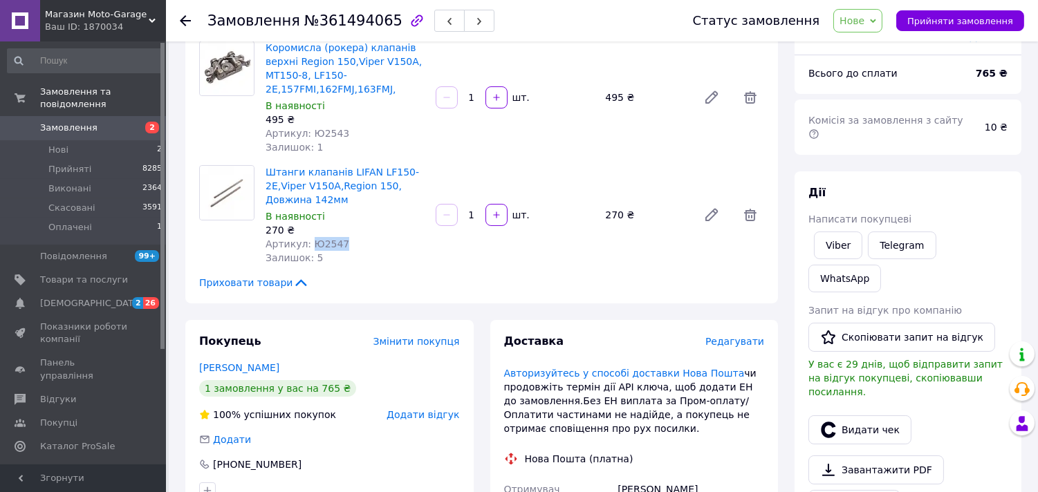
scroll to position [230, 0]
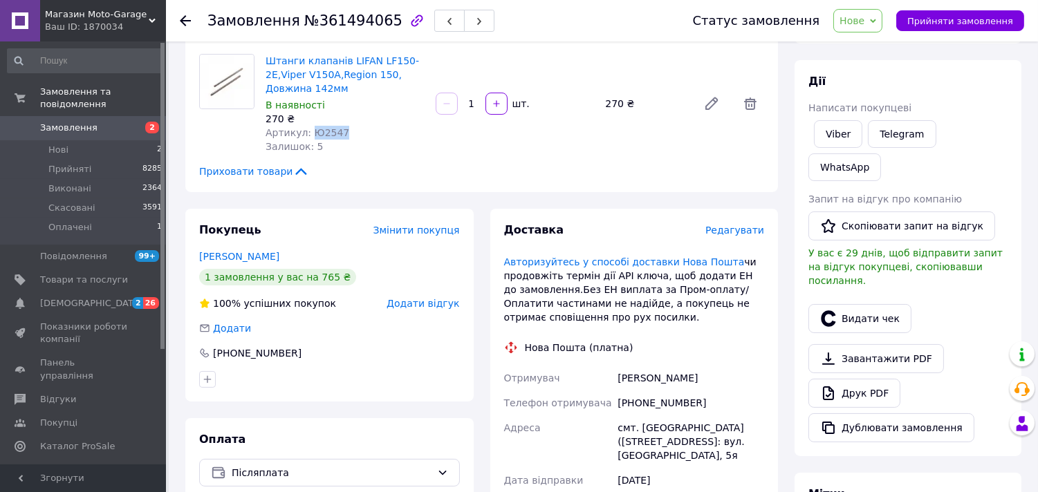
drag, startPoint x: 716, startPoint y: 382, endPoint x: 584, endPoint y: 361, distance: 133.0
copy div "Отримувач [PERSON_NAME]"
click at [645, 407] on div "[PHONE_NUMBER]" at bounding box center [691, 403] width 152 height 25
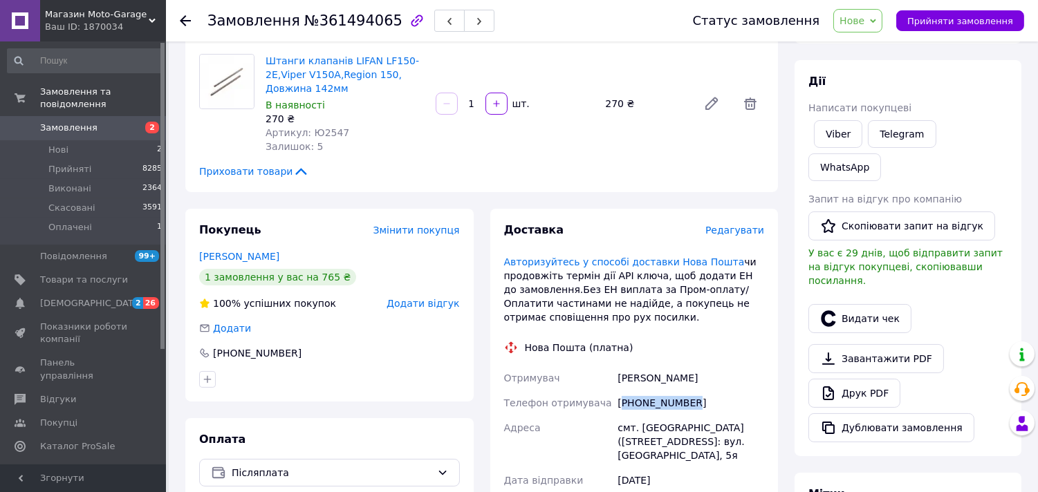
copy div "380961965822"
drag, startPoint x: 713, startPoint y: 371, endPoint x: 602, endPoint y: 378, distance: 110.9
copy div "Отримувач [PERSON_NAME]"
drag, startPoint x: 676, startPoint y: 424, endPoint x: 603, endPoint y: 429, distance: 72.8
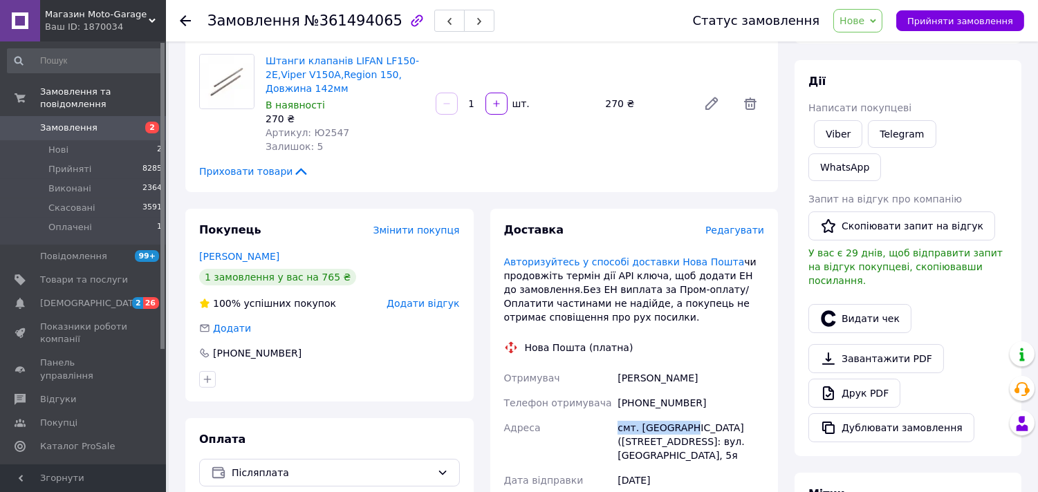
copy div "[GEOGRAPHIC_DATA] смт. [GEOGRAPHIC_DATA] ("
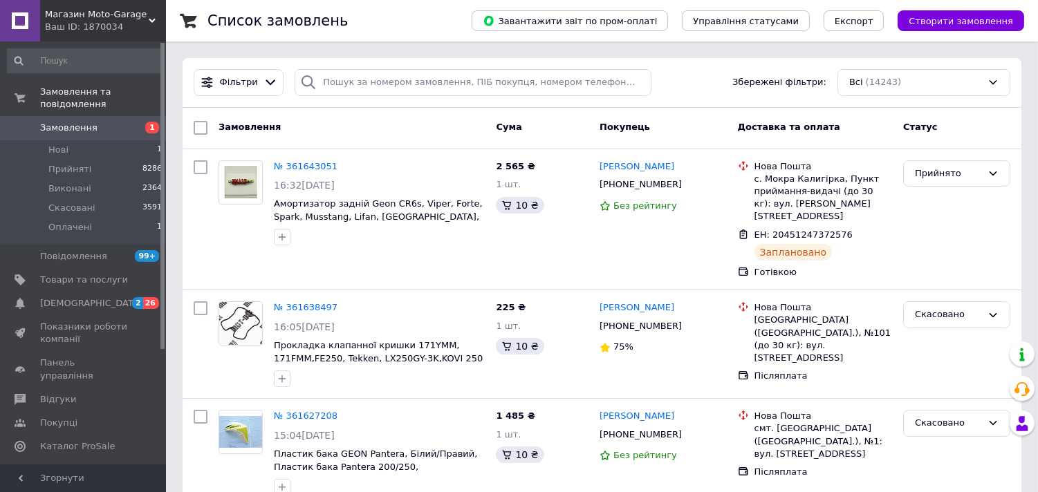
click at [84, 122] on span "Замовлення" at bounding box center [68, 128] width 57 height 12
